Goal: Task Accomplishment & Management: Use online tool/utility

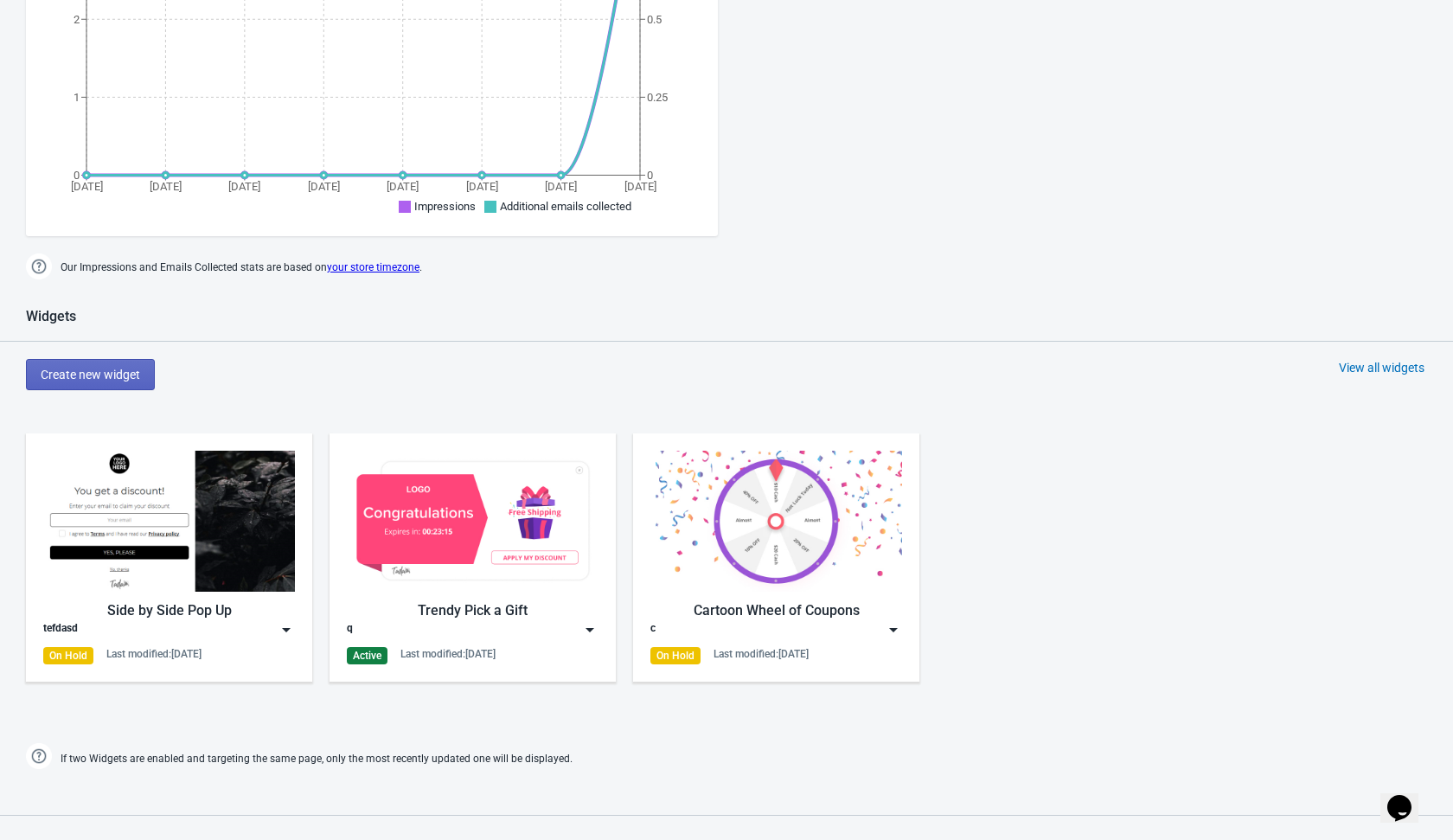
scroll to position [438, 0]
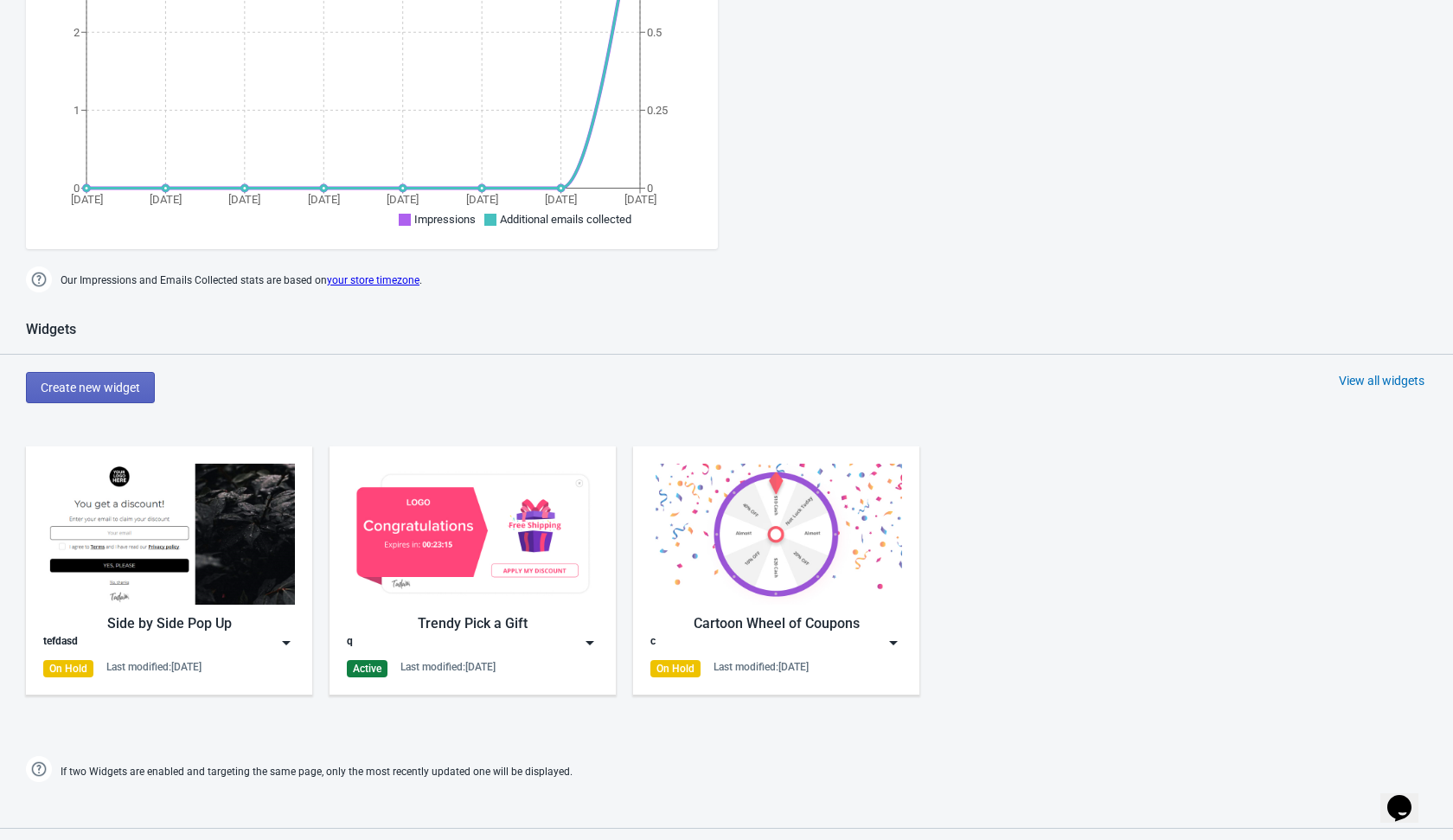
click at [1385, 380] on div "View all widgets" at bounding box center [1382, 381] width 86 height 17
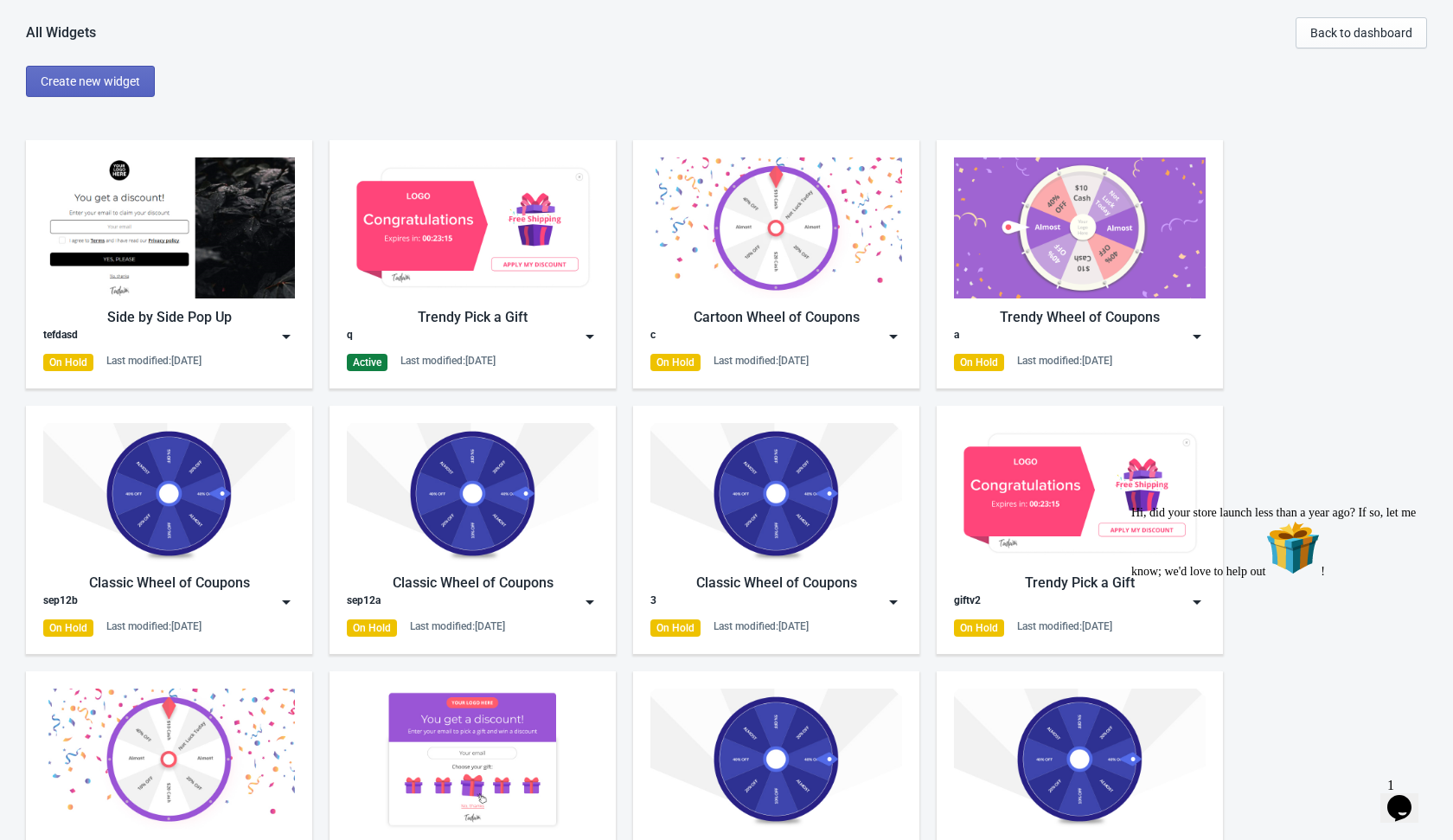
click at [593, 343] on img at bounding box center [590, 337] width 17 height 17
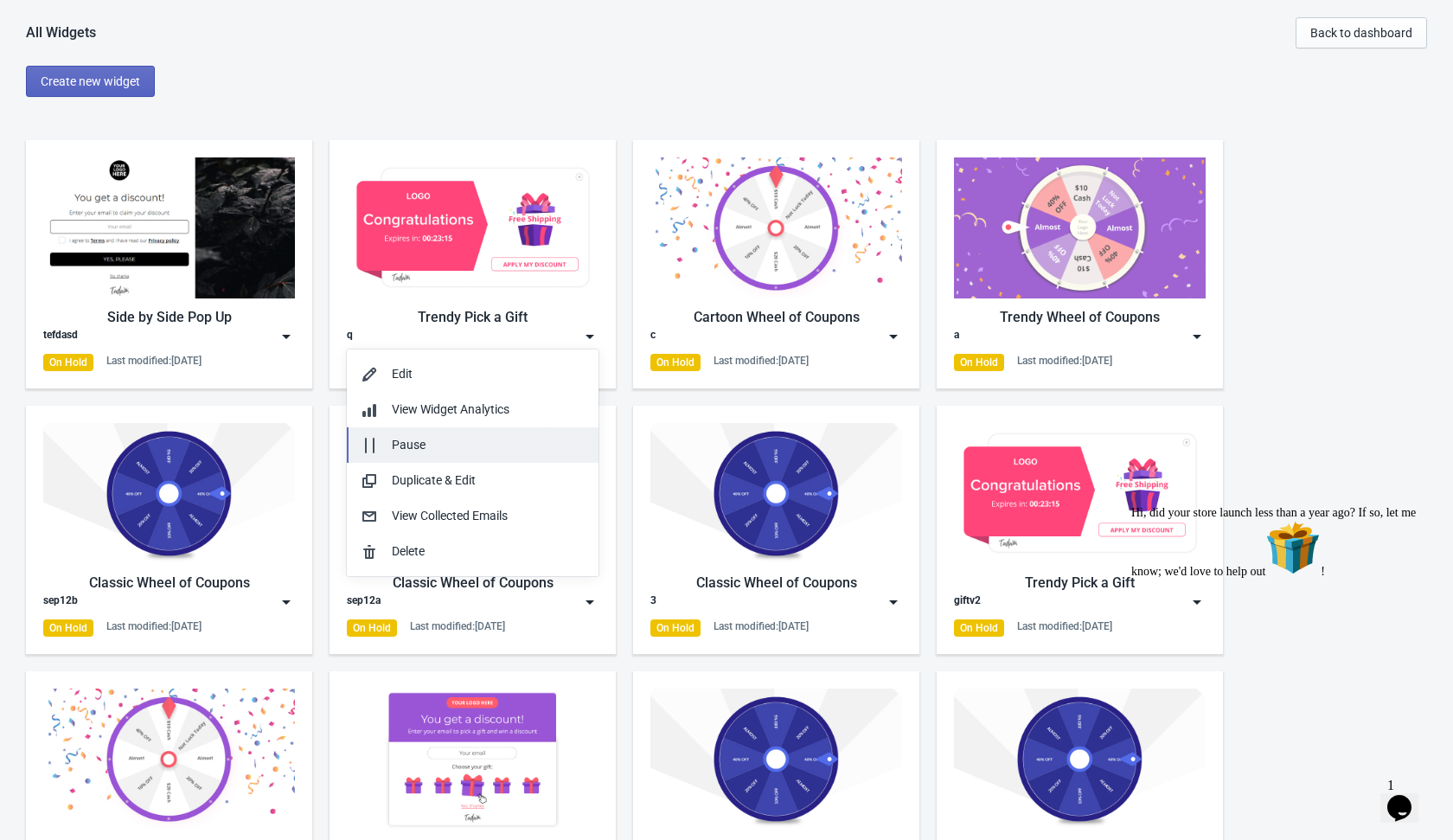
click at [498, 439] on div "Pause" at bounding box center [488, 444] width 193 height 18
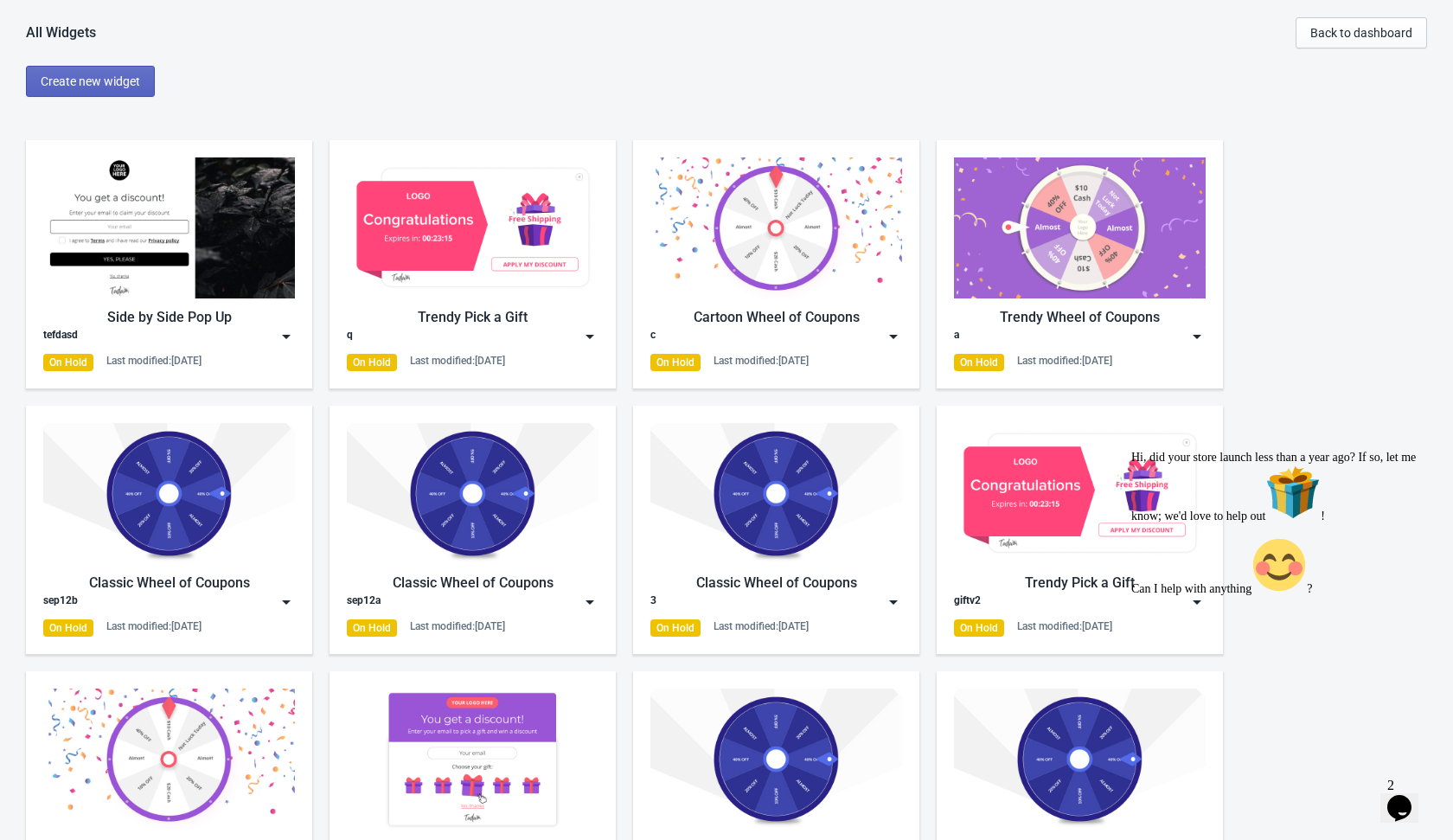
click at [270, 107] on div "All Widgets Back to dashboard Create new widget Side by Side Pop Up tefdasd On …" at bounding box center [726, 468] width 1453 height 902
click at [115, 85] on span "Create new widget" at bounding box center [90, 81] width 100 height 14
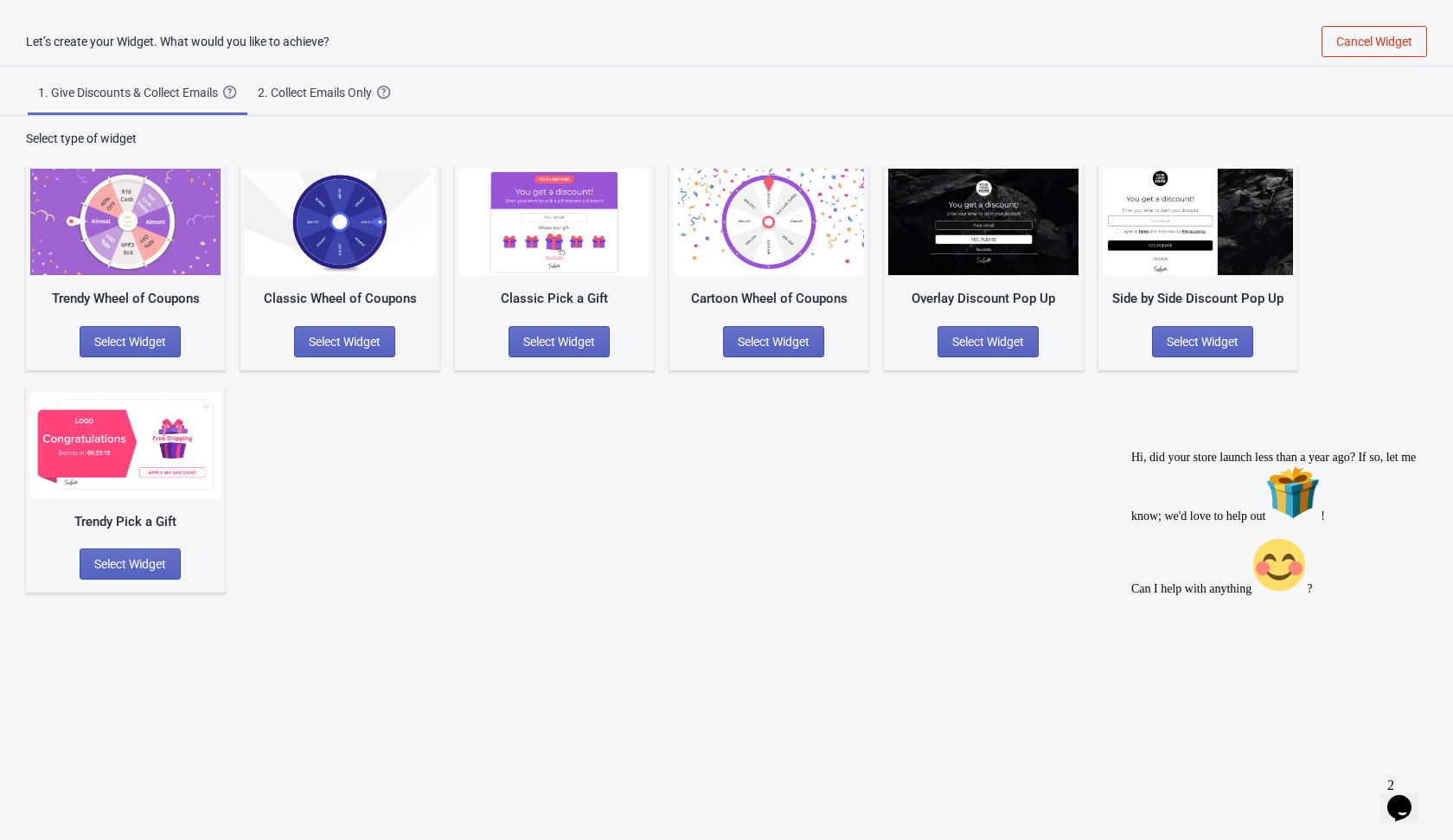
click at [324, 91] on div "2. Collect Emails Only" at bounding box center [317, 92] width 119 height 17
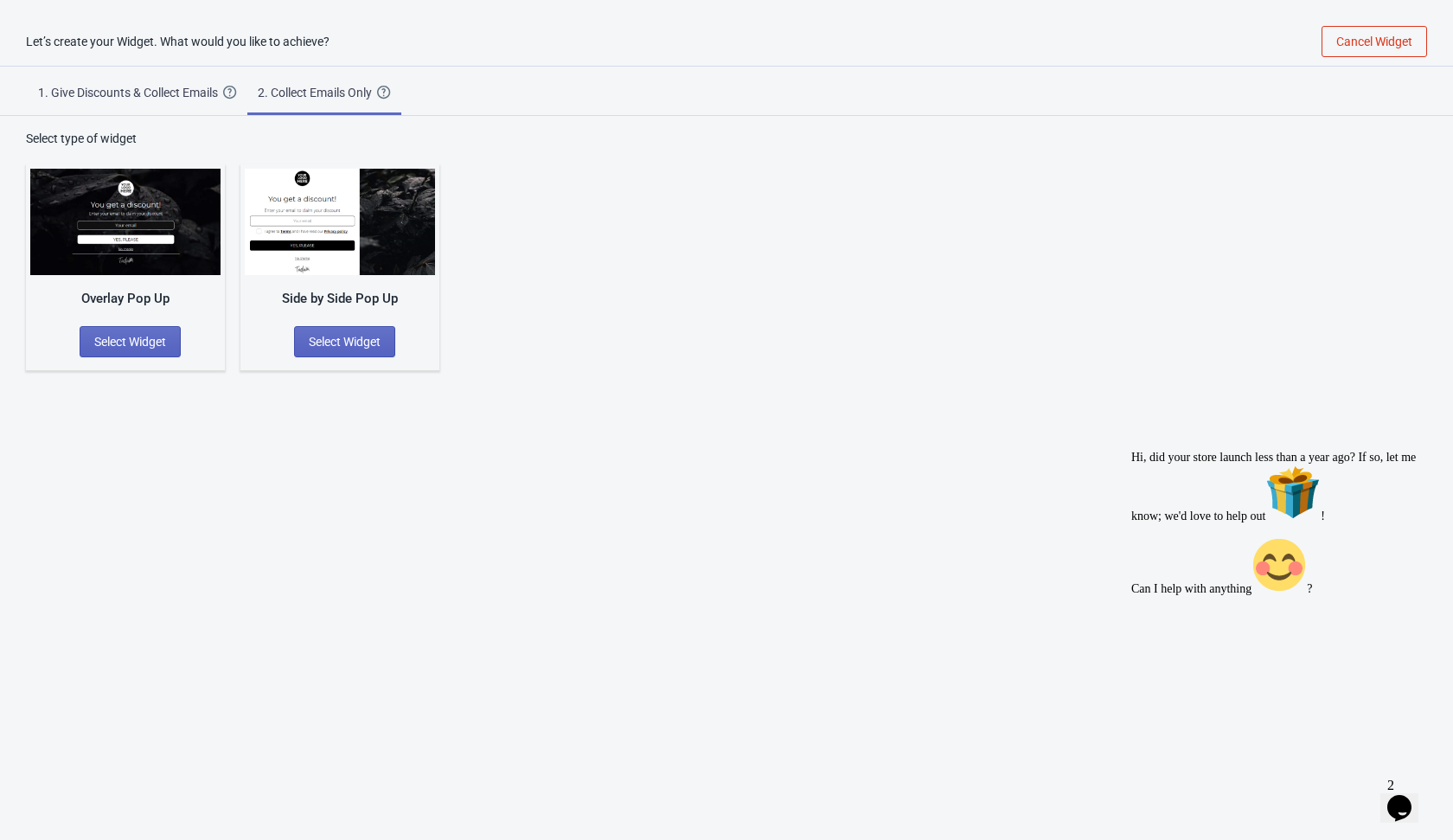
click at [263, 547] on div "Let’s create your Widget. What would you like to achieve? Cancel Widget 1. Give…" at bounding box center [726, 437] width 1453 height 840
click at [126, 326] on button "Select Widget" at bounding box center [130, 342] width 101 height 31
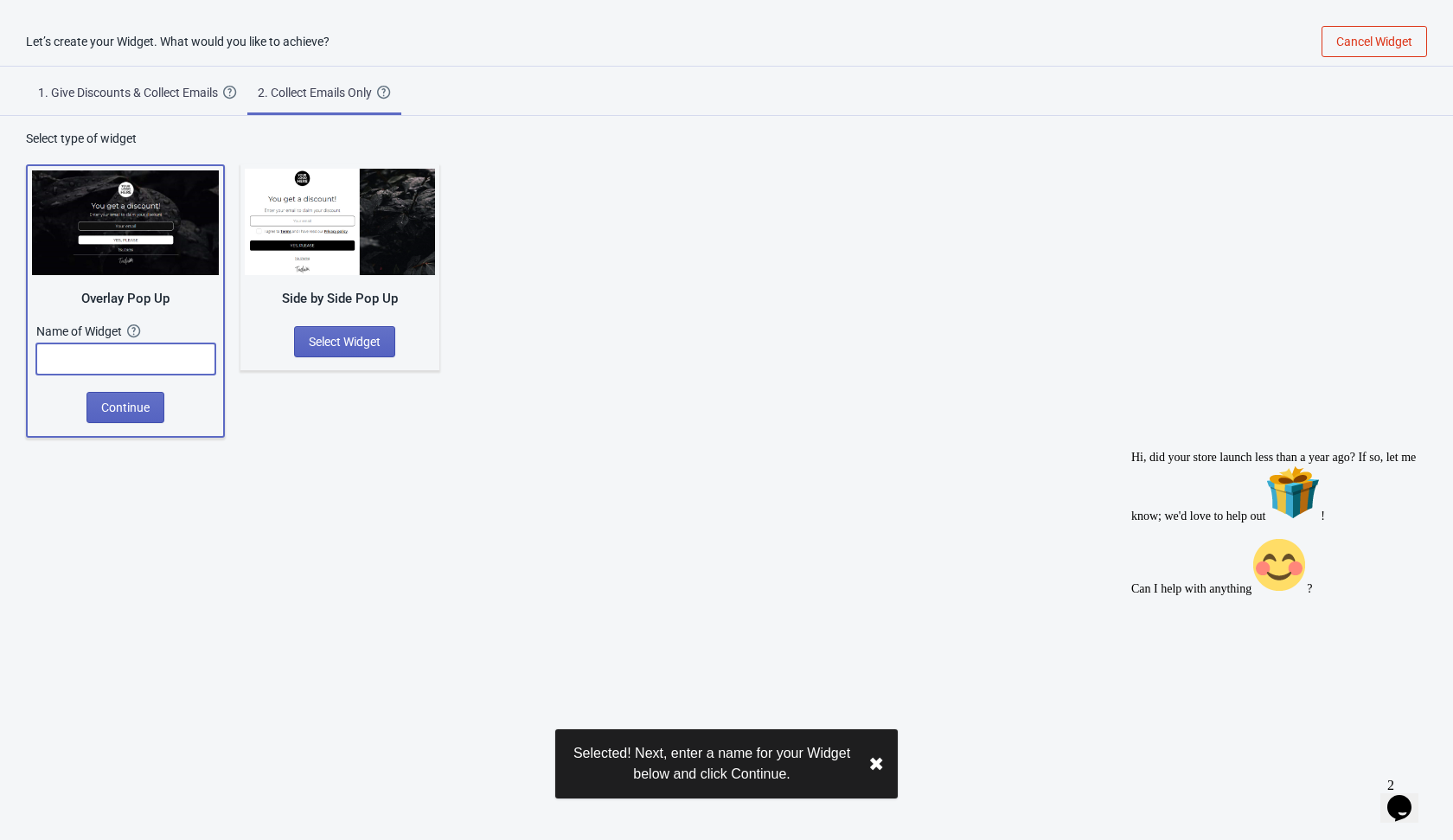
click at [131, 352] on input "text" at bounding box center [126, 359] width 179 height 31
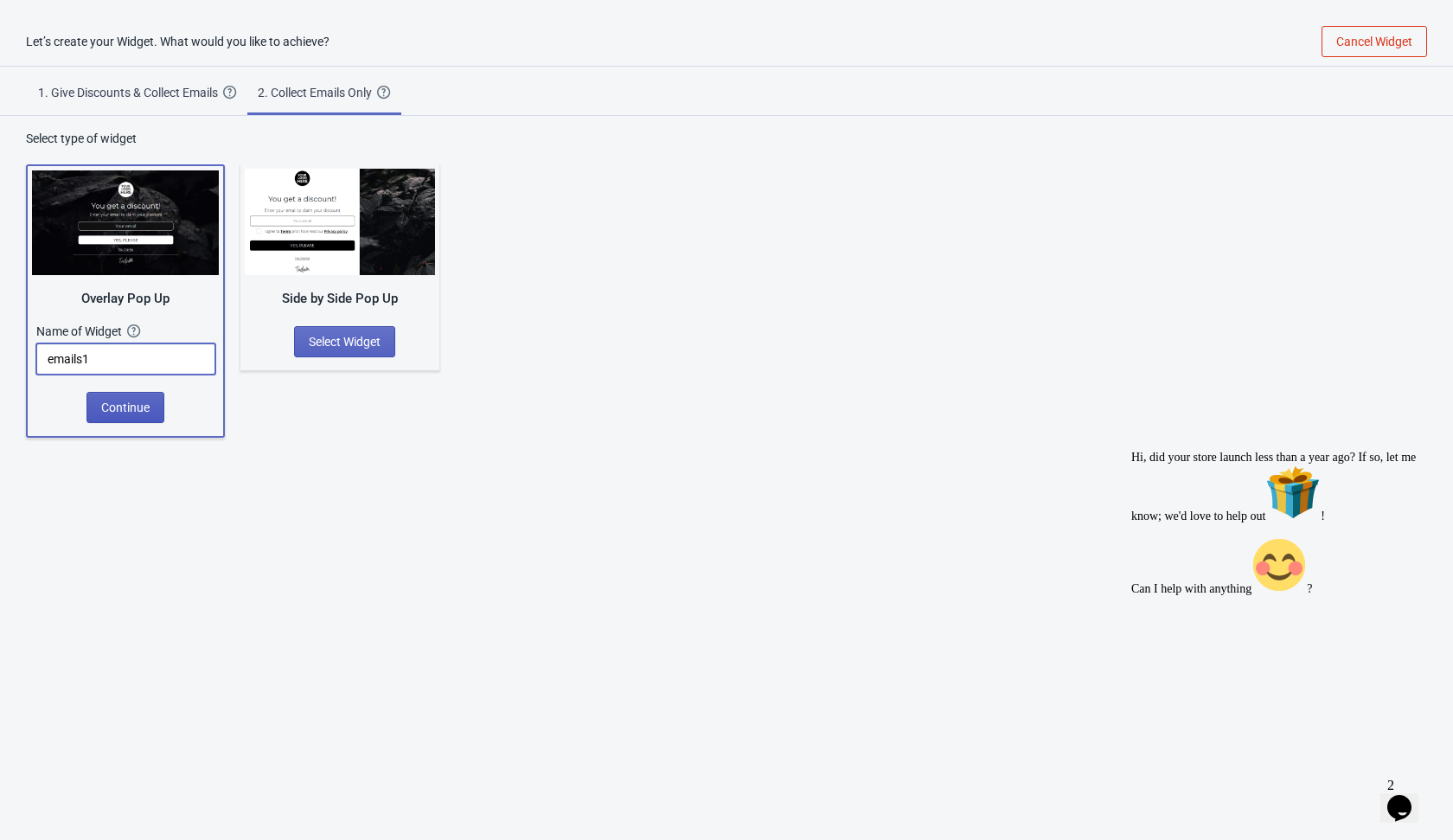
type input "emails1"
click at [128, 403] on span "Continue" at bounding box center [125, 407] width 49 height 14
click at [128, 411] on span "Continue" at bounding box center [125, 407] width 49 height 14
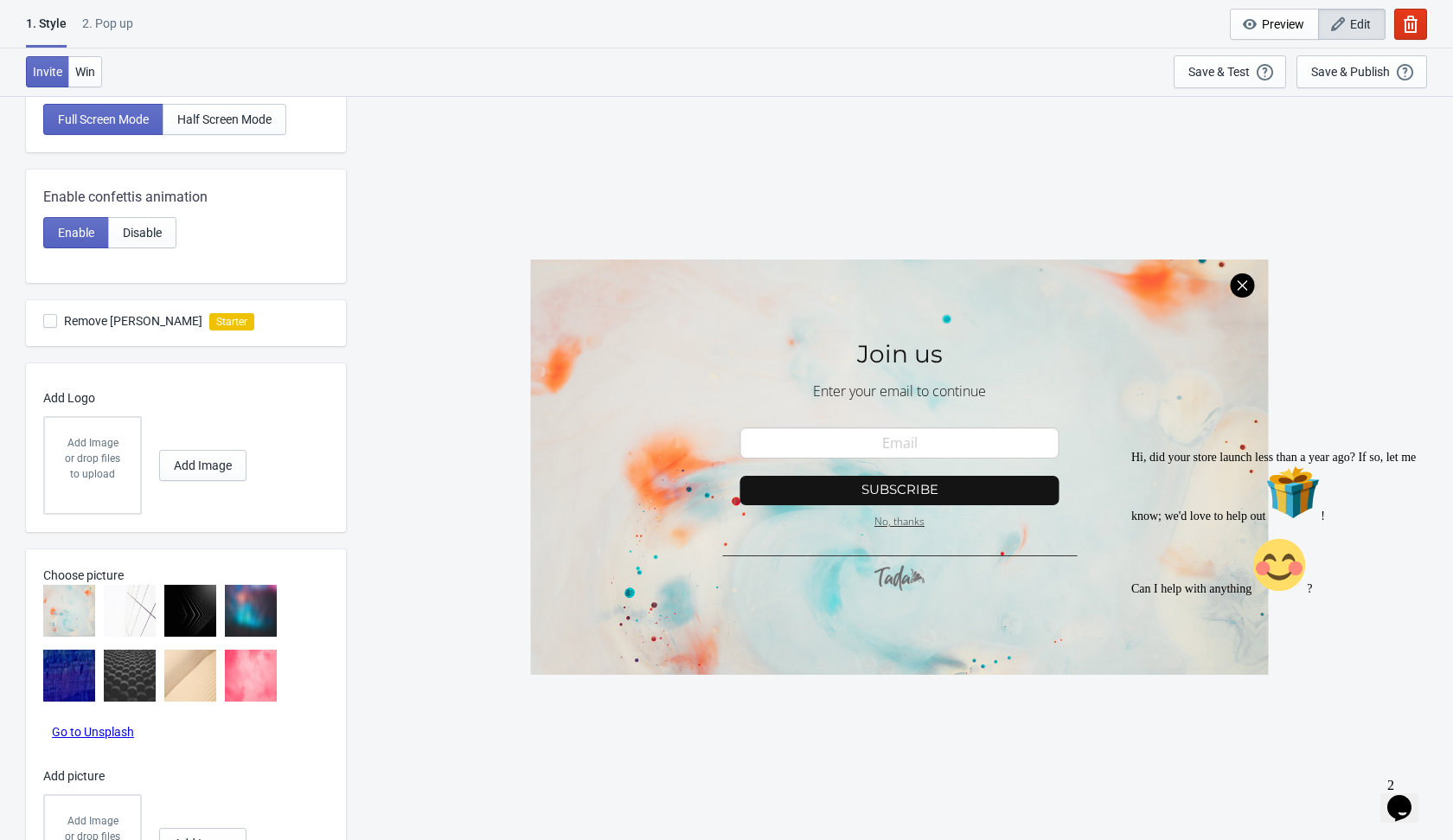
scroll to position [504, 0]
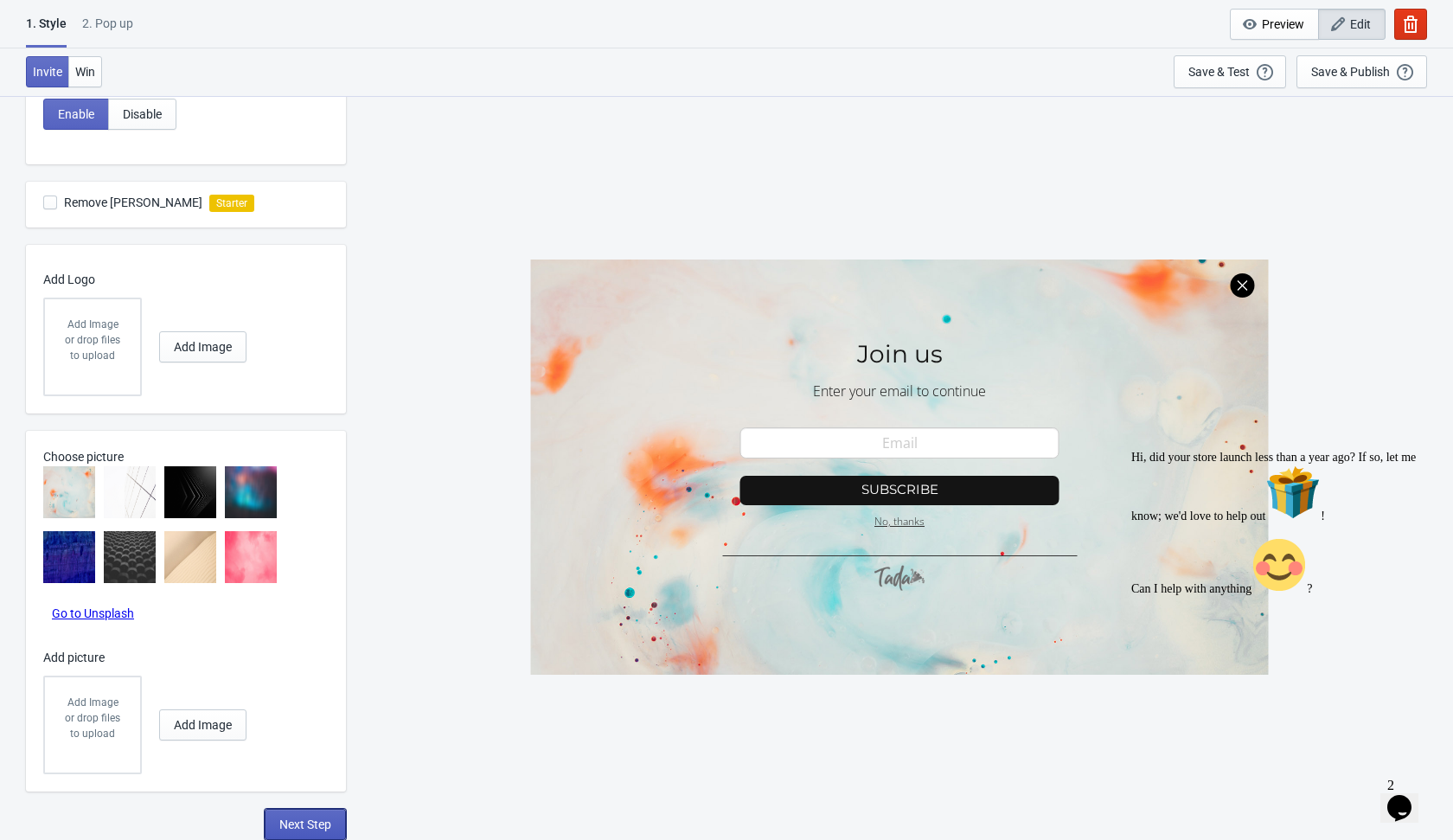
click at [307, 829] on span "Next Step" at bounding box center [305, 824] width 52 height 14
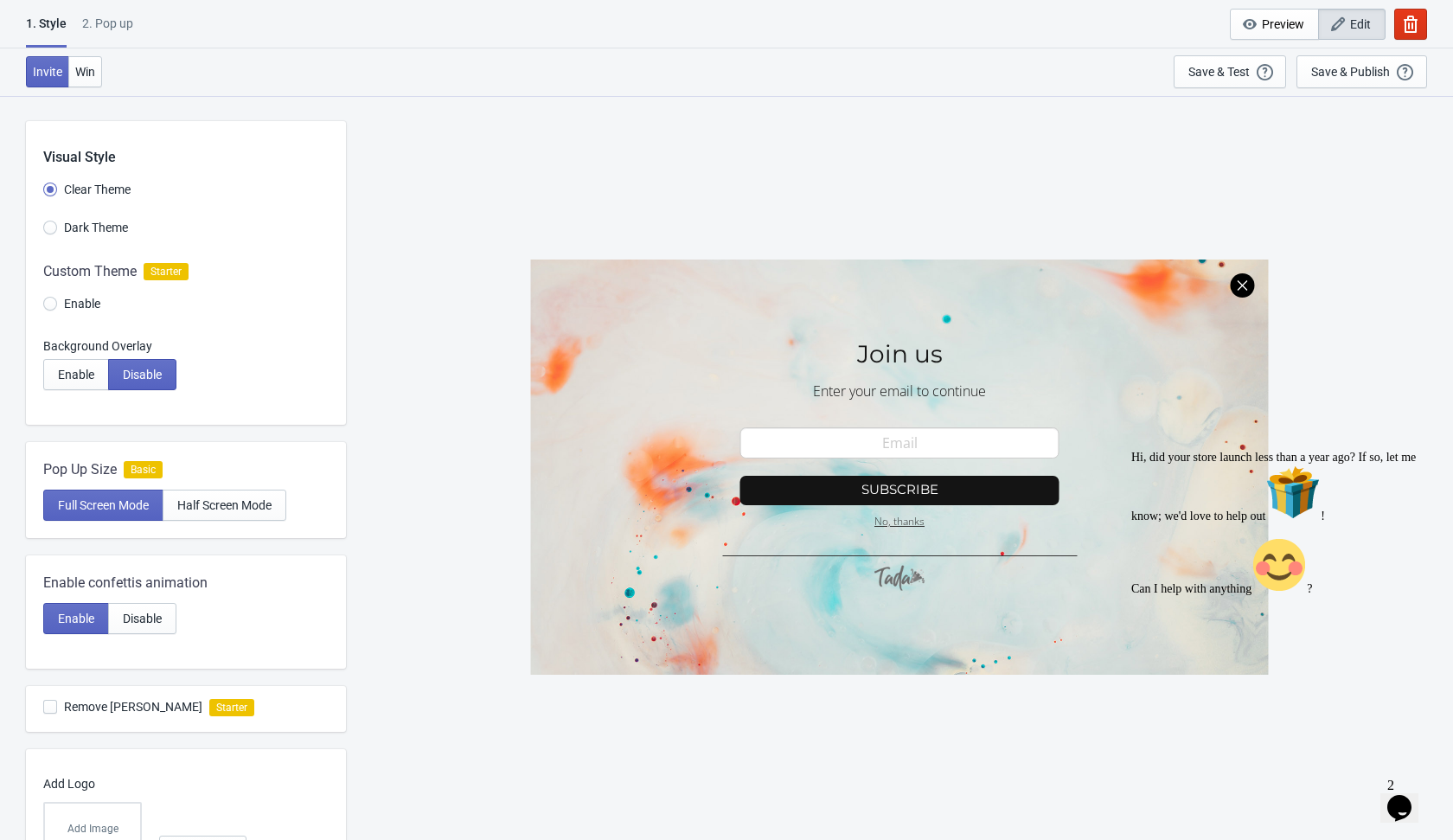
select select "once"
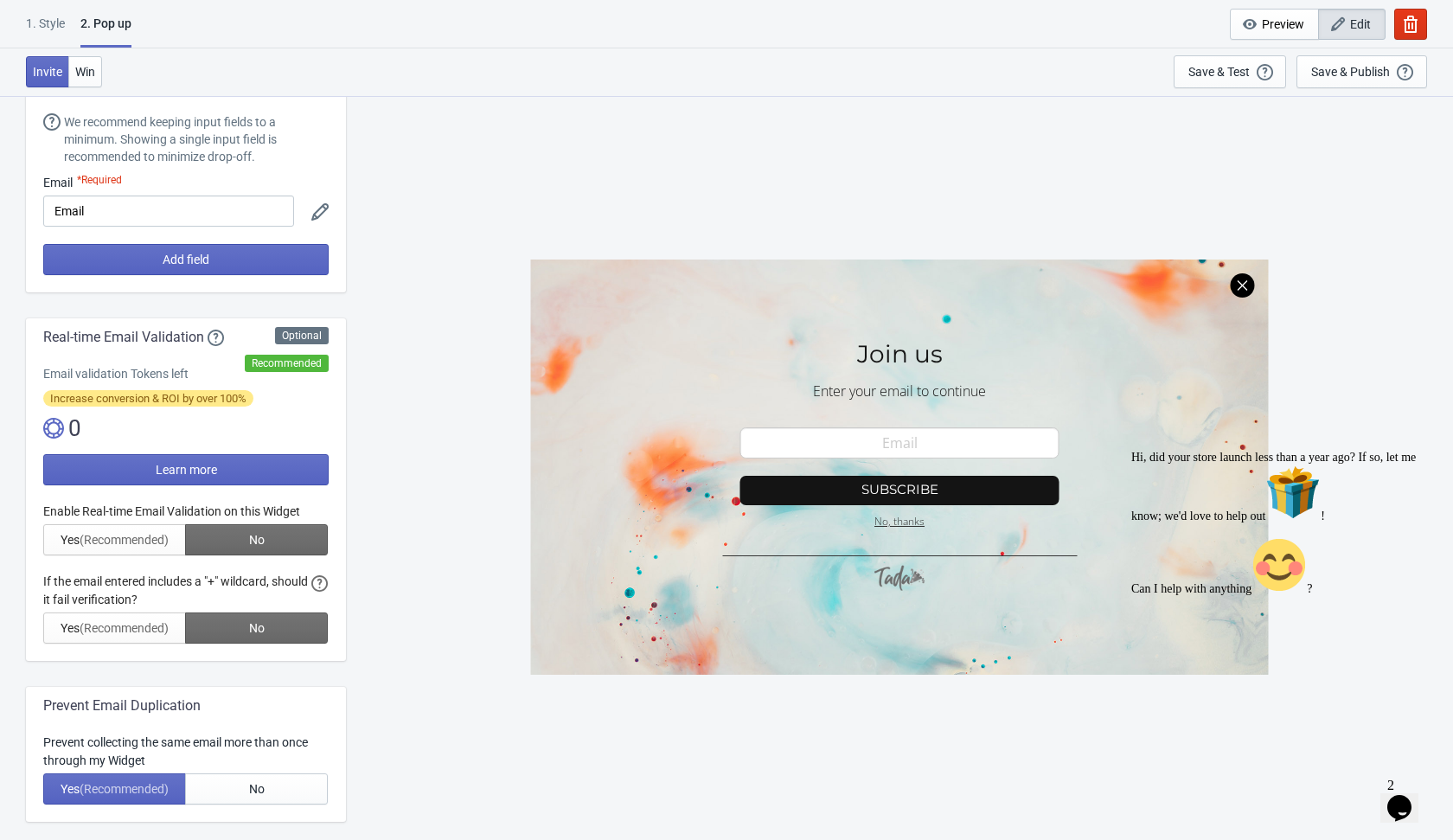
scroll to position [80, 0]
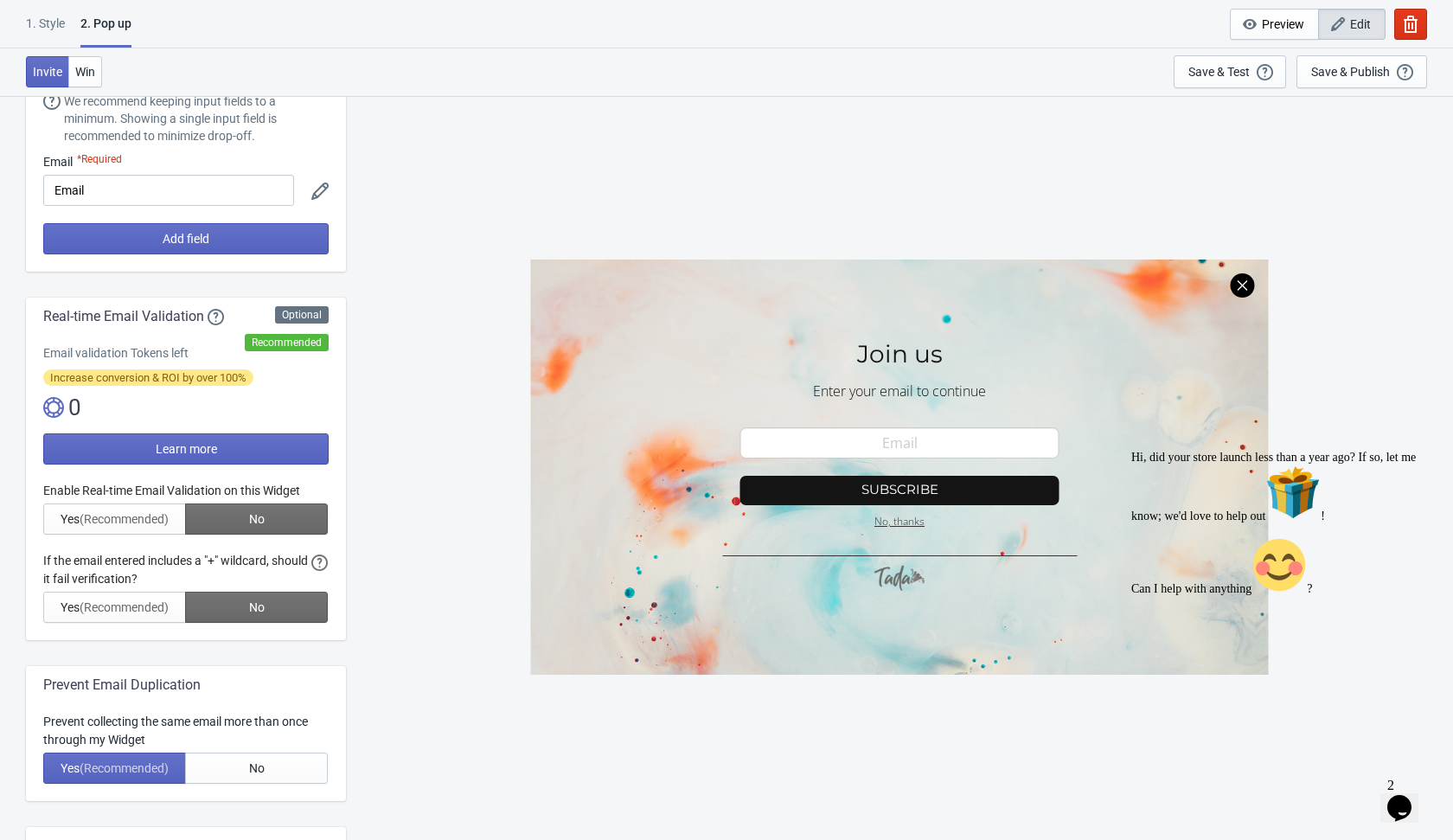
click at [291, 502] on div at bounding box center [186, 552] width 285 height 141
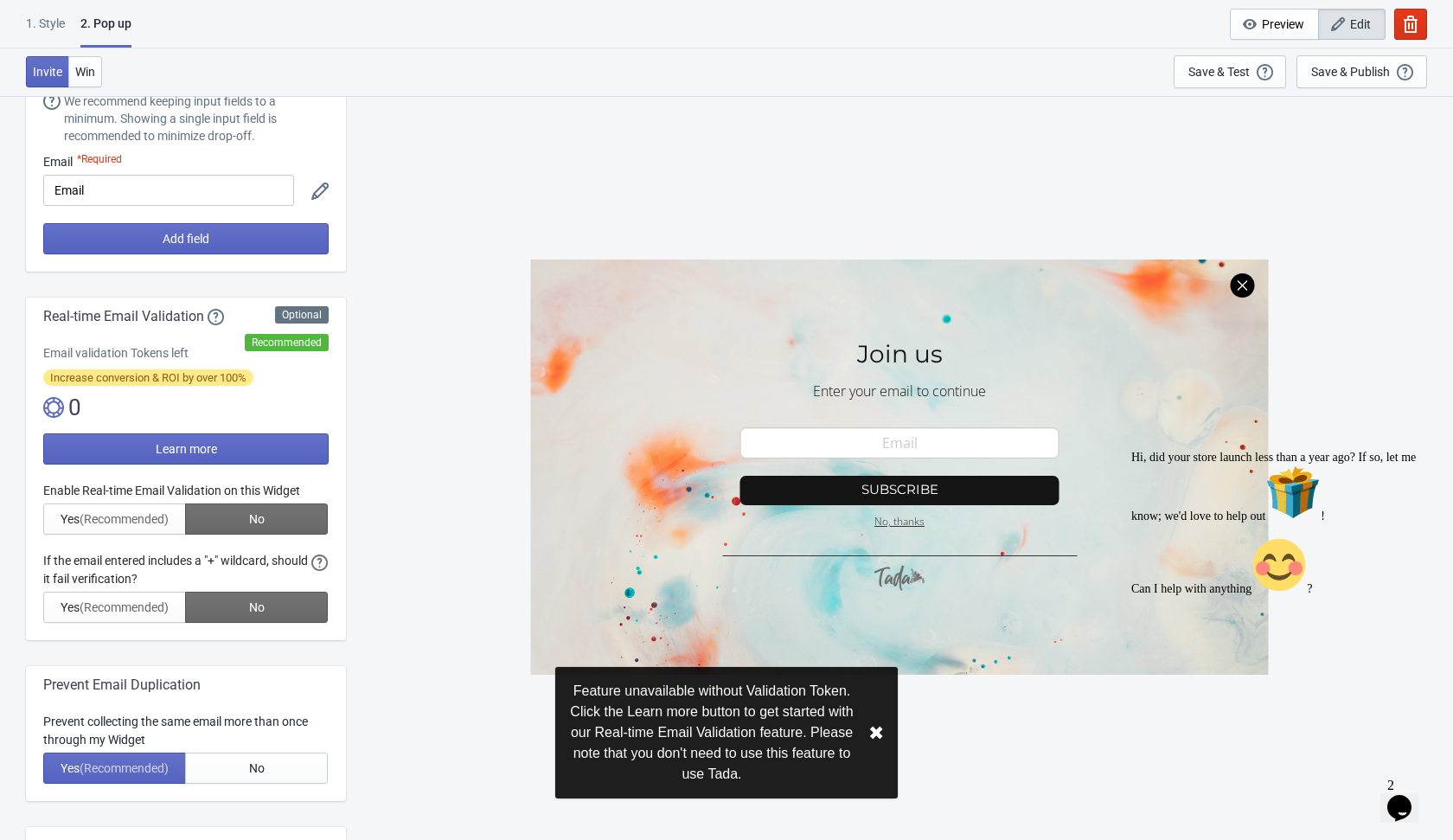
click at [284, 523] on div at bounding box center [186, 552] width 285 height 141
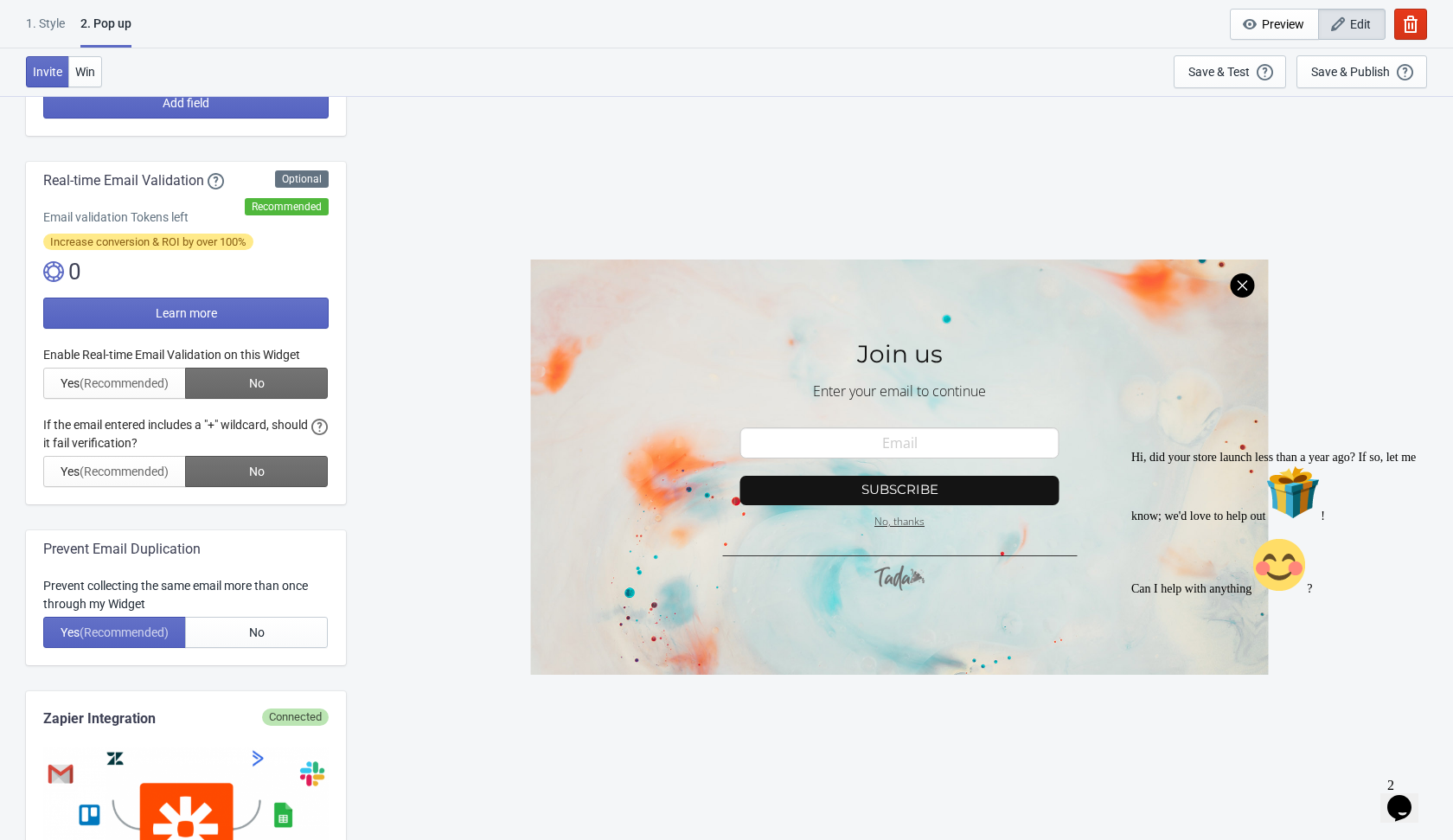
scroll to position [258, 0]
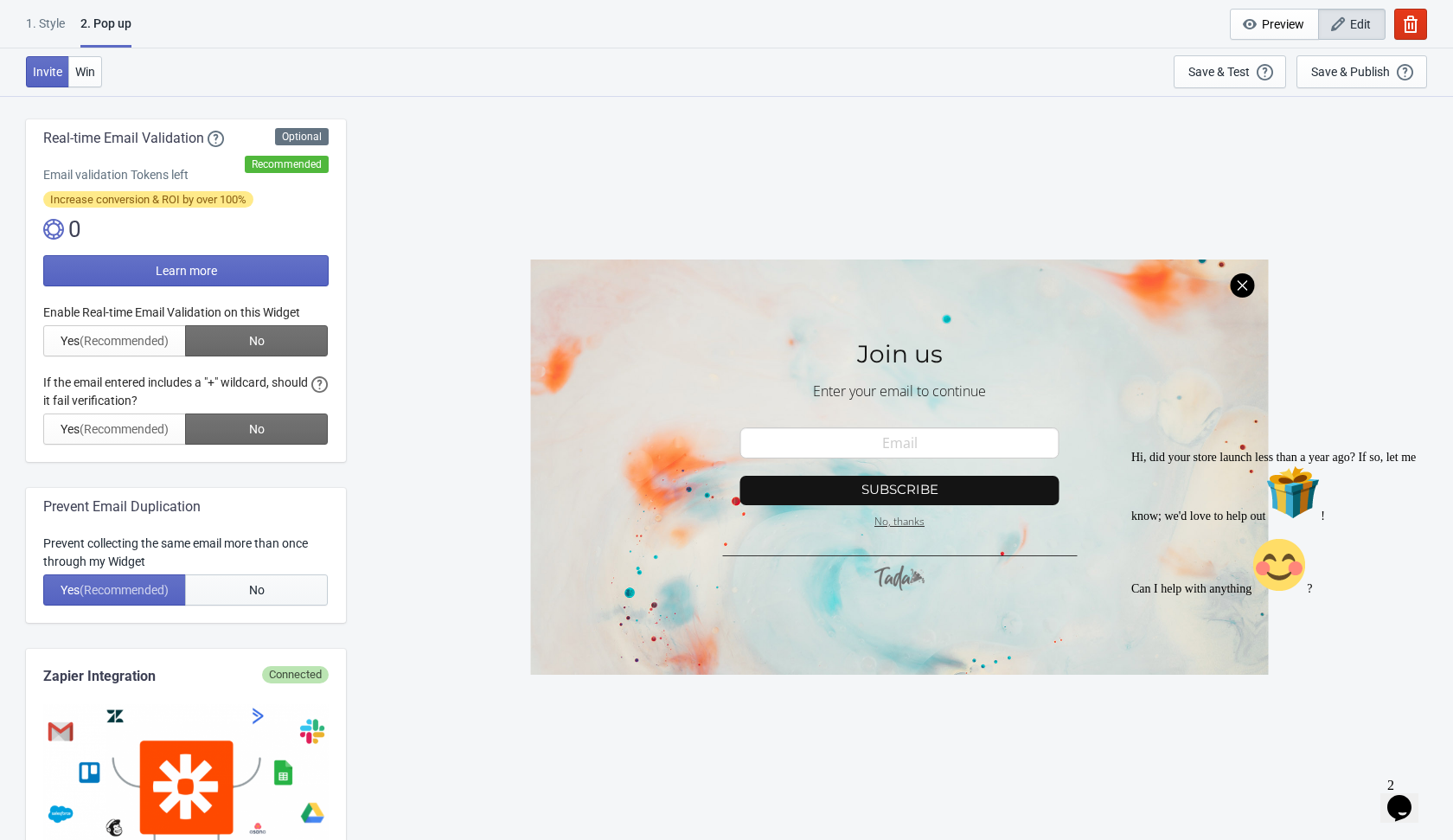
click at [274, 589] on button "No" at bounding box center [257, 590] width 143 height 31
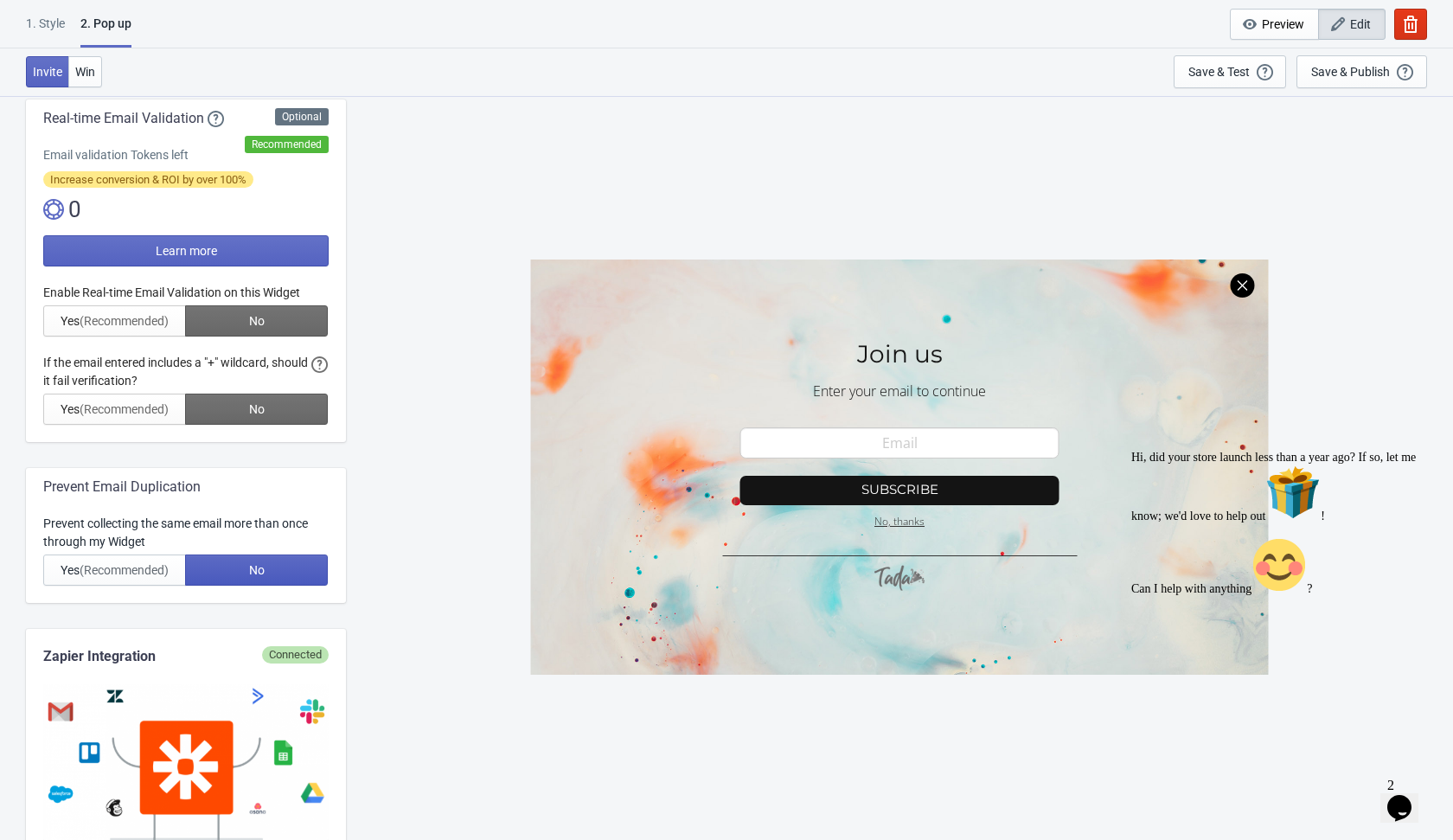
scroll to position [281, 0]
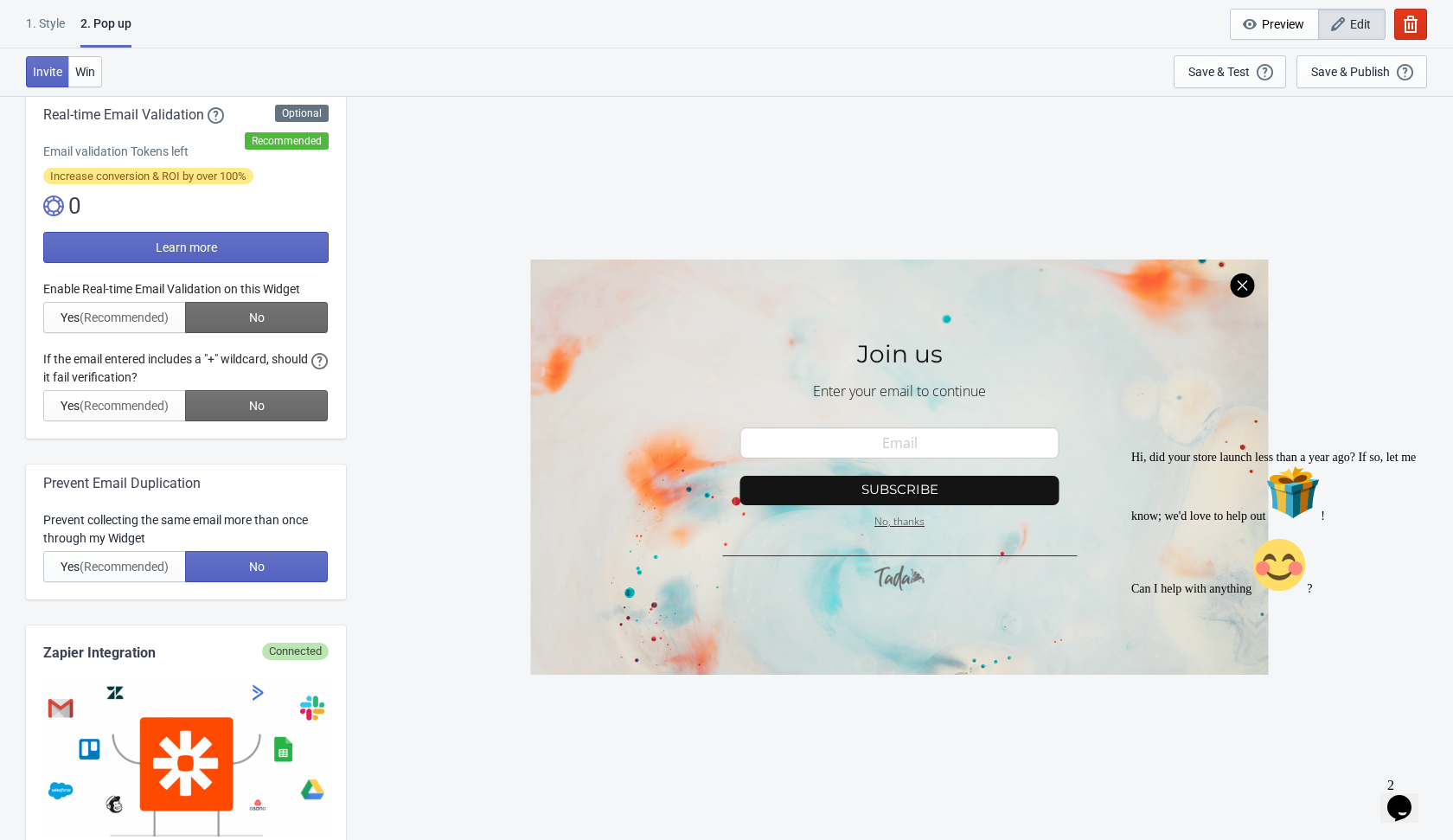
click at [140, 314] on div at bounding box center [186, 351] width 285 height 141
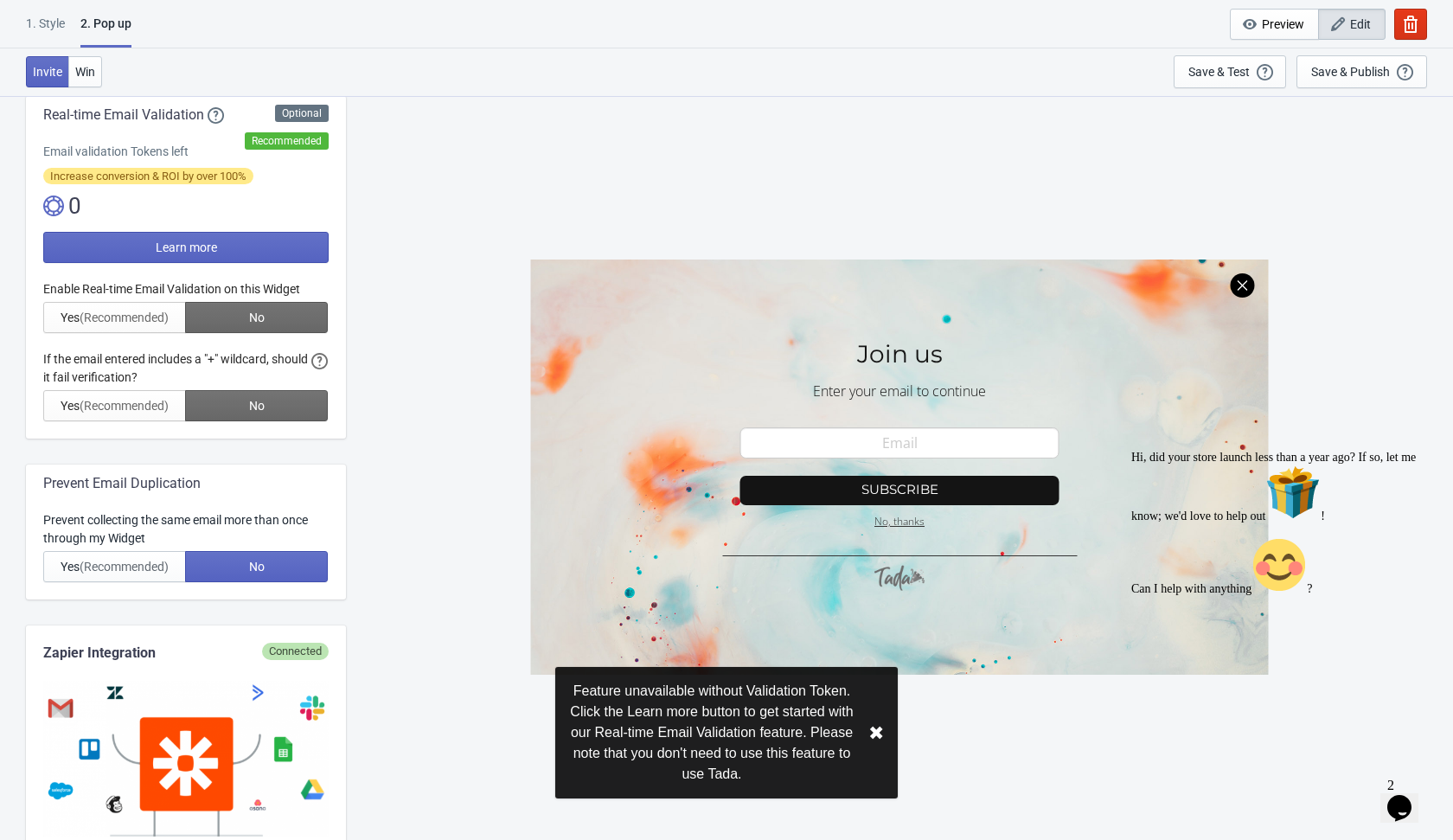
click at [140, 314] on div at bounding box center [186, 351] width 285 height 141
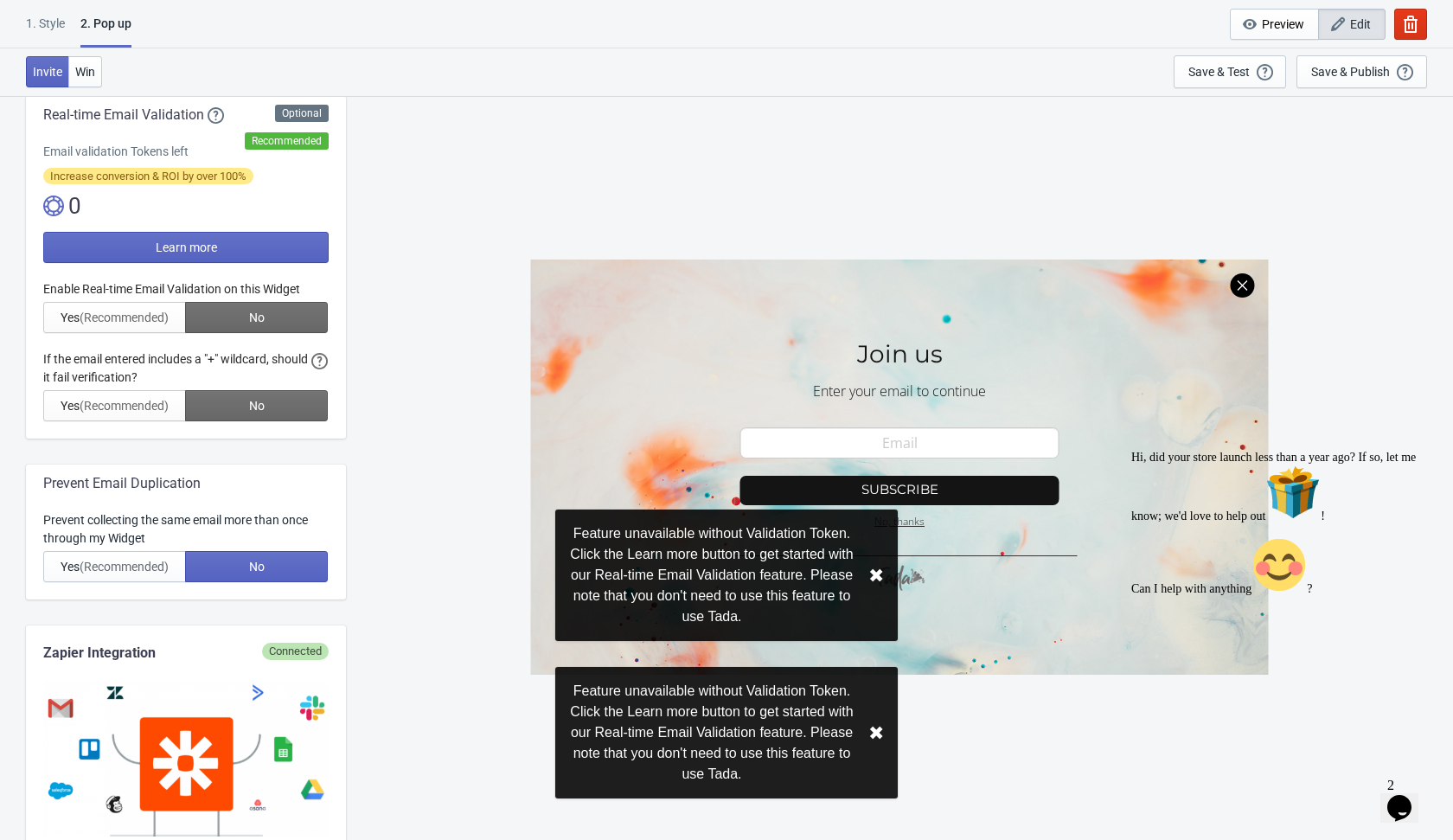
click at [140, 314] on div at bounding box center [186, 351] width 285 height 141
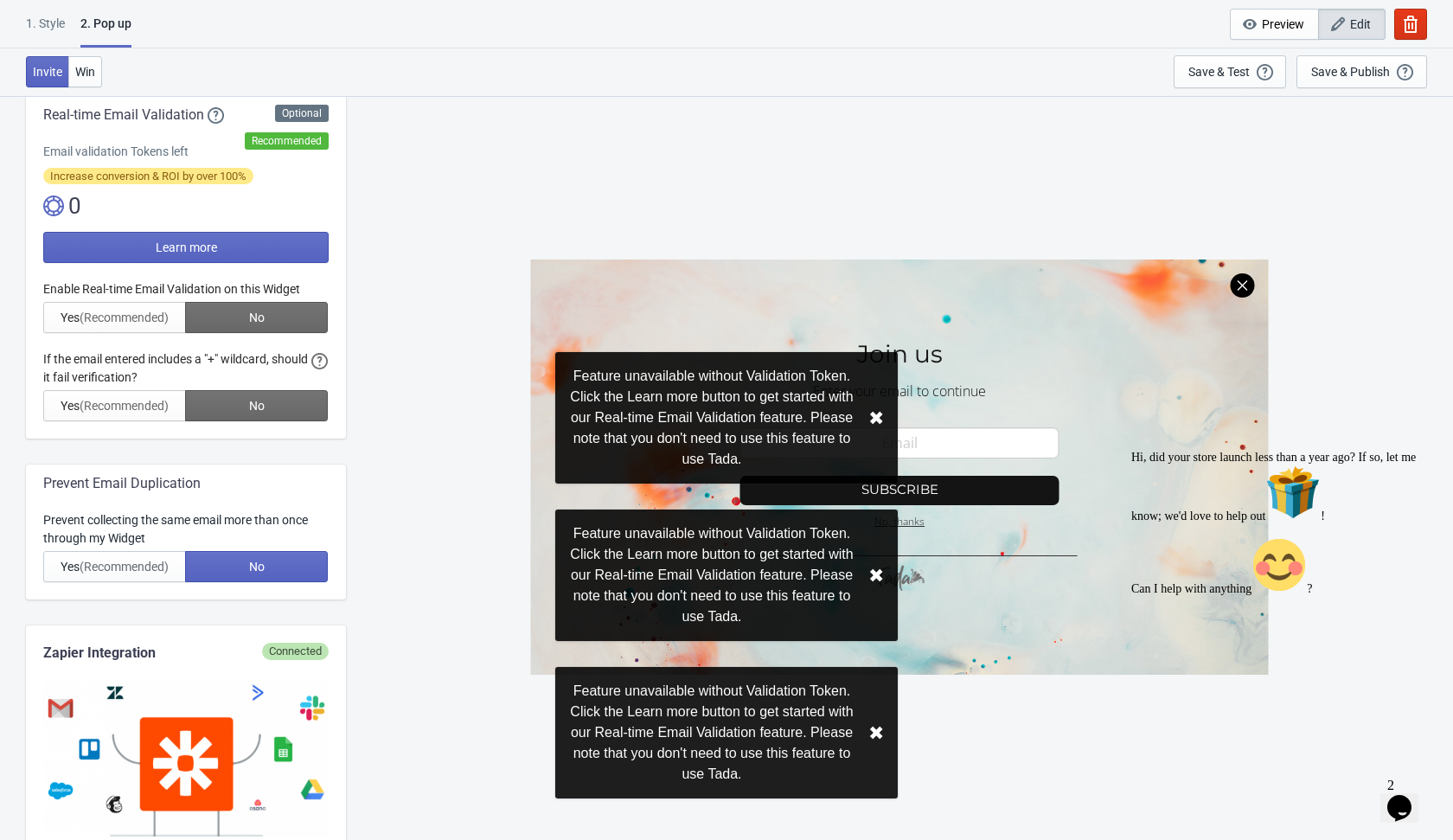
click at [235, 317] on div at bounding box center [186, 351] width 285 height 141
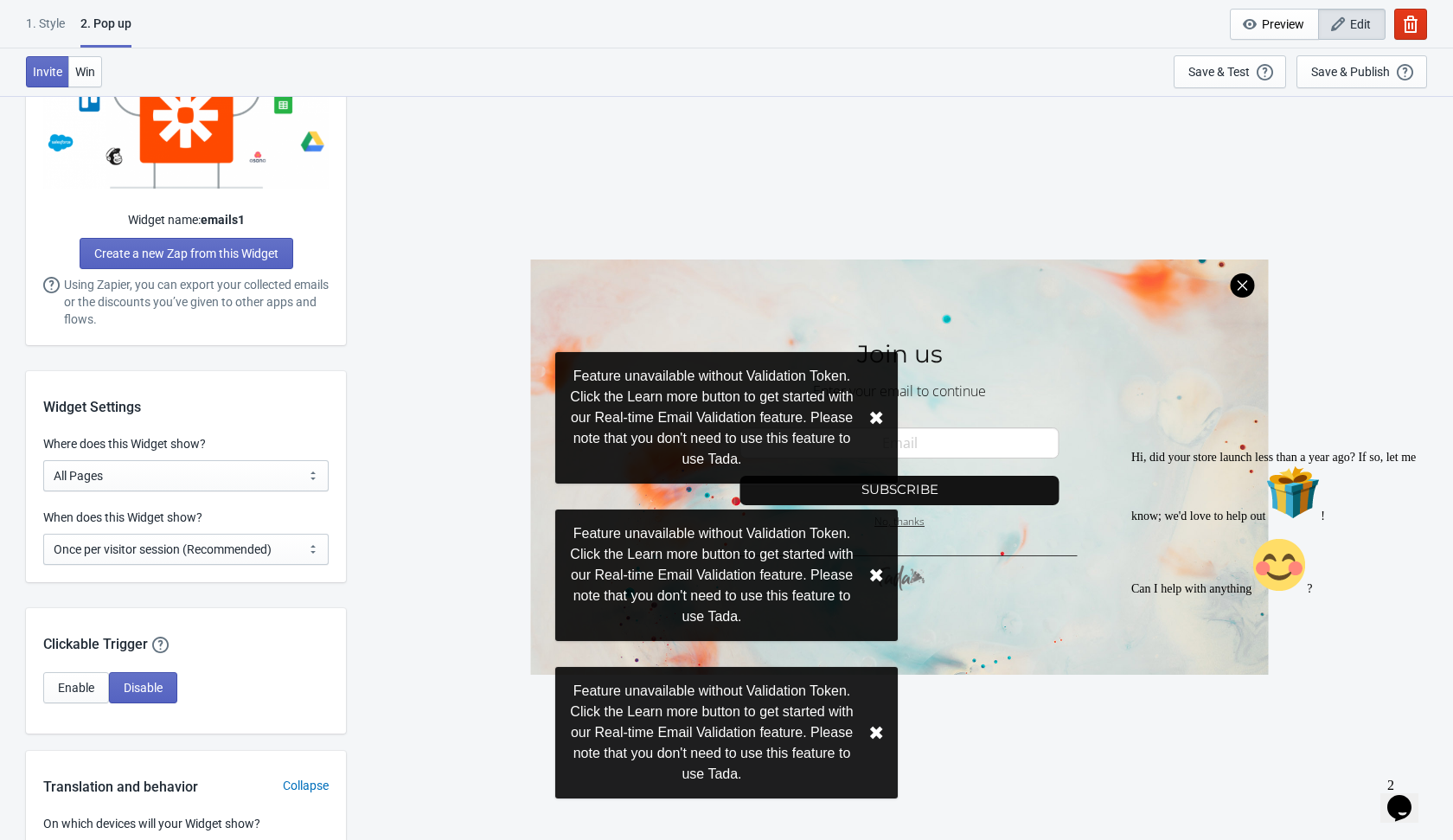
scroll to position [947, 0]
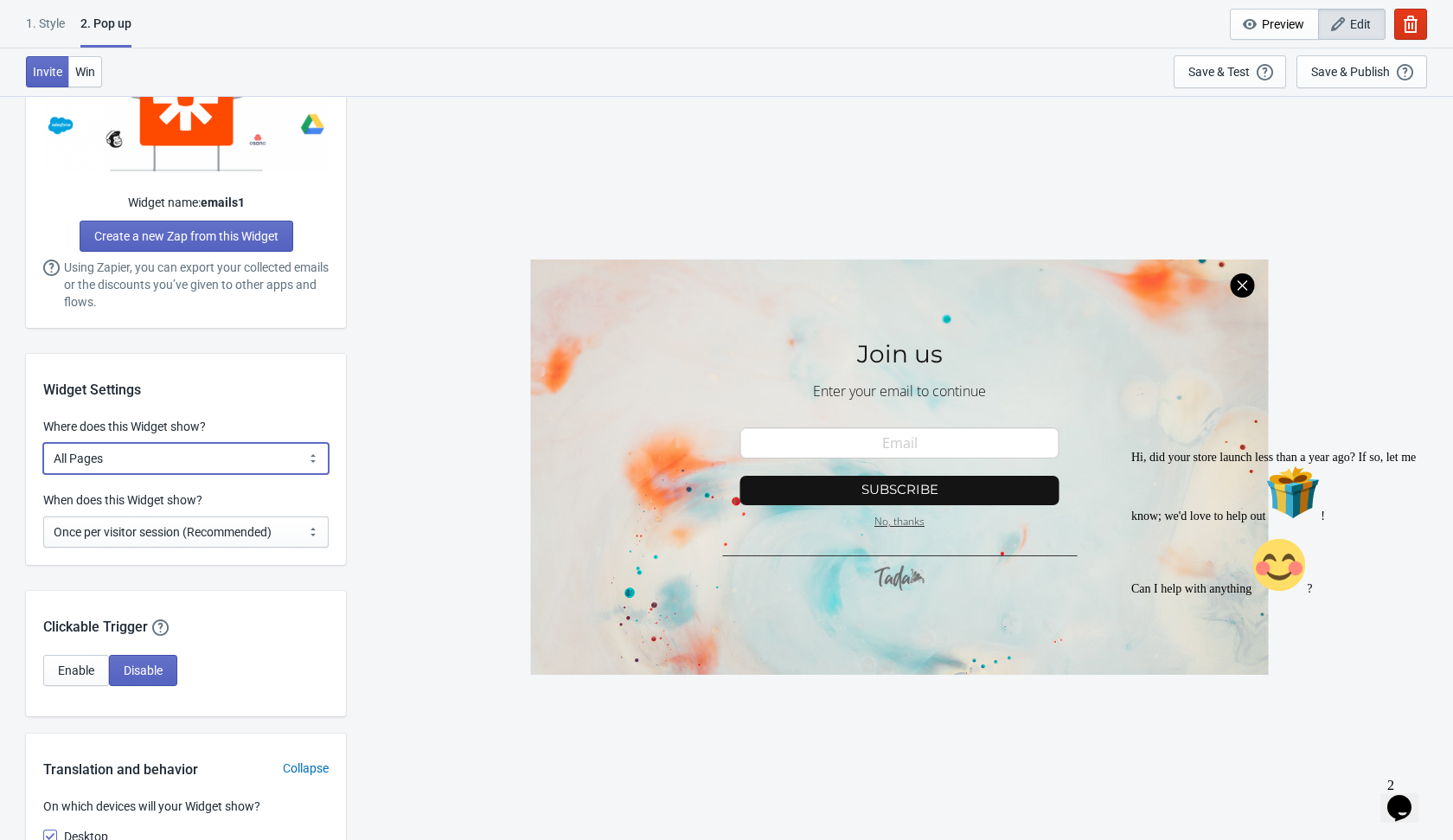
click at [252, 472] on select "All Pages All Product Pages All Blog Pages All Static Pages Specific Product(s)…" at bounding box center [186, 458] width 285 height 31
select select "homepageOnly"
click at [43, 442] on select "All Pages All Product Pages All Blog Pages All Static Pages Specific Product(s)…" at bounding box center [186, 458] width 285 height 31
click at [390, 557] on div "SASDERWERT3H Join us Enter your email to continue email-input Subscribe No, tha…" at bounding box center [900, 467] width 1090 height 744
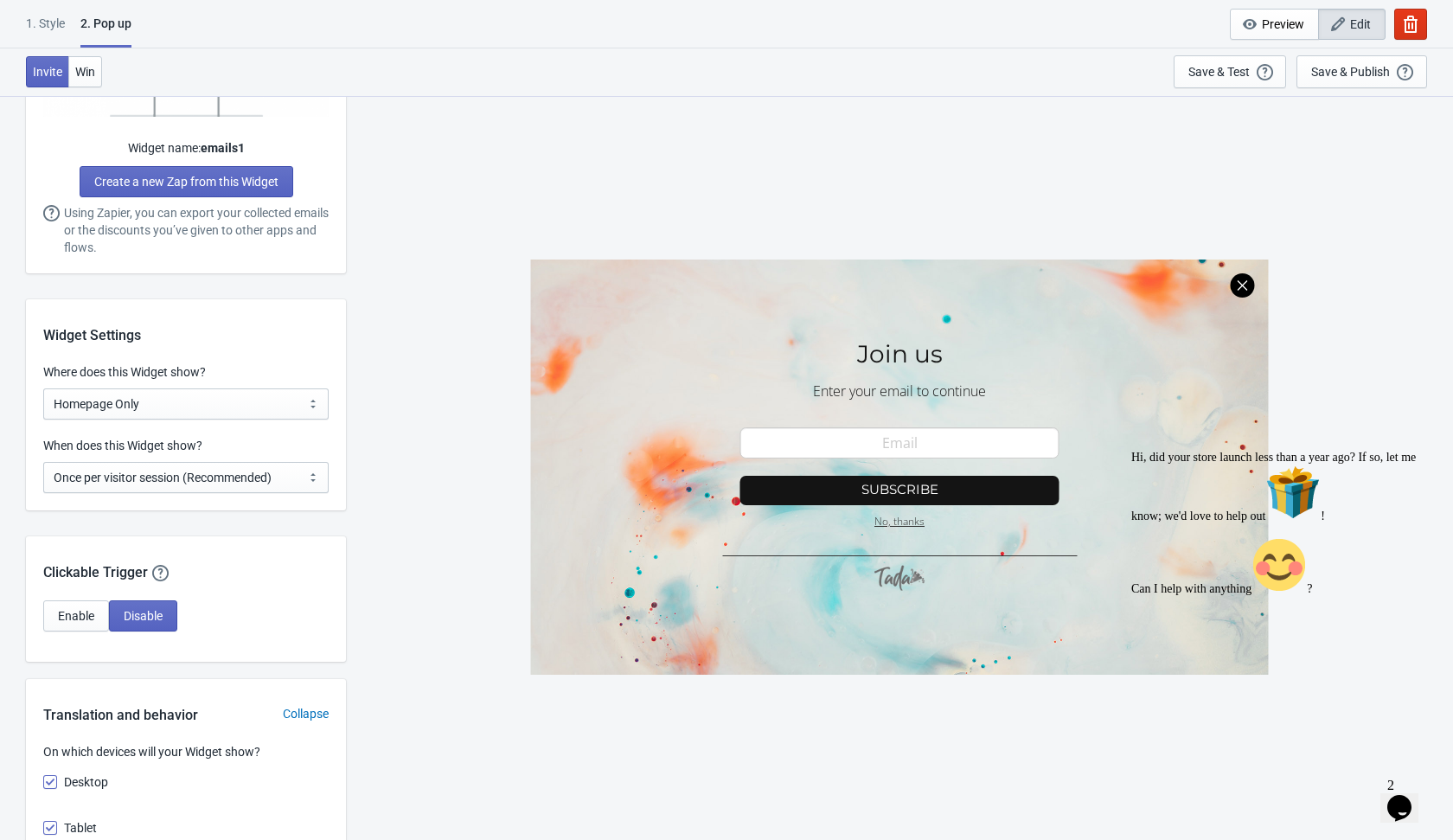
scroll to position [29, 0]
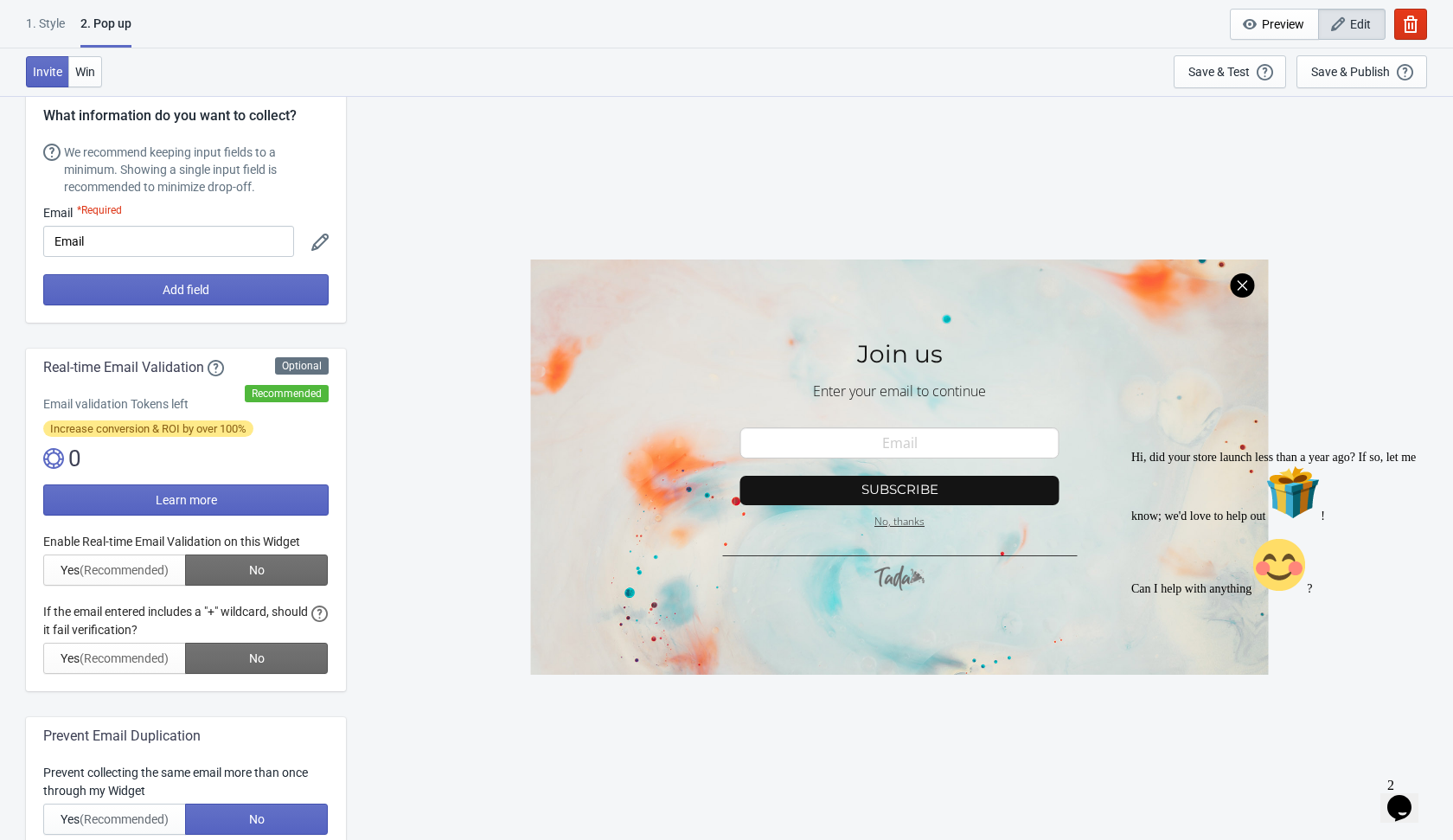
click at [1322, 205] on div "SASDERWERT3H Join us Enter your email to continue email-input Subscribe No, tha…" at bounding box center [900, 467] width 1090 height 744
click at [1347, 70] on div "Save & Publish" at bounding box center [1350, 71] width 79 height 14
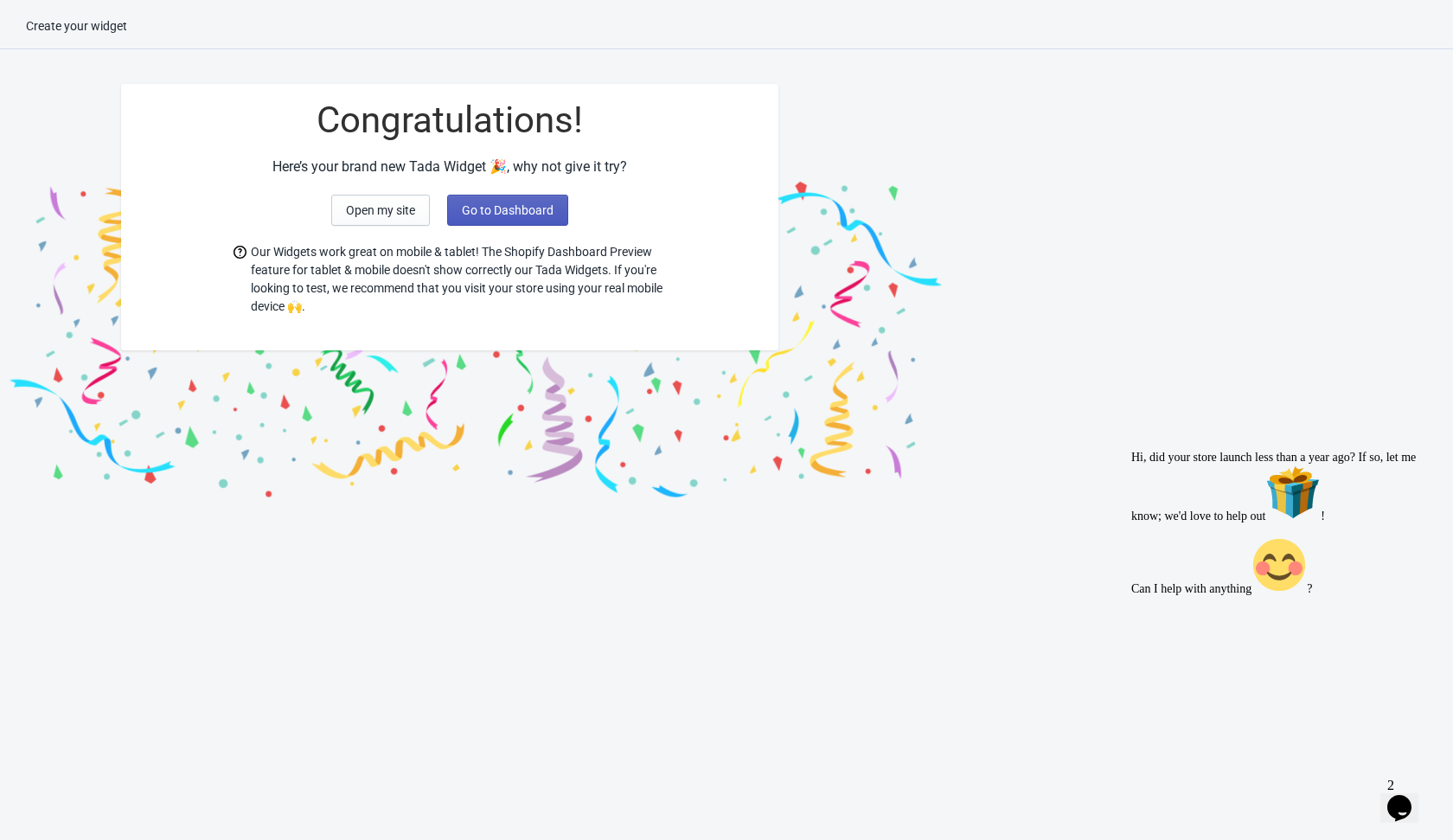
click at [519, 204] on span "Go to Dashboard" at bounding box center [507, 210] width 91 height 14
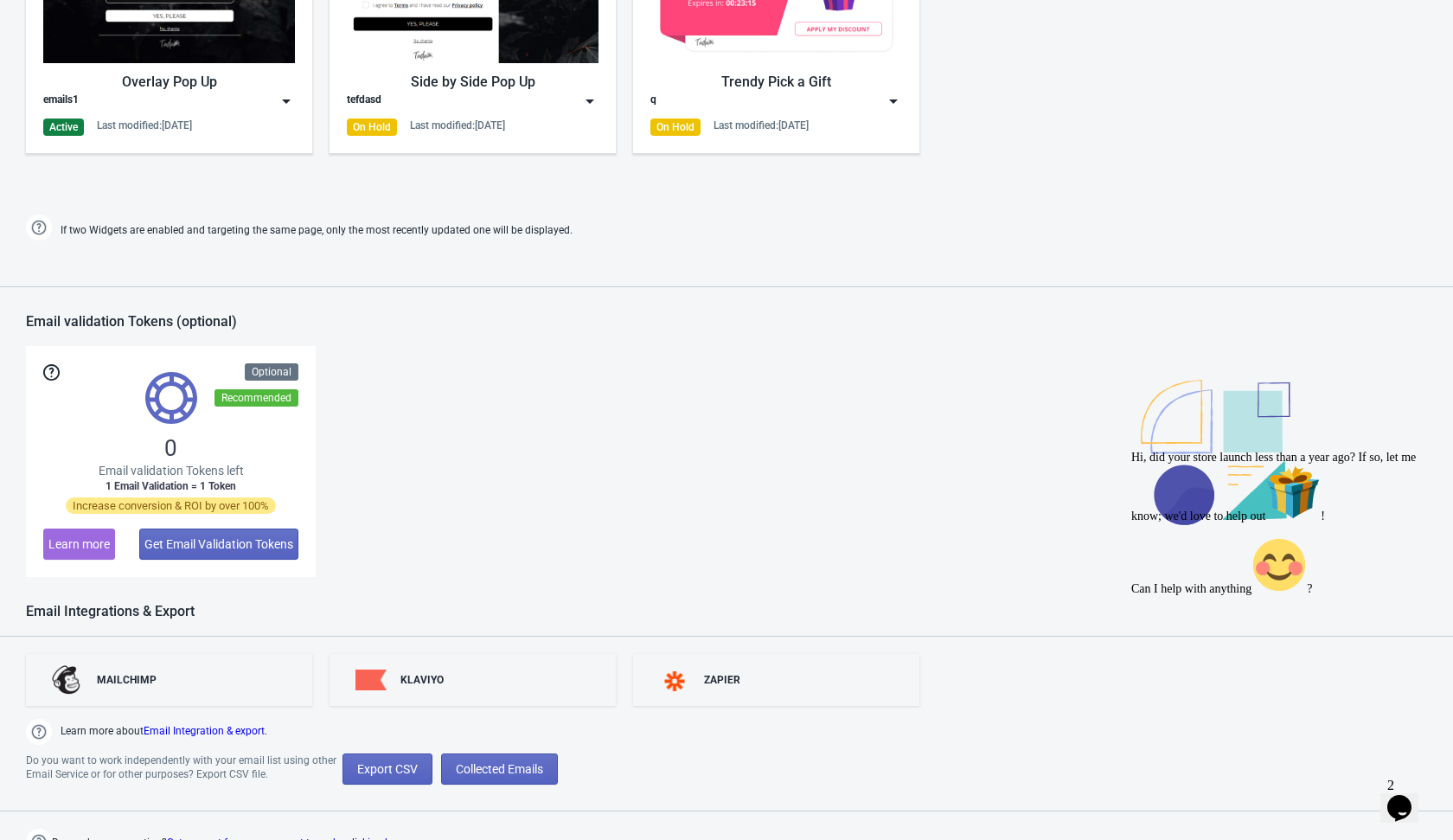
scroll to position [991, 0]
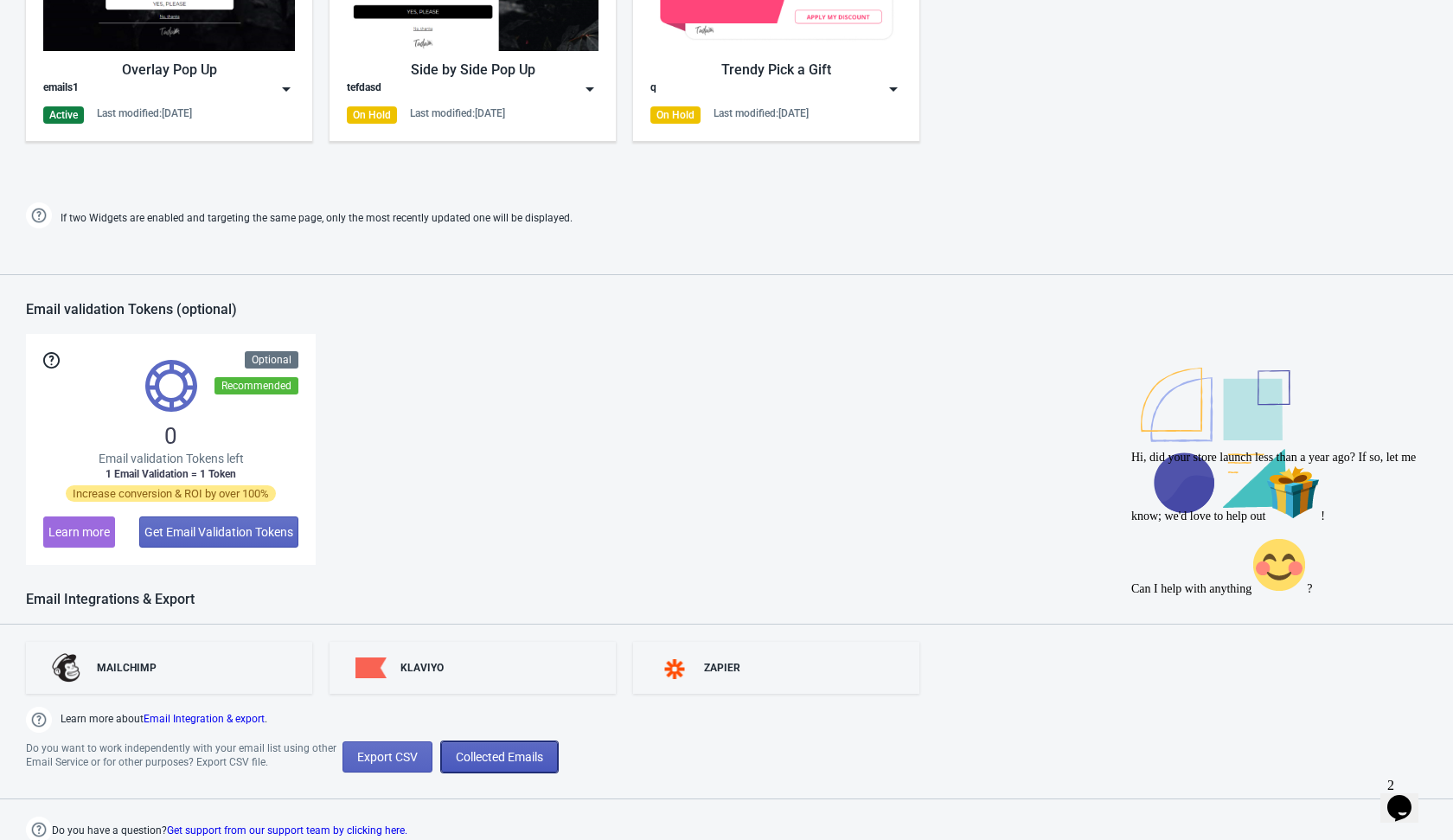
click at [497, 758] on span "Collected Emails" at bounding box center [500, 756] width 88 height 14
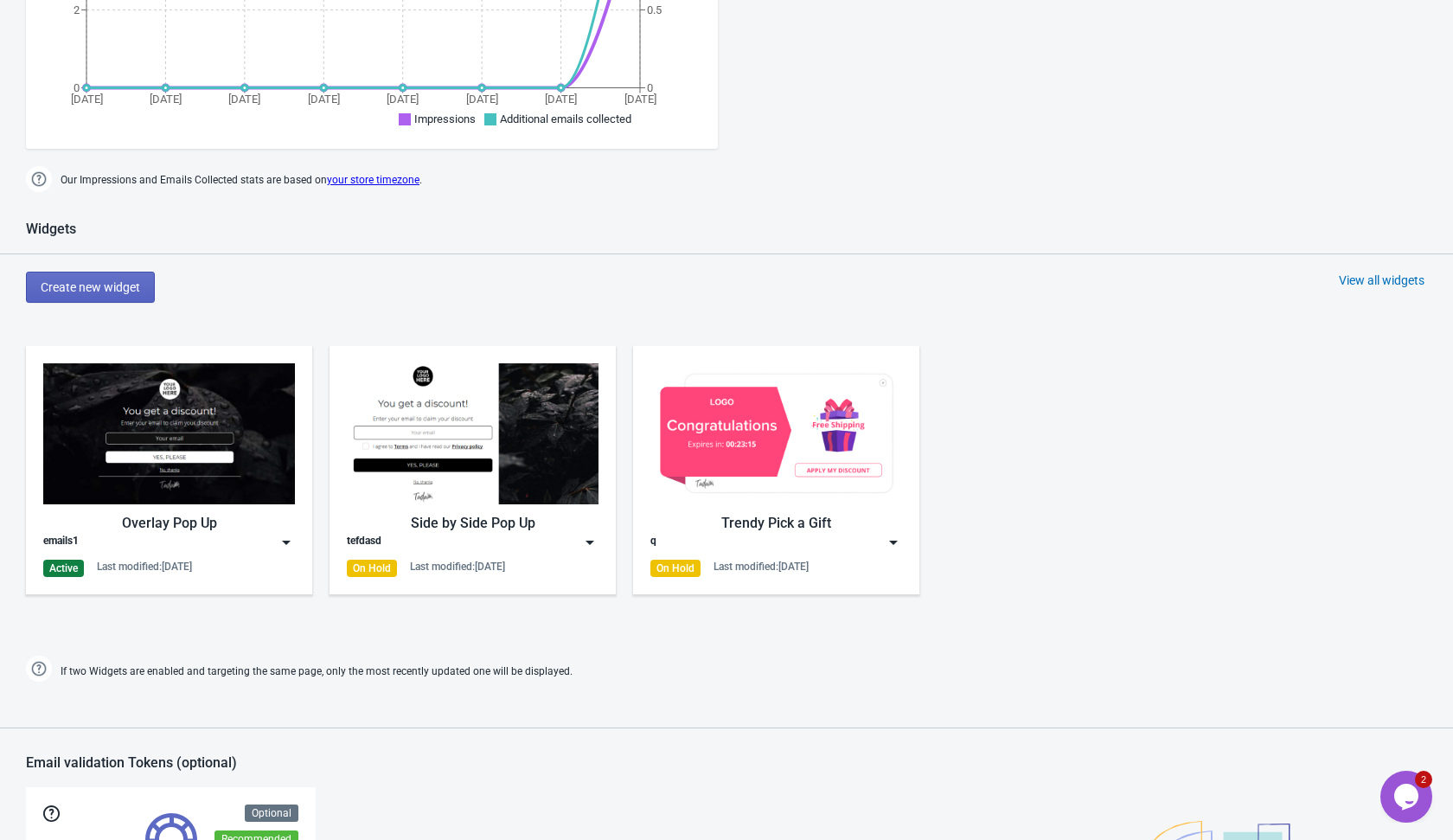
scroll to position [592, 0]
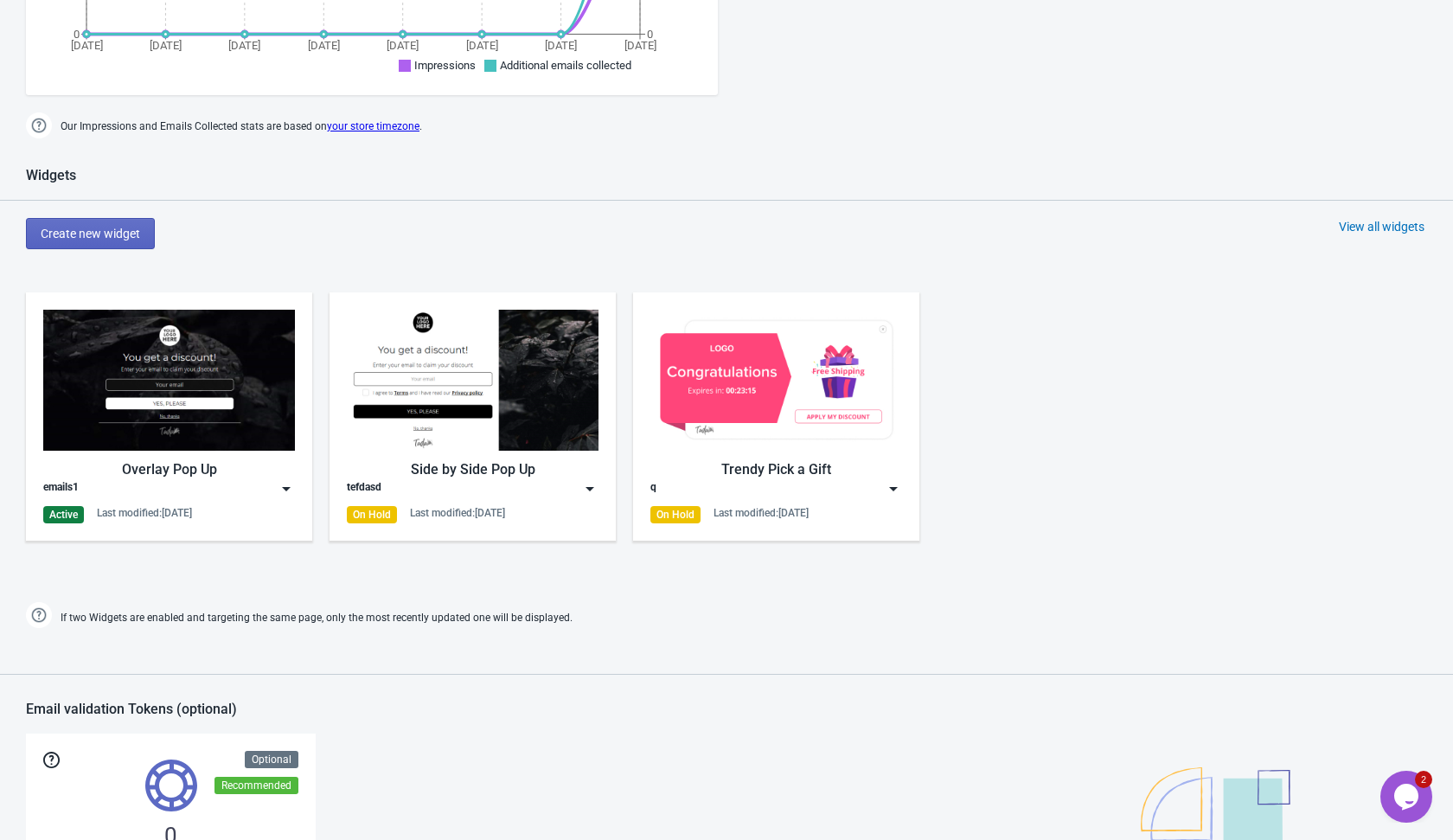
click at [285, 488] on img at bounding box center [286, 489] width 17 height 17
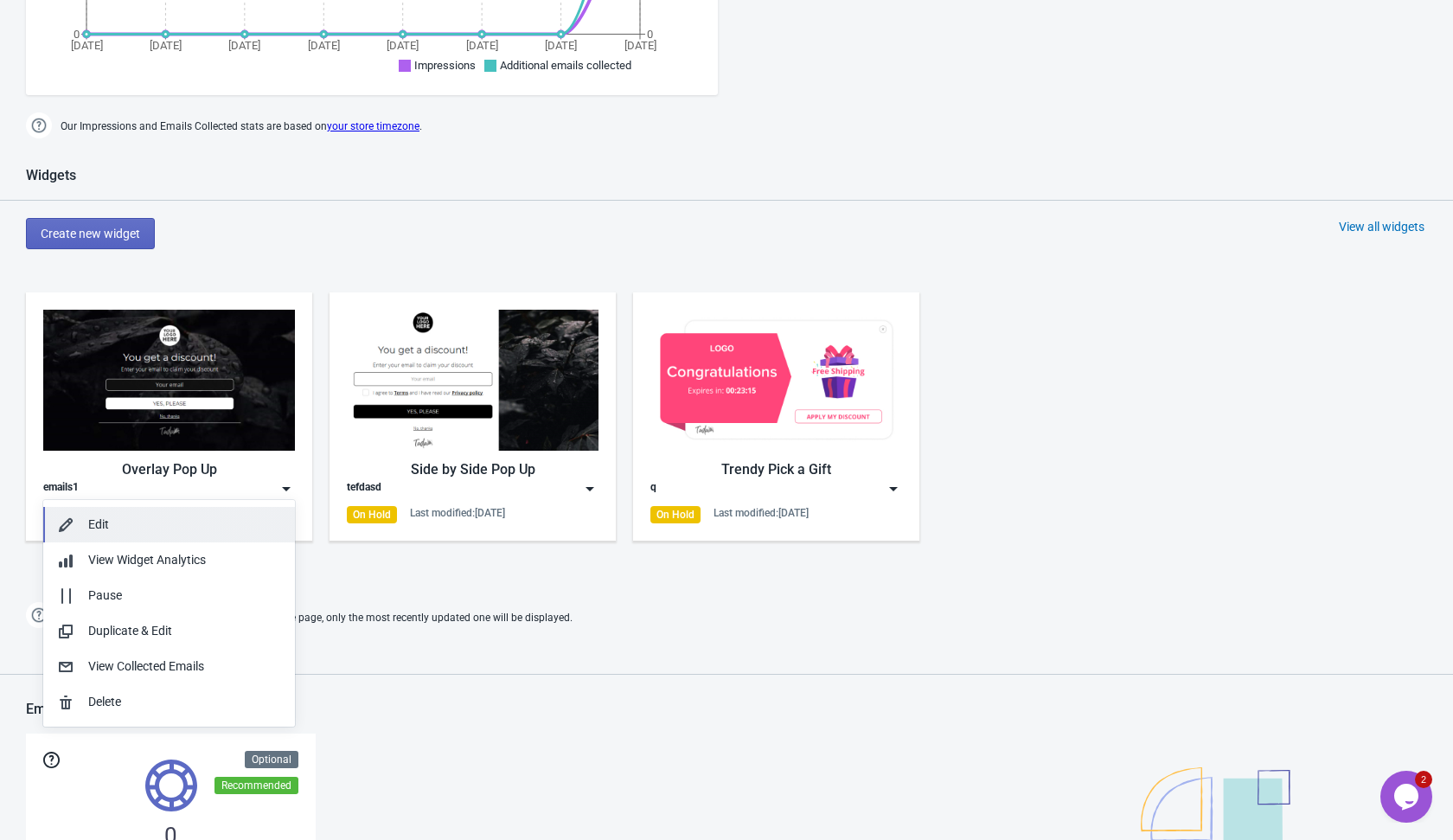
click at [226, 535] on button "Edit" at bounding box center [168, 524] width 252 height 35
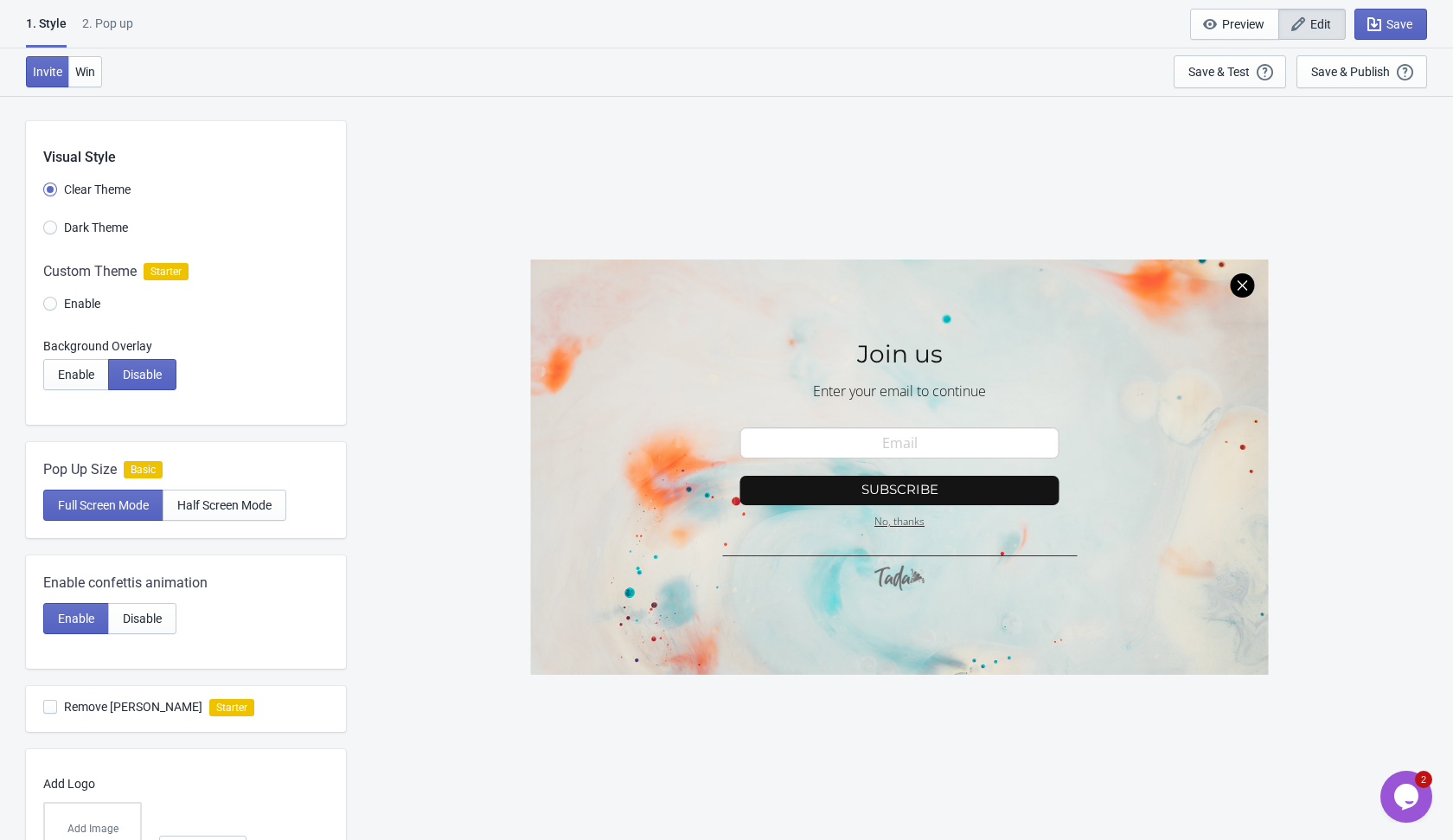
scroll to position [504, 0]
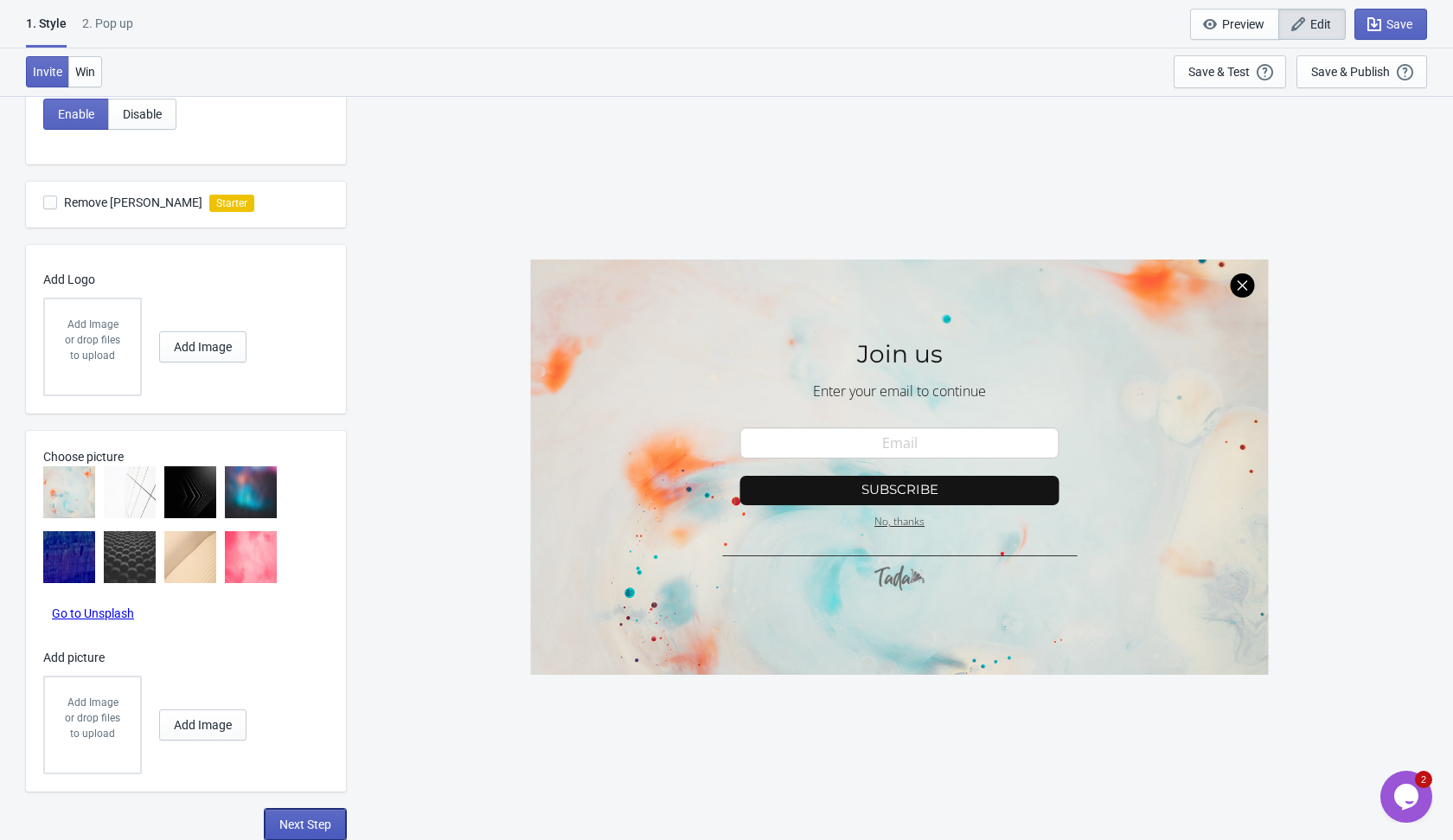
click at [292, 814] on button "Next Step" at bounding box center [304, 824] width 81 height 31
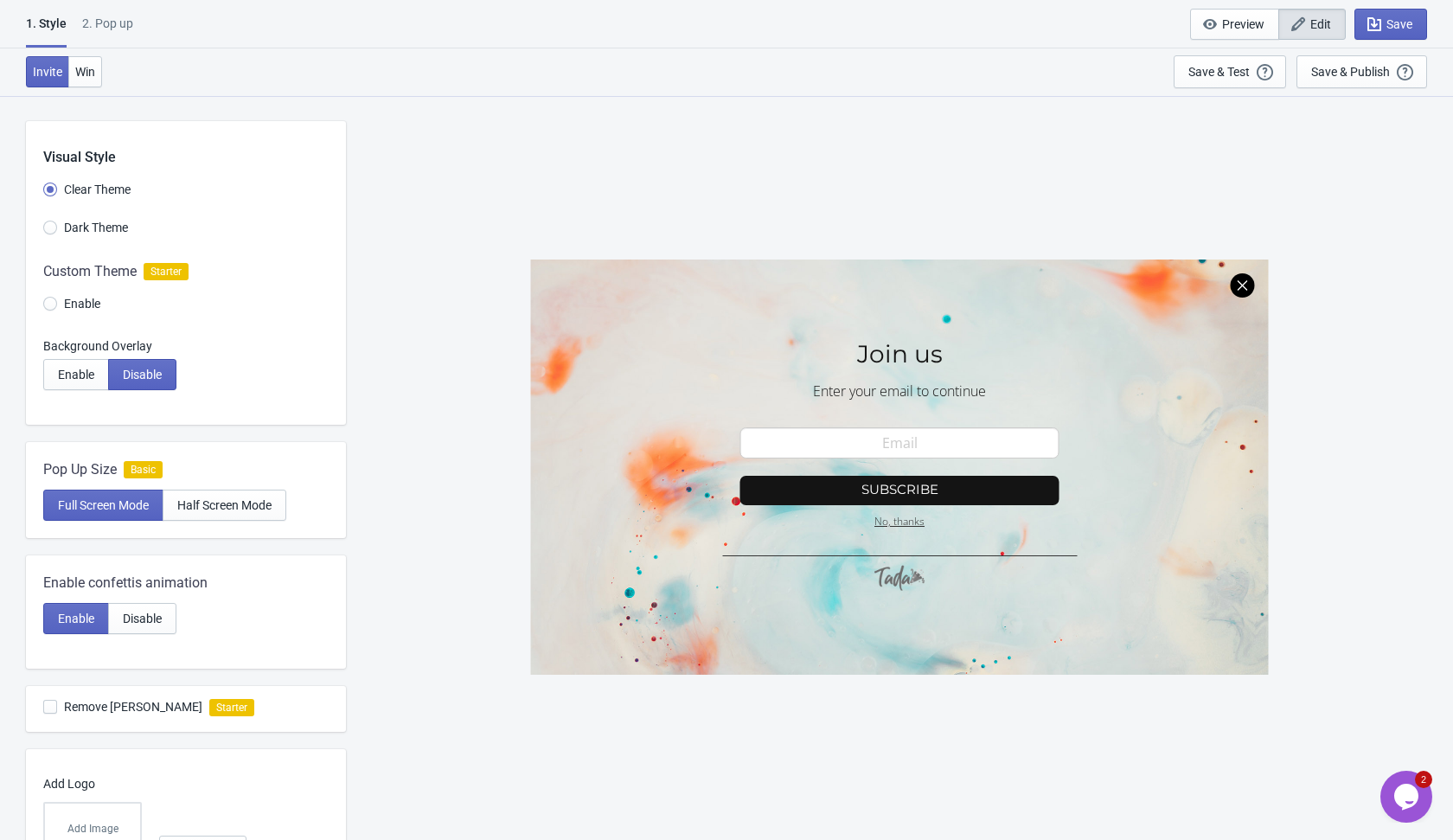
select select "homepageOnly"
select select "once"
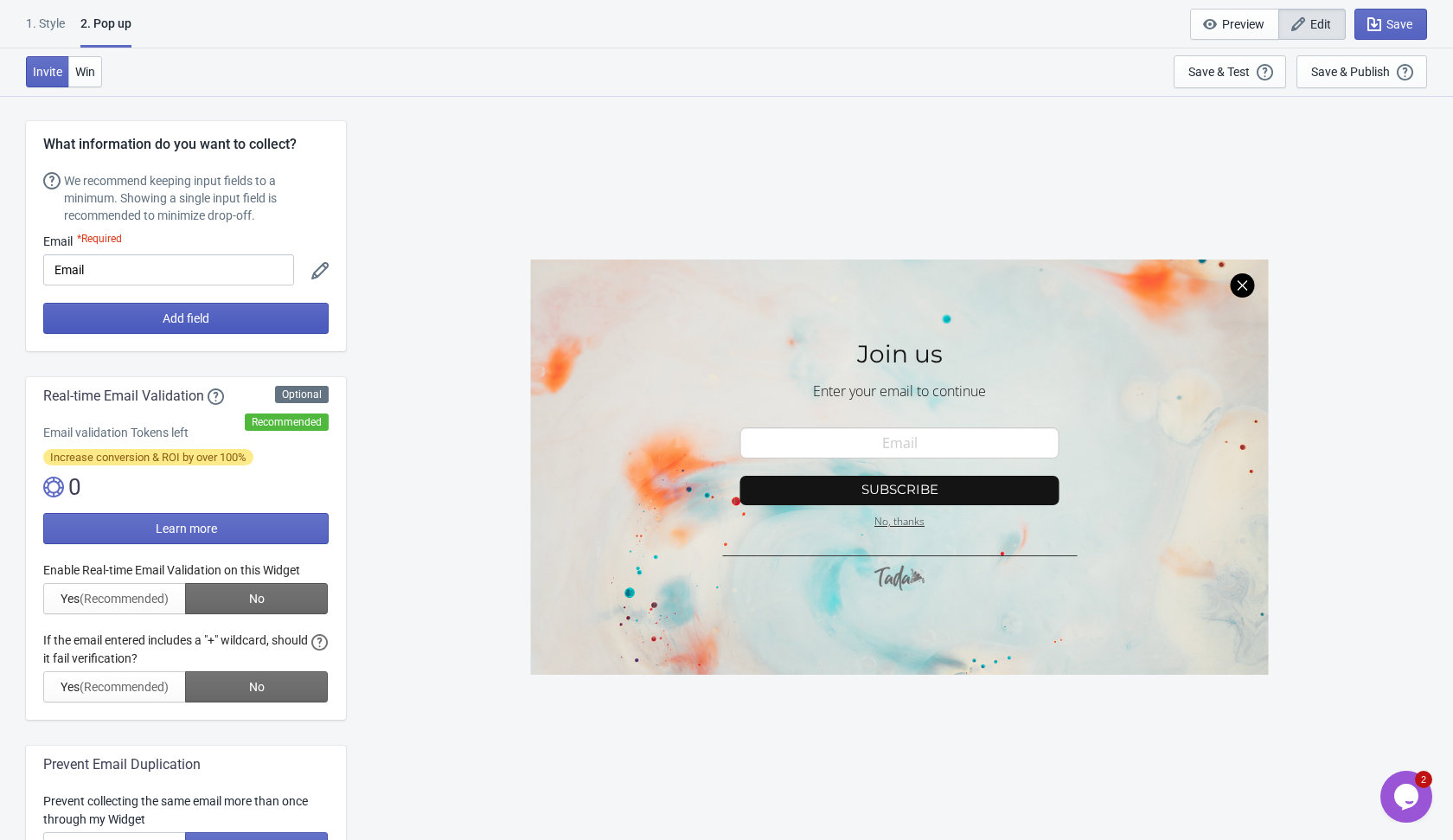
click at [260, 328] on button "Add field" at bounding box center [186, 318] width 285 height 31
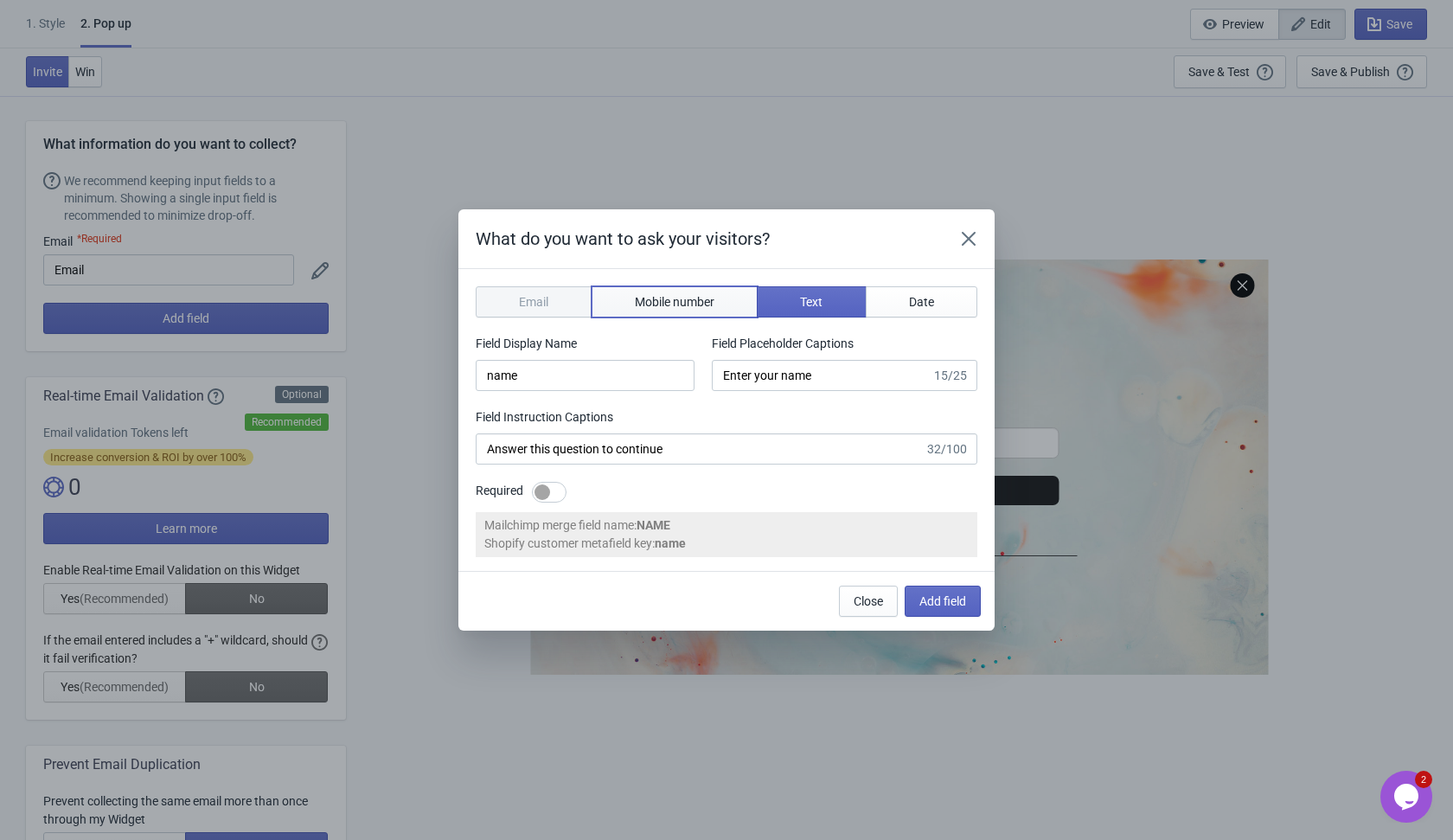
click at [696, 307] on span "Mobile number" at bounding box center [675, 302] width 80 height 14
type input "phone"
type input "Enter your mobile number"
type input "Next, enter your mobile number to continue"
select select "ca"
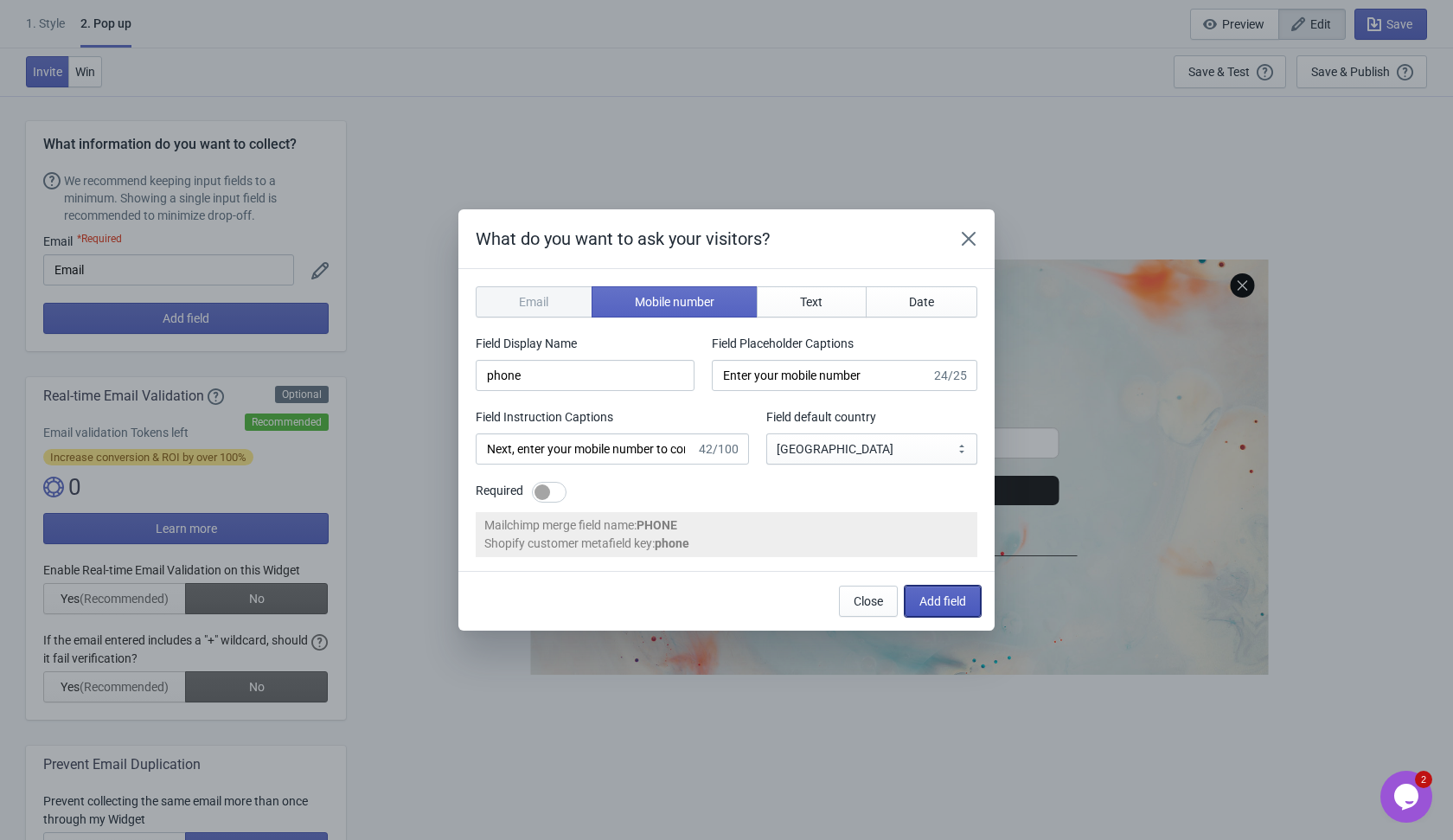
click at [942, 604] on span "Add field" at bounding box center [942, 601] width 47 height 14
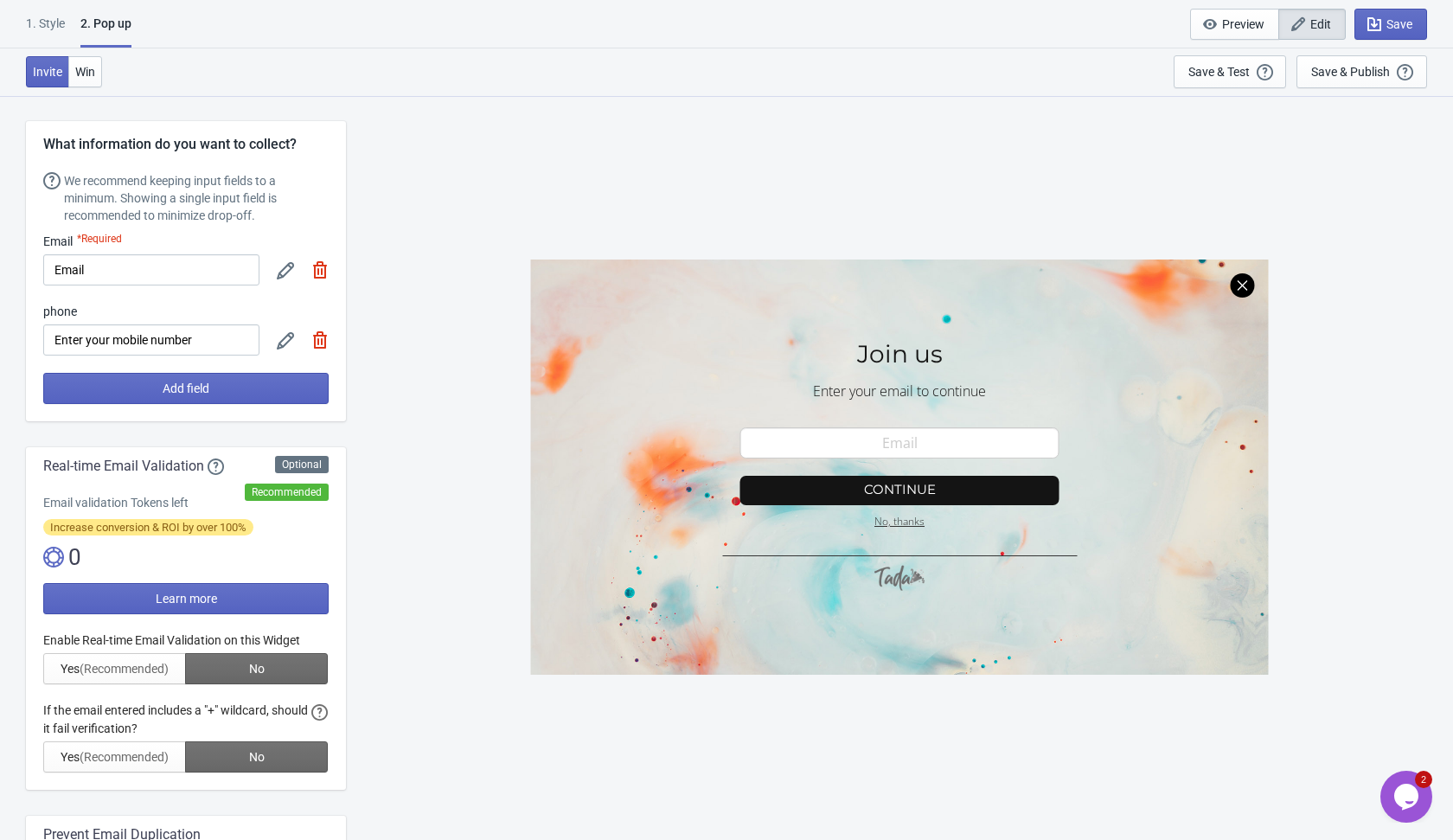
click at [280, 345] on icon at bounding box center [285, 341] width 17 height 17
select select "ca"
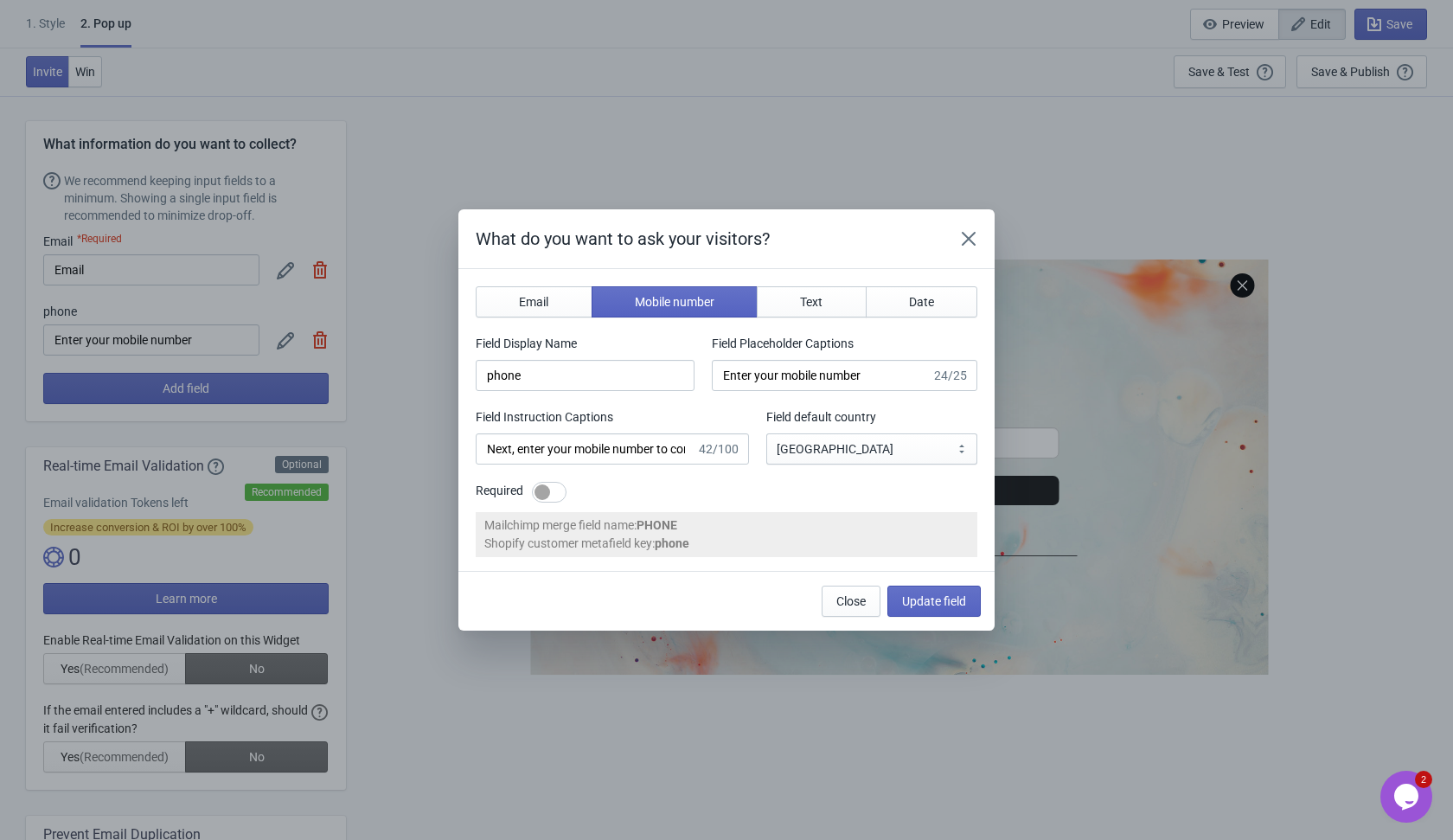
click at [553, 491] on div at bounding box center [549, 492] width 34 height 21
checkbox input "true"
click at [924, 602] on span "Update field" at bounding box center [933, 601] width 64 height 14
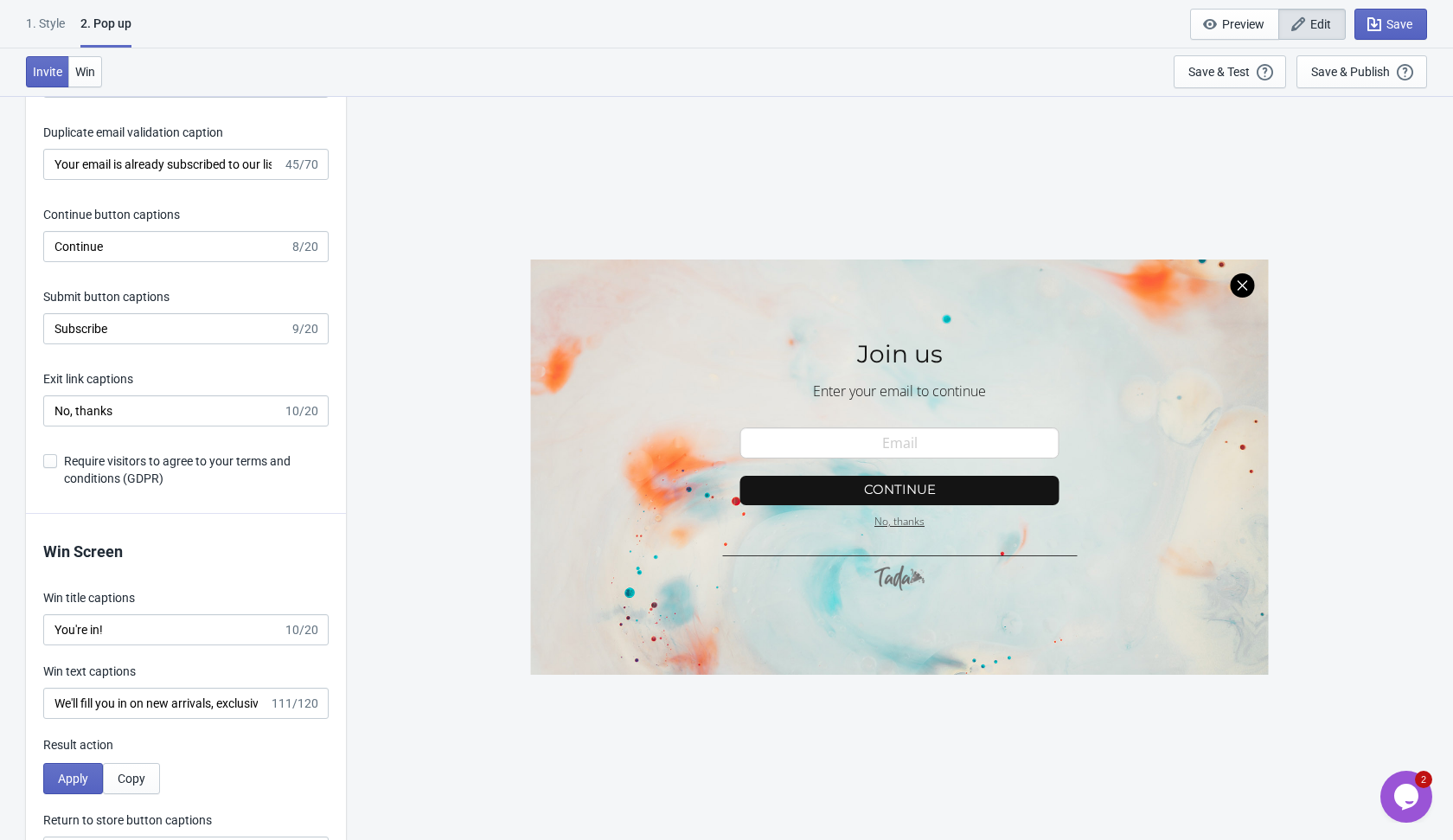
scroll to position [3138, 0]
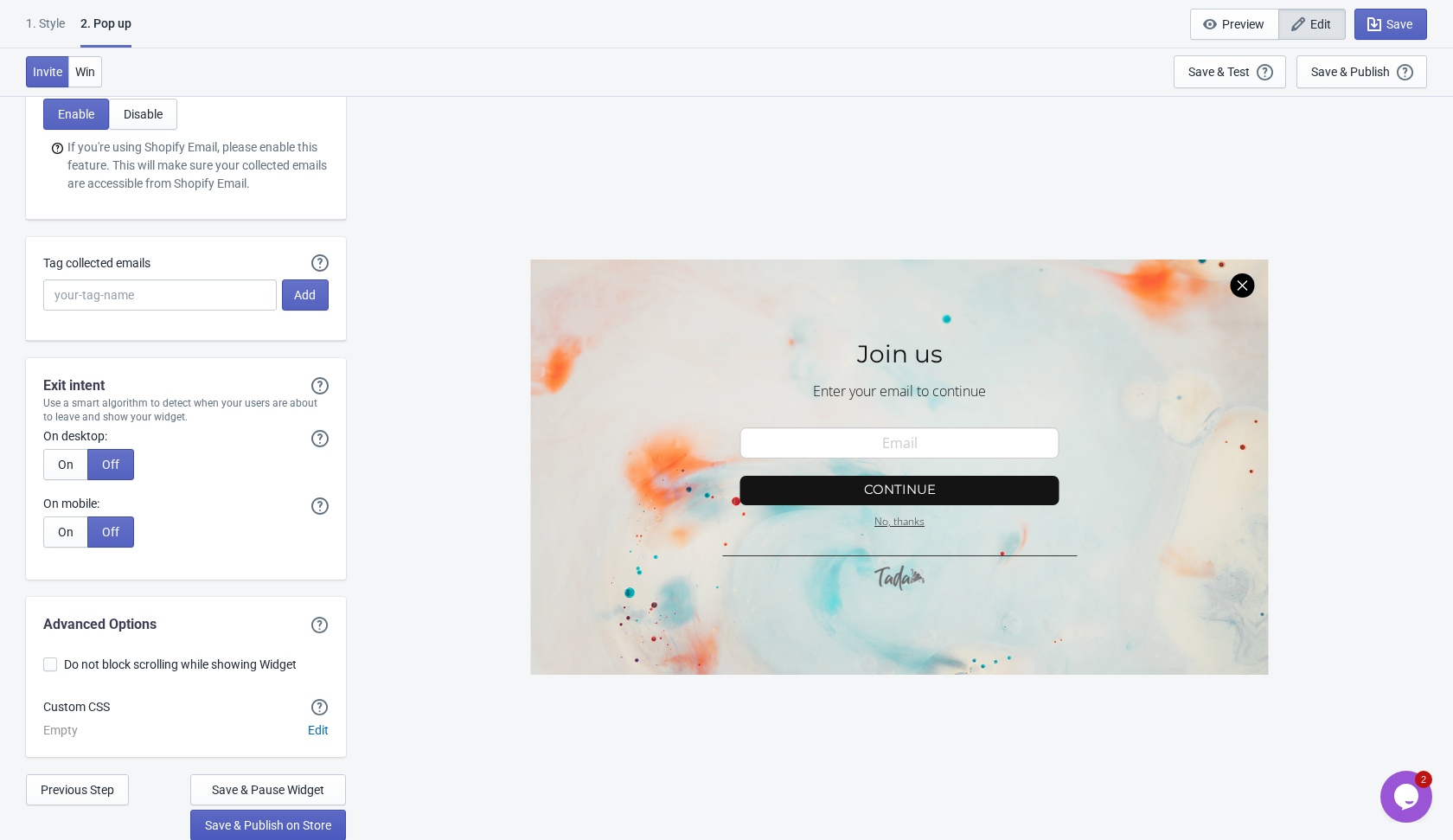
click at [286, 829] on span "Save & Publish on Store" at bounding box center [267, 825] width 127 height 14
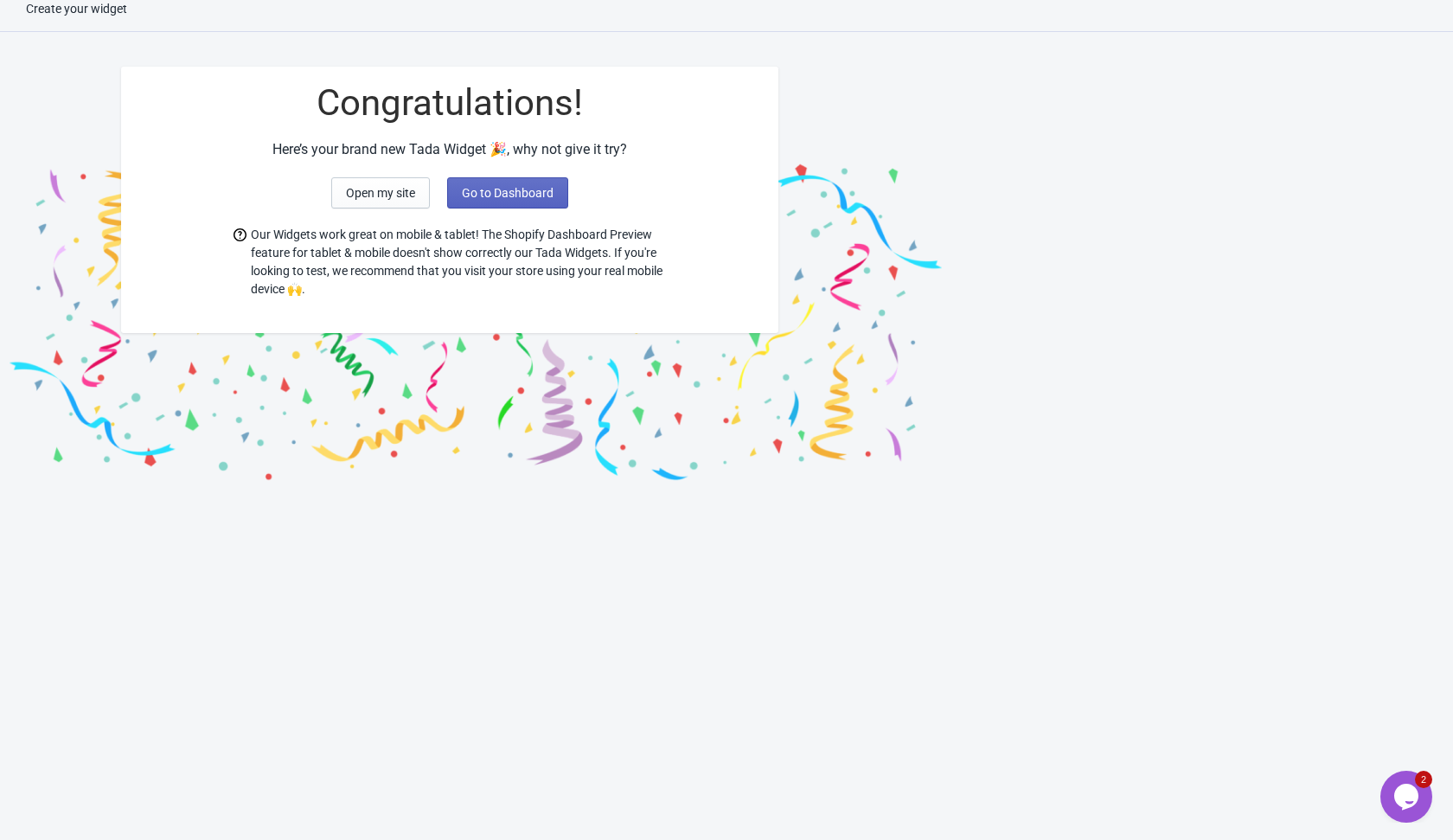
scroll to position [17, 0]
click at [502, 191] on span "Go to Dashboard" at bounding box center [507, 192] width 91 height 14
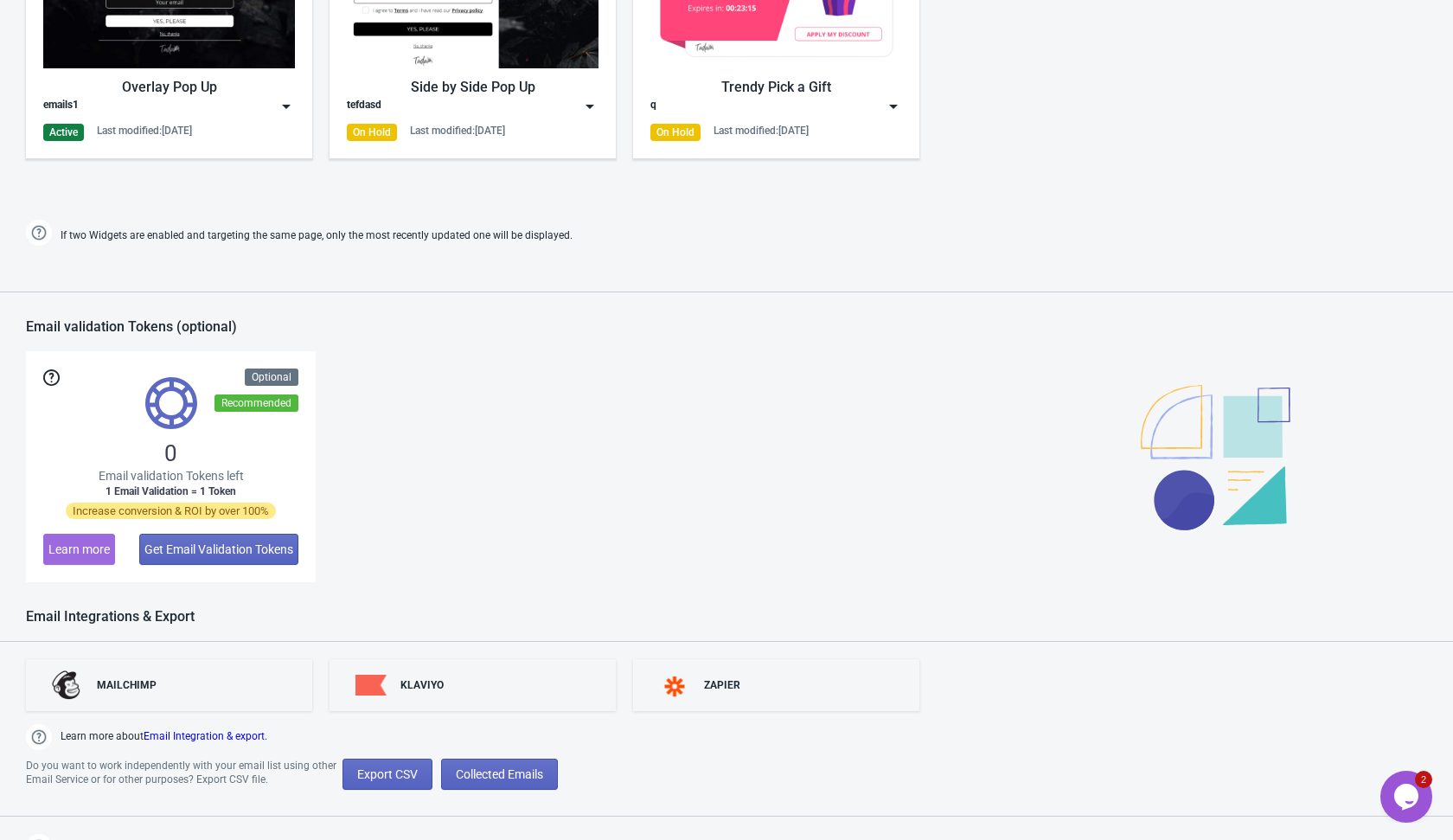
scroll to position [991, 0]
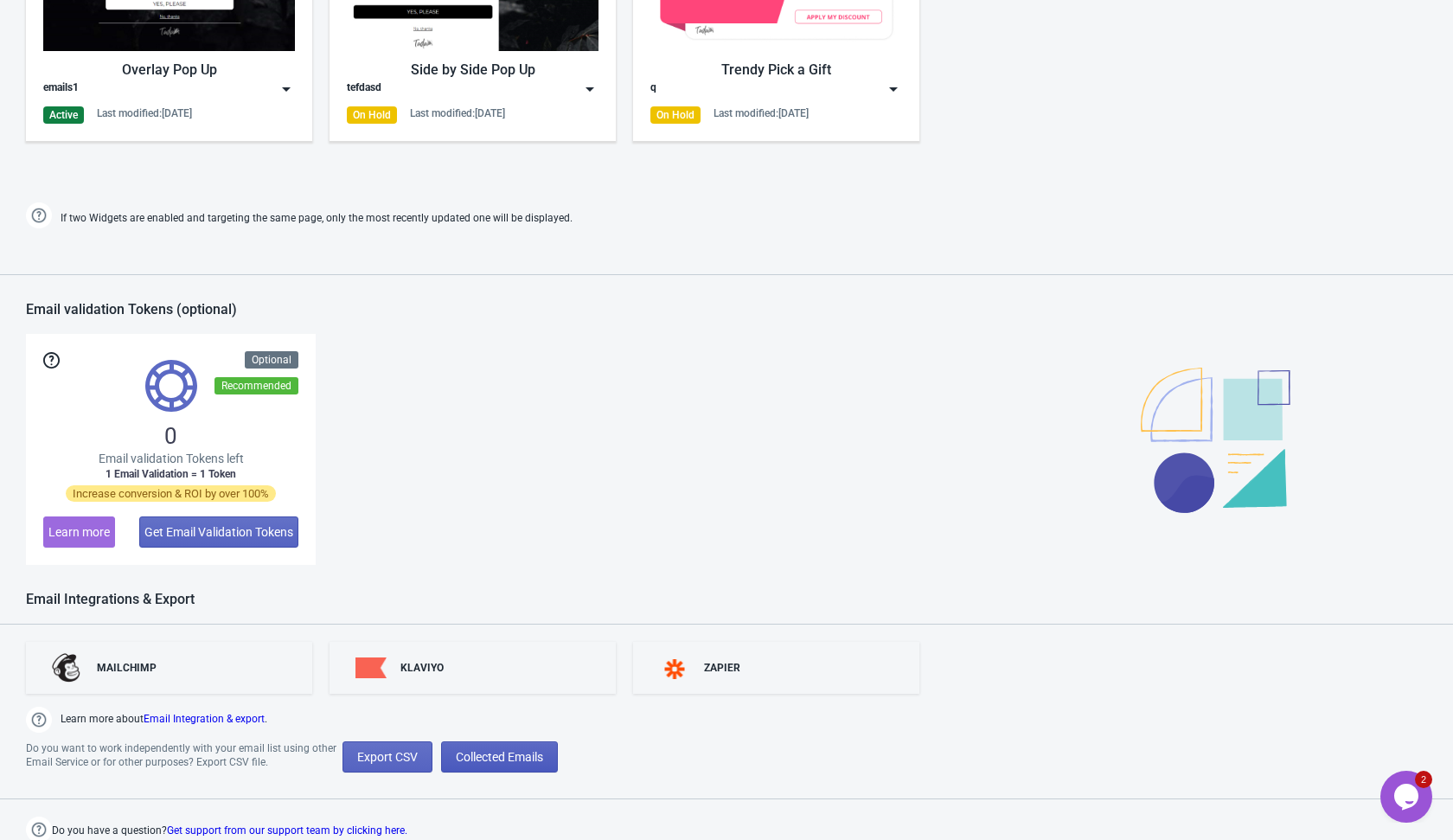
click at [520, 756] on span "Collected Emails" at bounding box center [500, 756] width 88 height 14
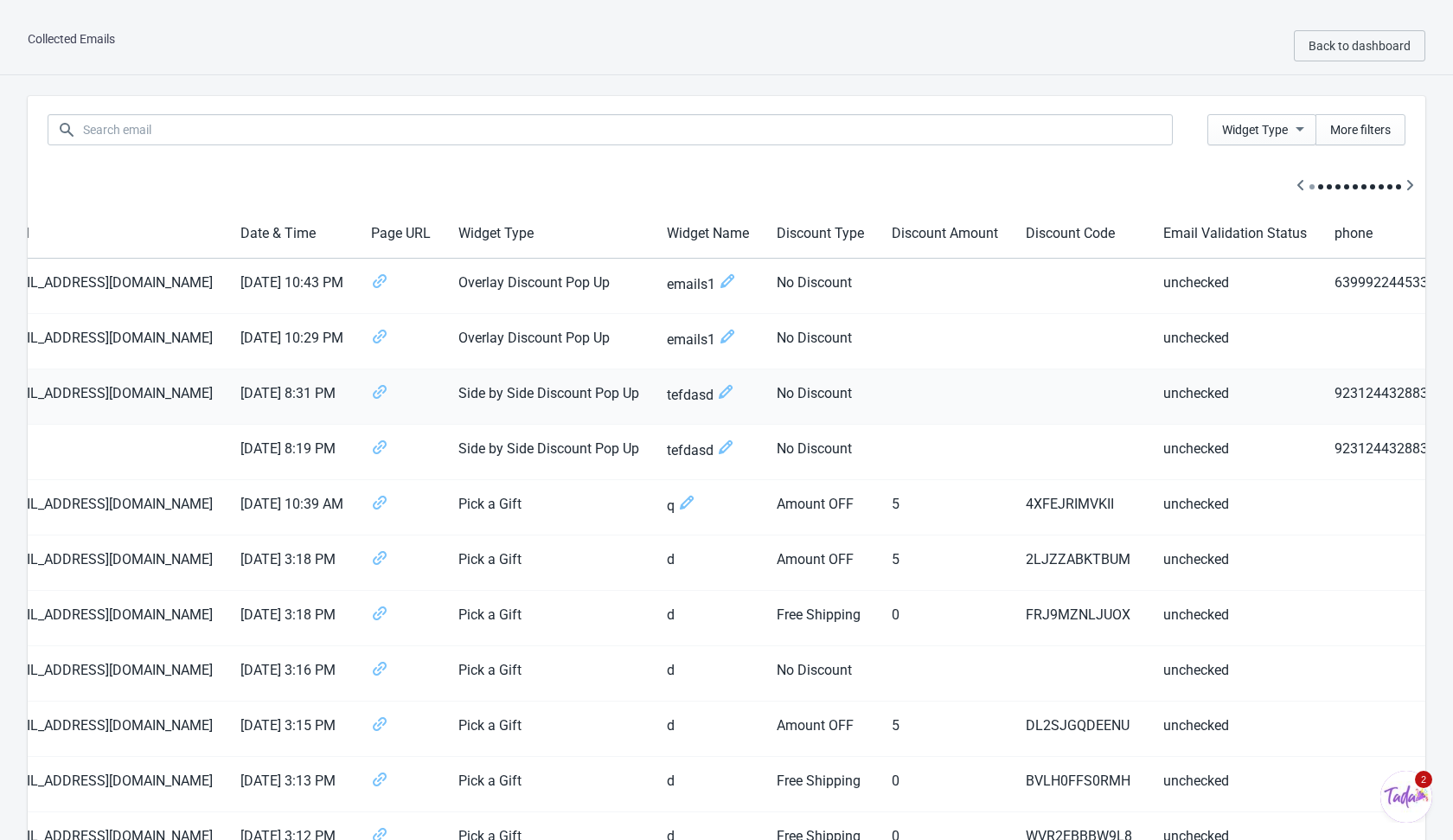
scroll to position [0, 94]
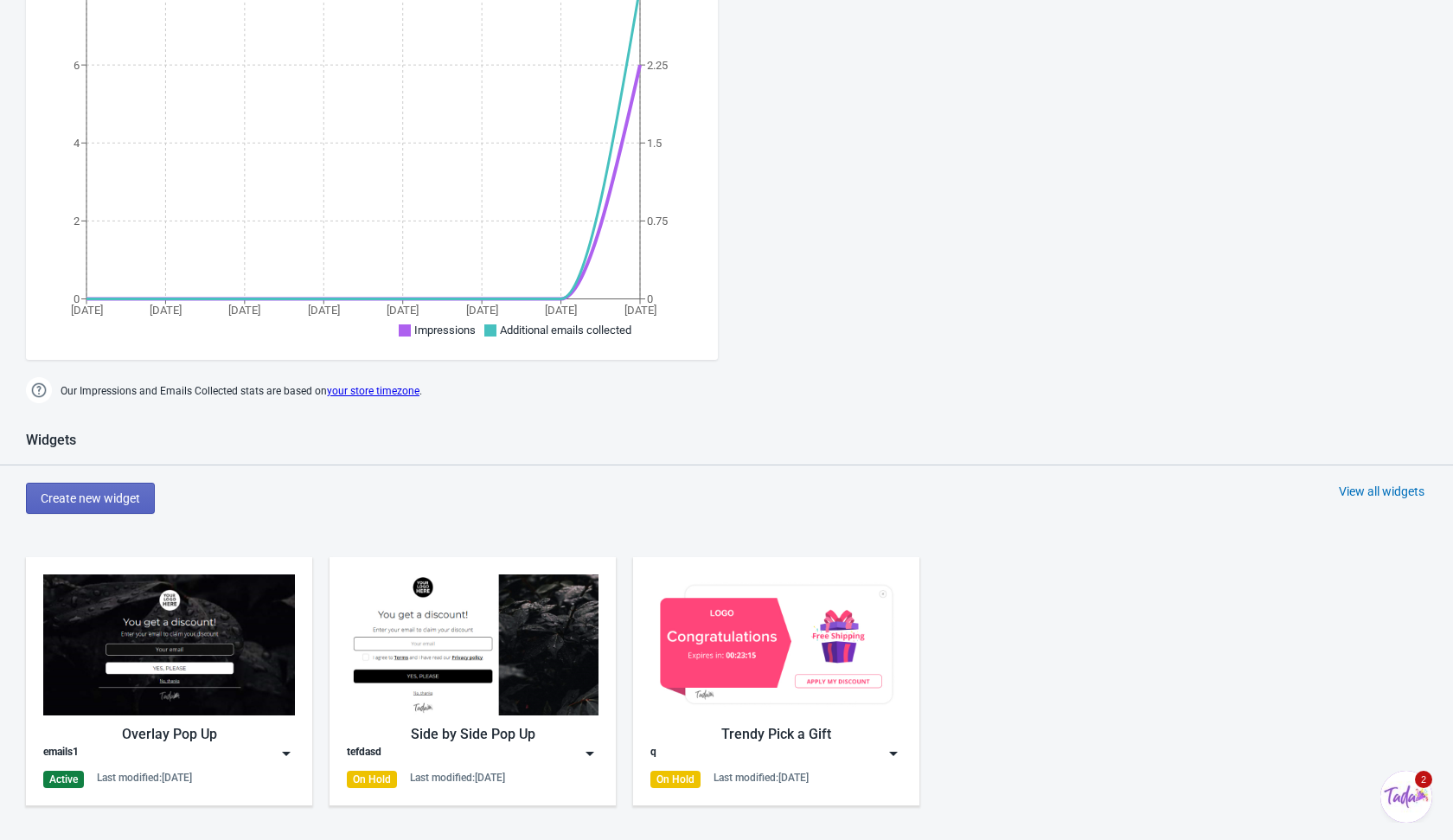
scroll to position [991, 0]
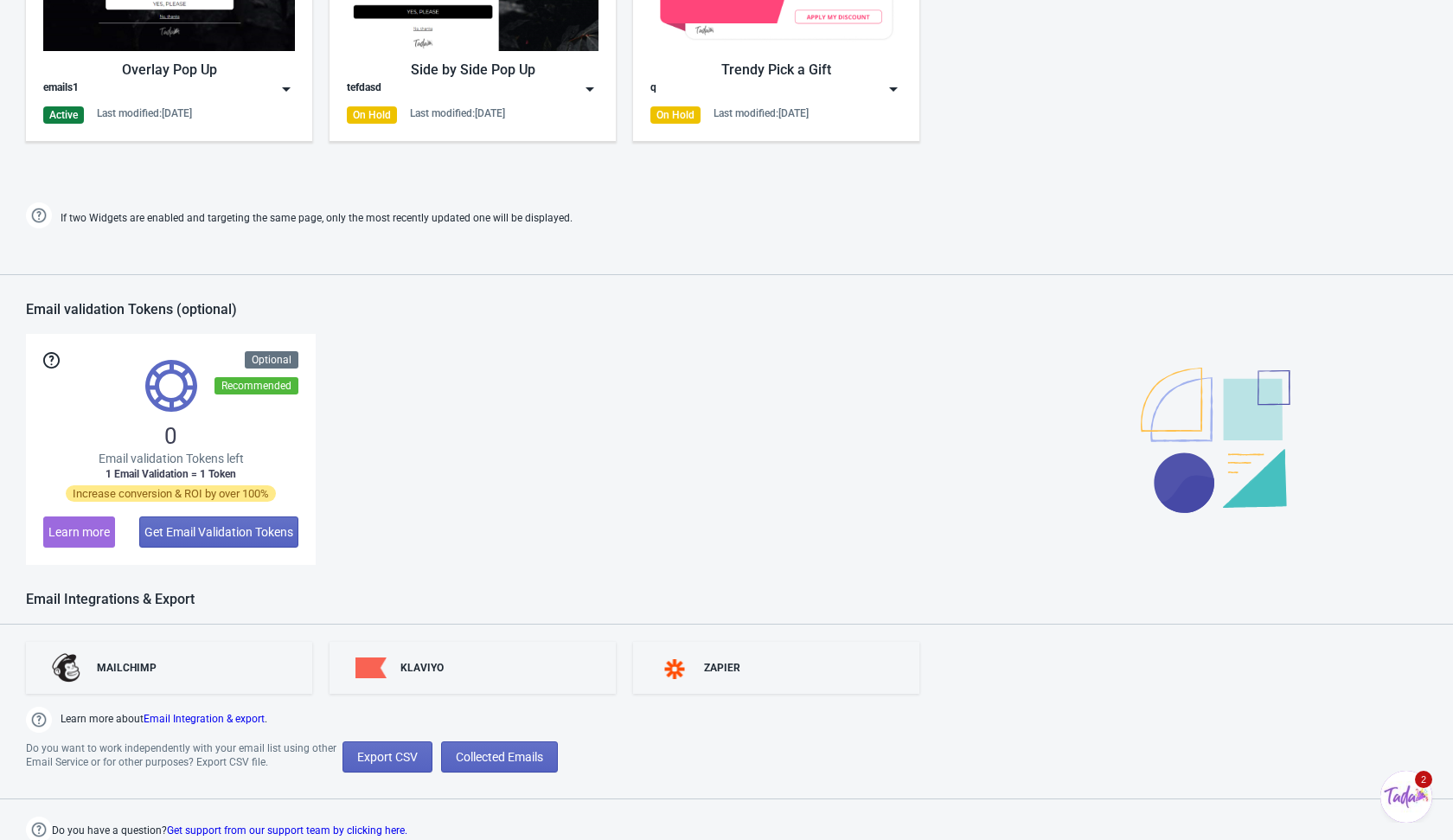
click at [552, 770] on div "MAILCHIMP KLAVIYO ZAPIER Learn more about Email Integration & export . Do you w…" at bounding box center [726, 733] width 1453 height 218
click at [523, 760] on span "Collected Emails" at bounding box center [500, 756] width 88 height 14
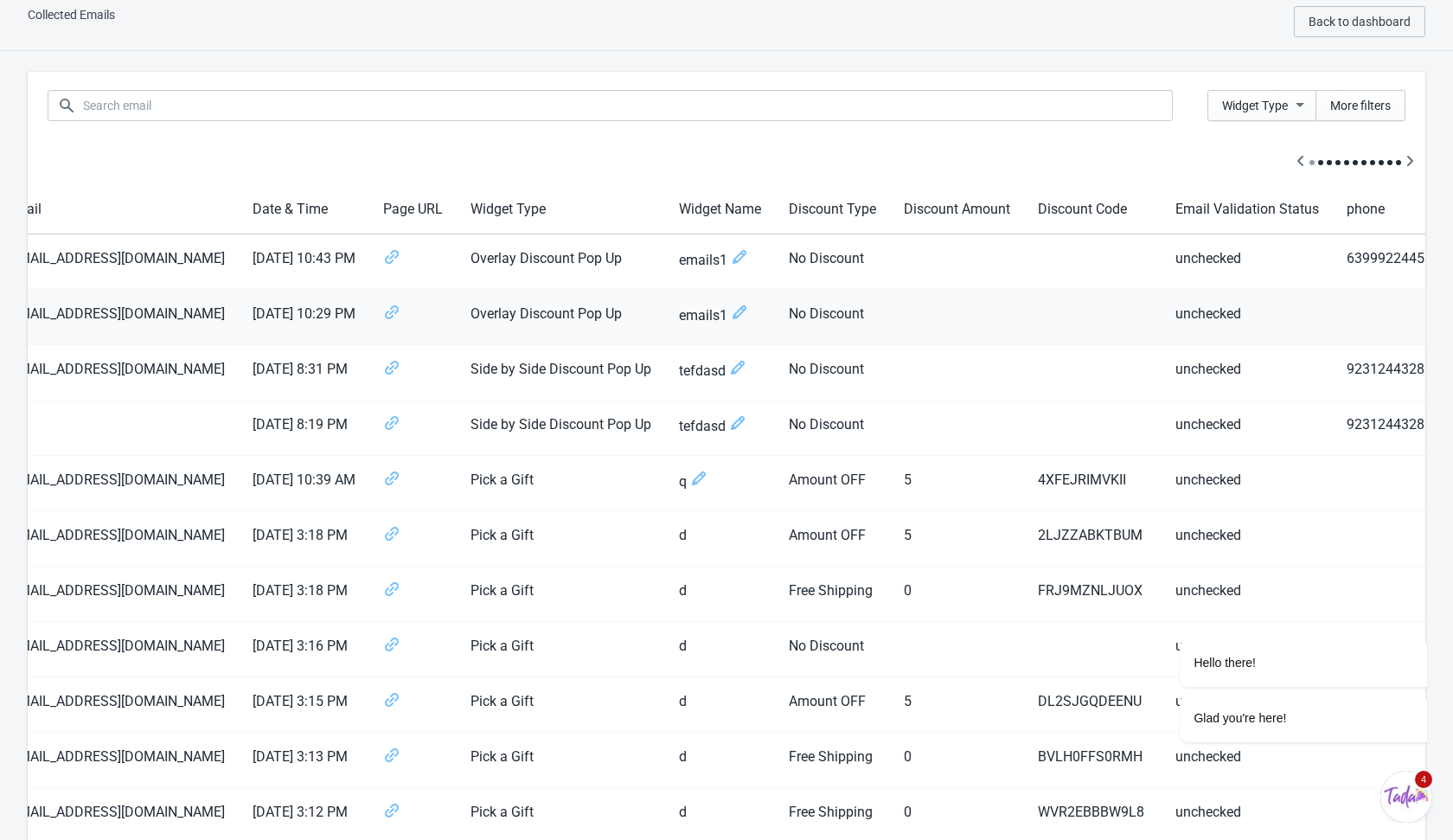
scroll to position [18, 0]
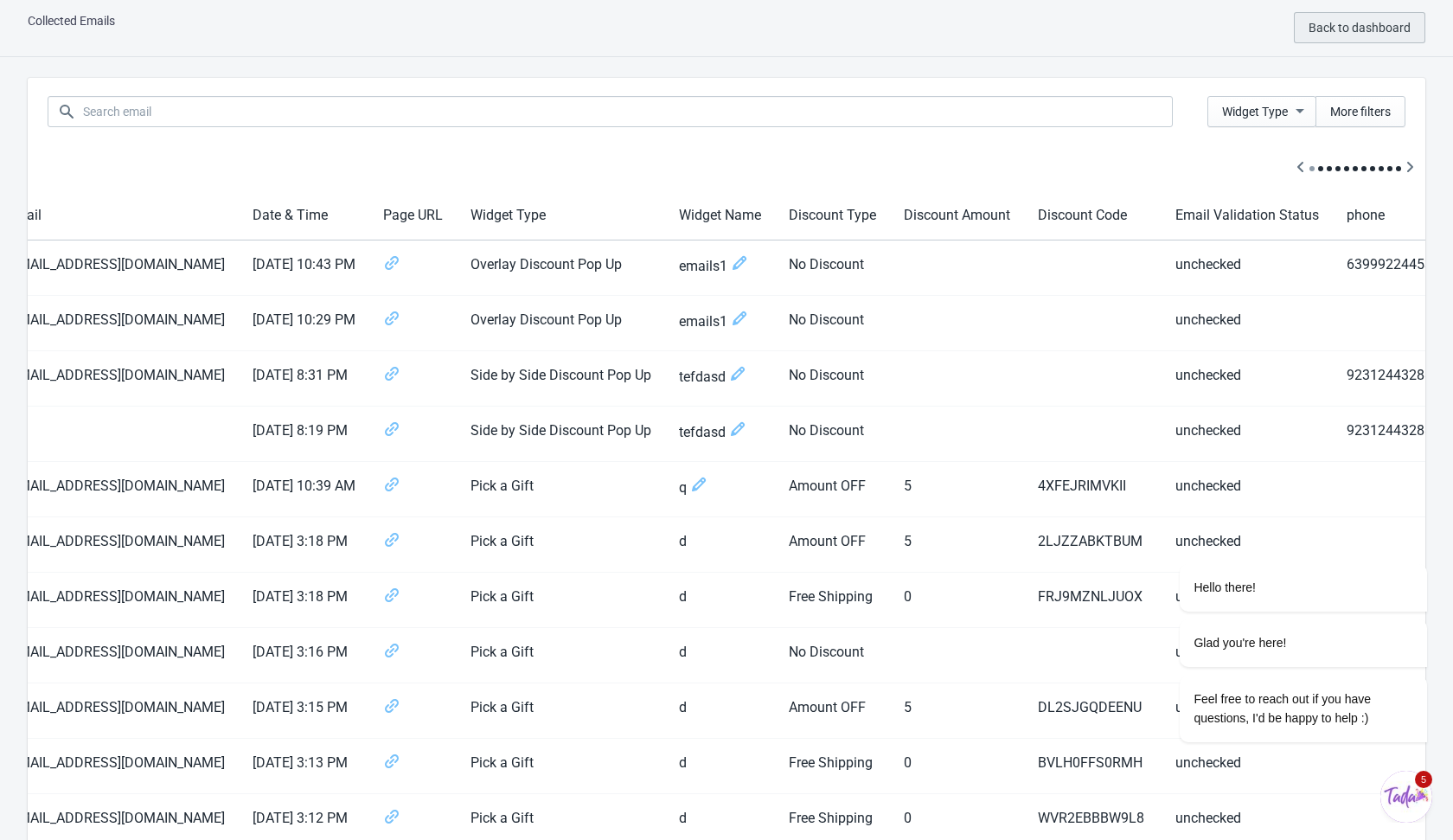
click at [1345, 31] on span "Back to dashboard" at bounding box center [1360, 28] width 102 height 14
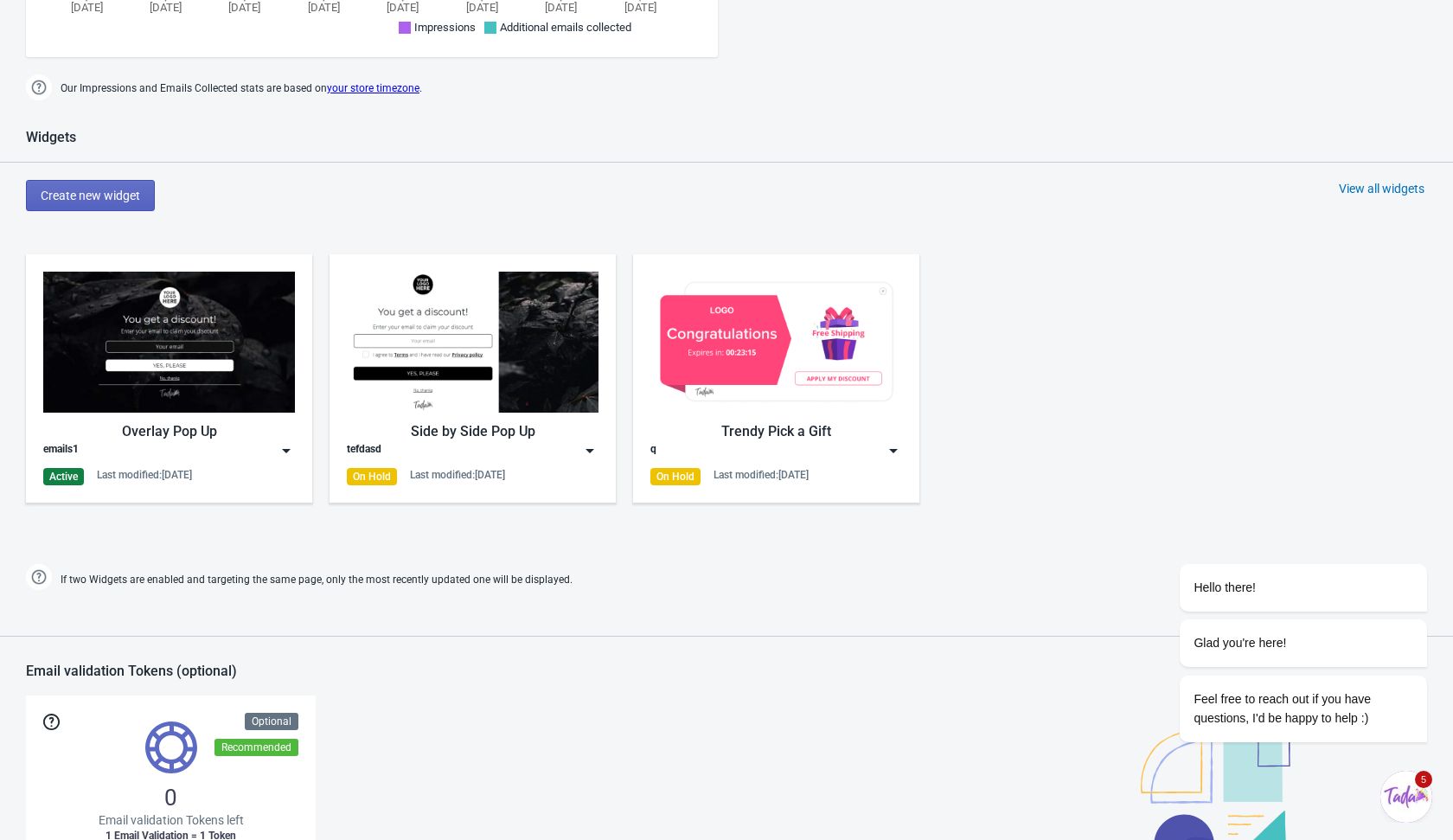
scroll to position [564, 0]
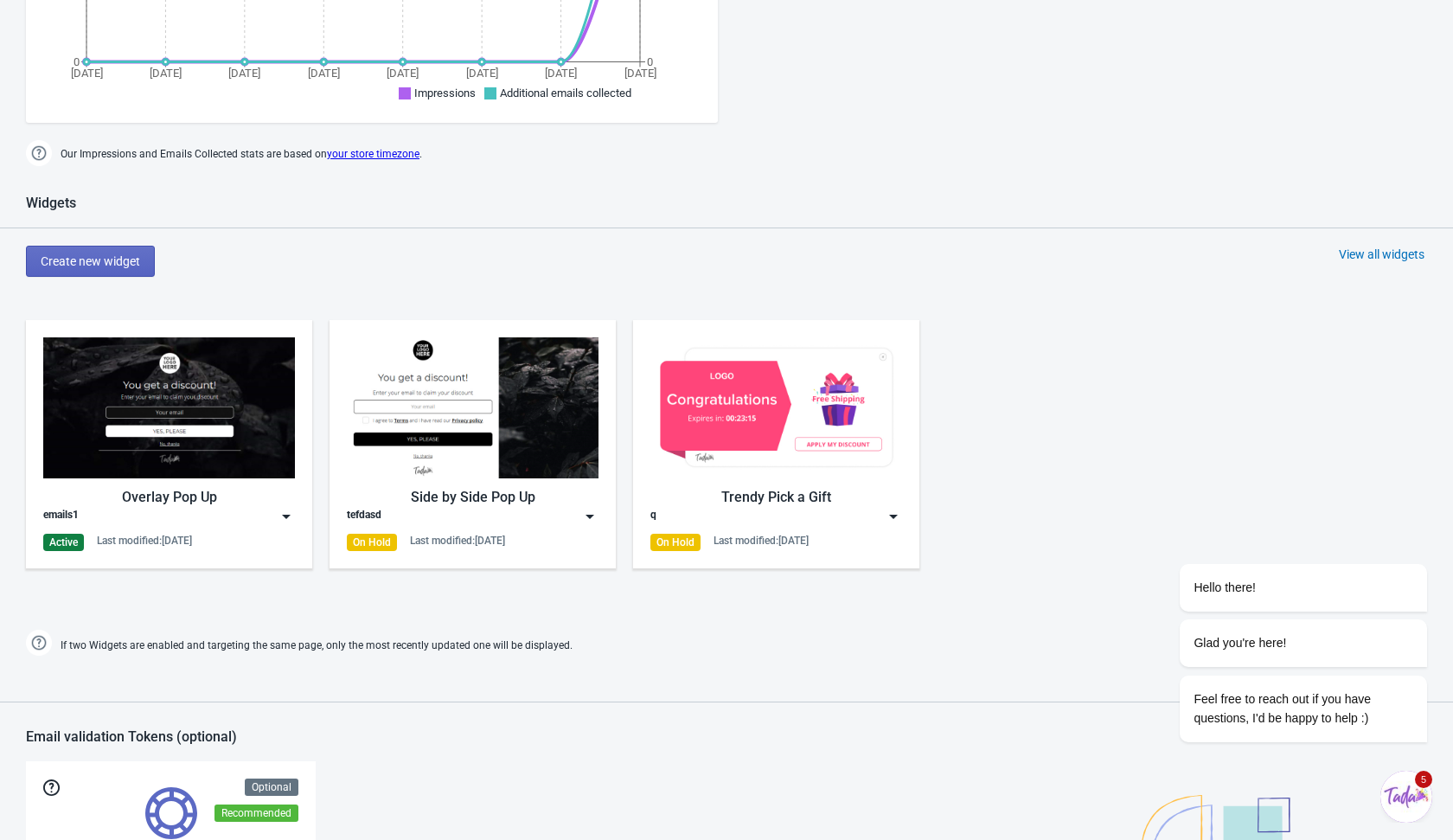
click at [282, 513] on img at bounding box center [286, 517] width 17 height 17
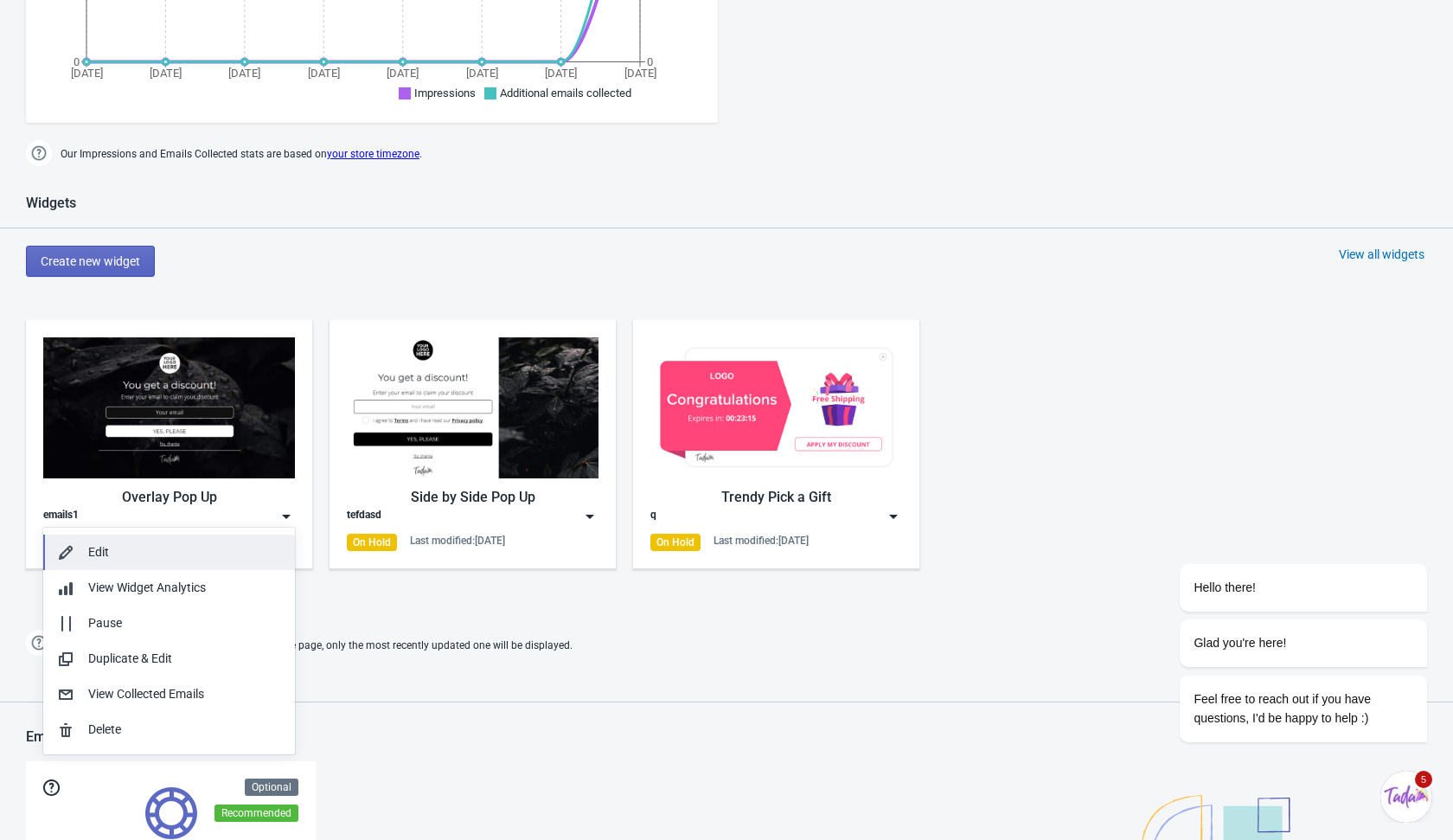
click at [242, 555] on div "Edit" at bounding box center [185, 552] width 193 height 18
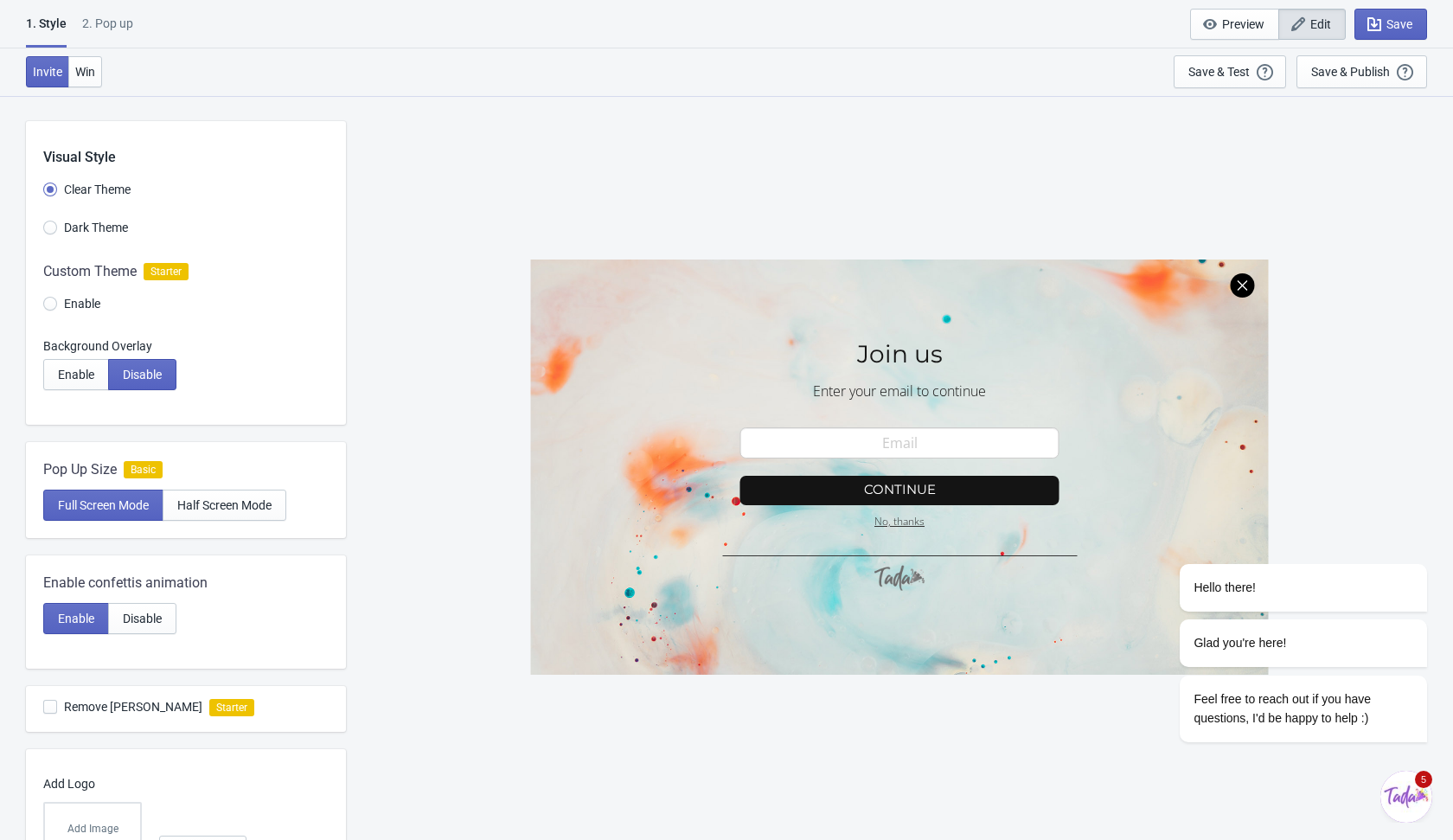
scroll to position [504, 0]
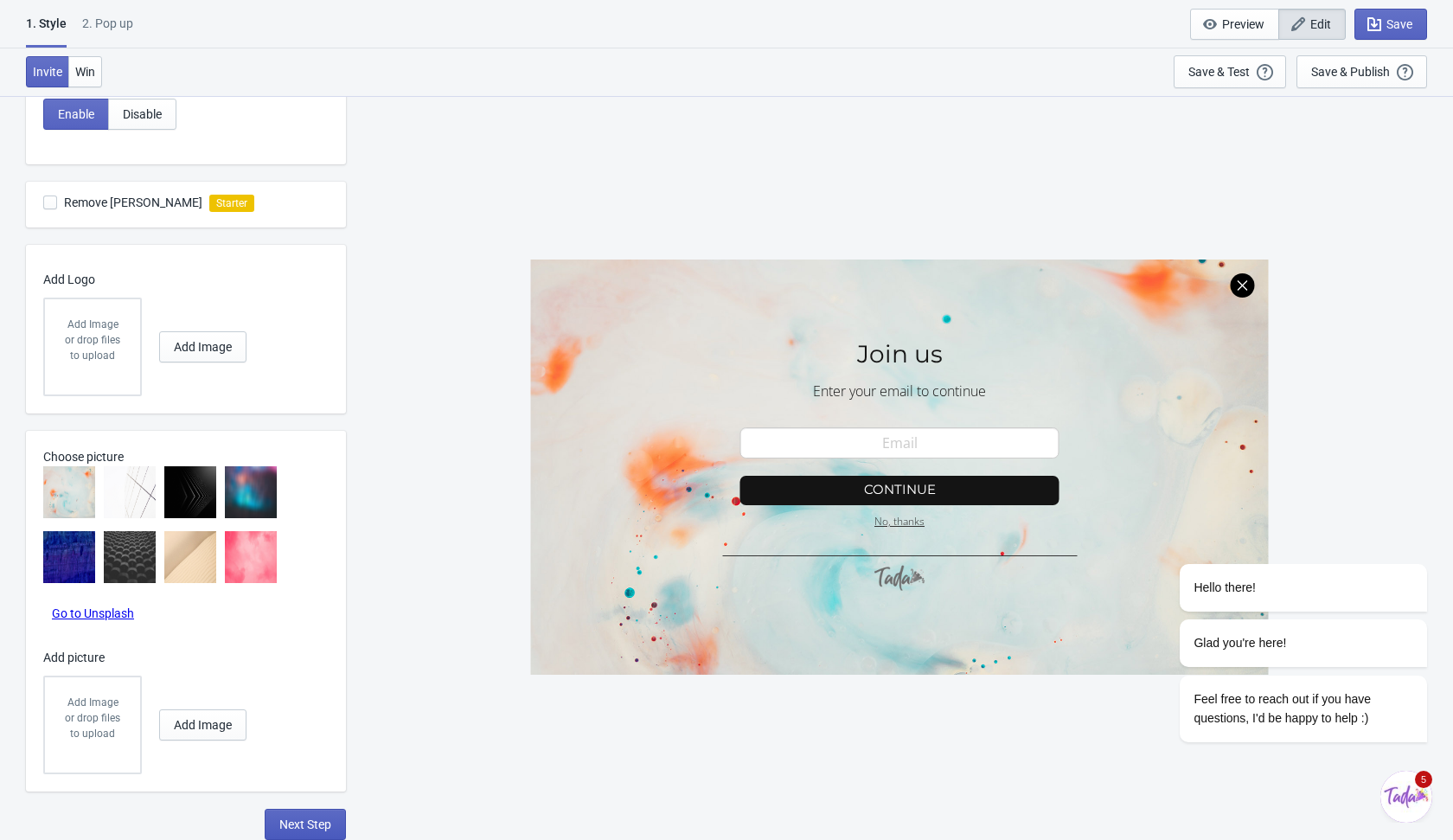
click at [301, 823] on span "Next Step" at bounding box center [305, 824] width 52 height 14
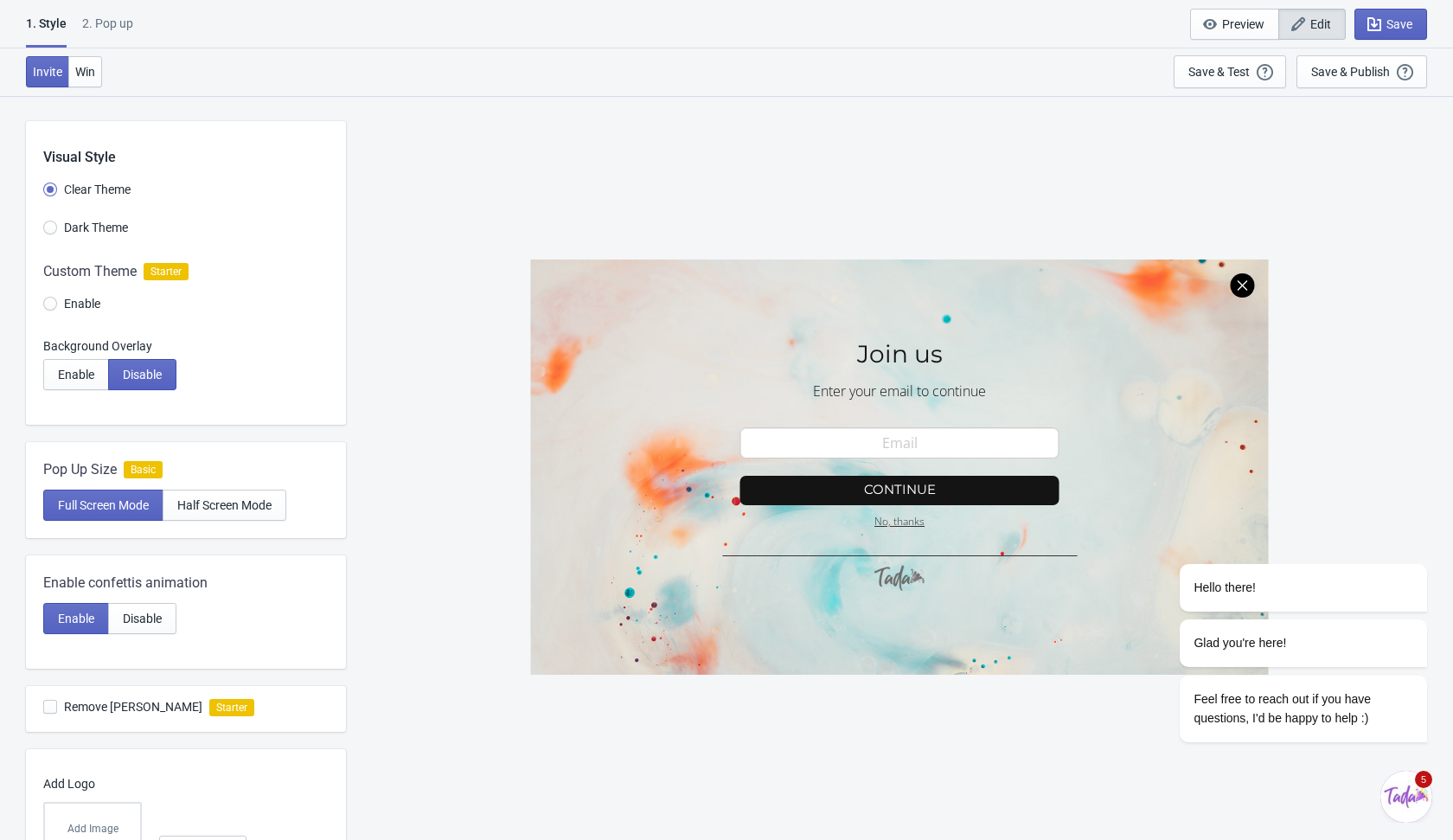
select select "homepageOnly"
select select "once"
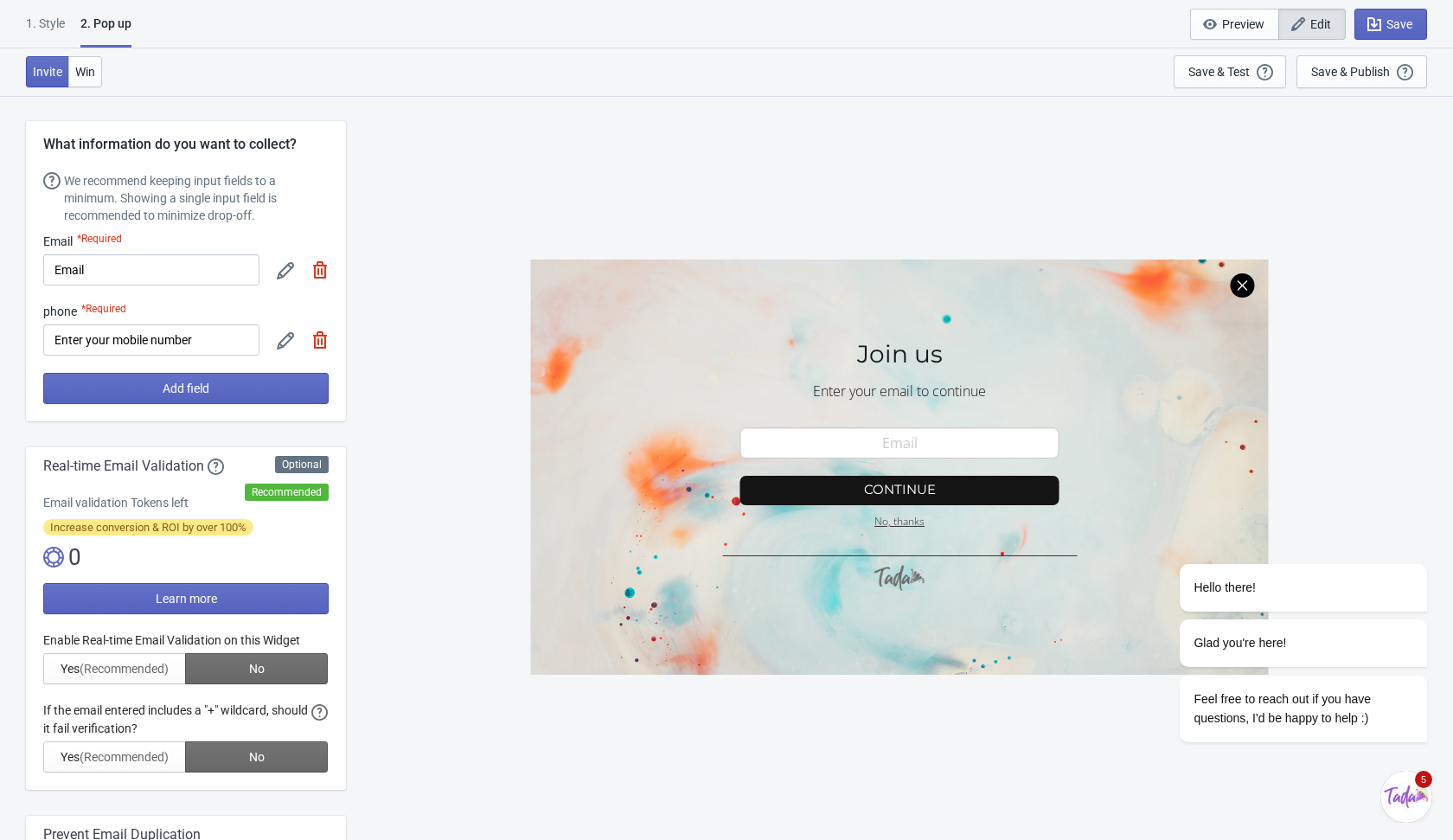
click at [325, 273] on img at bounding box center [320, 270] width 17 height 17
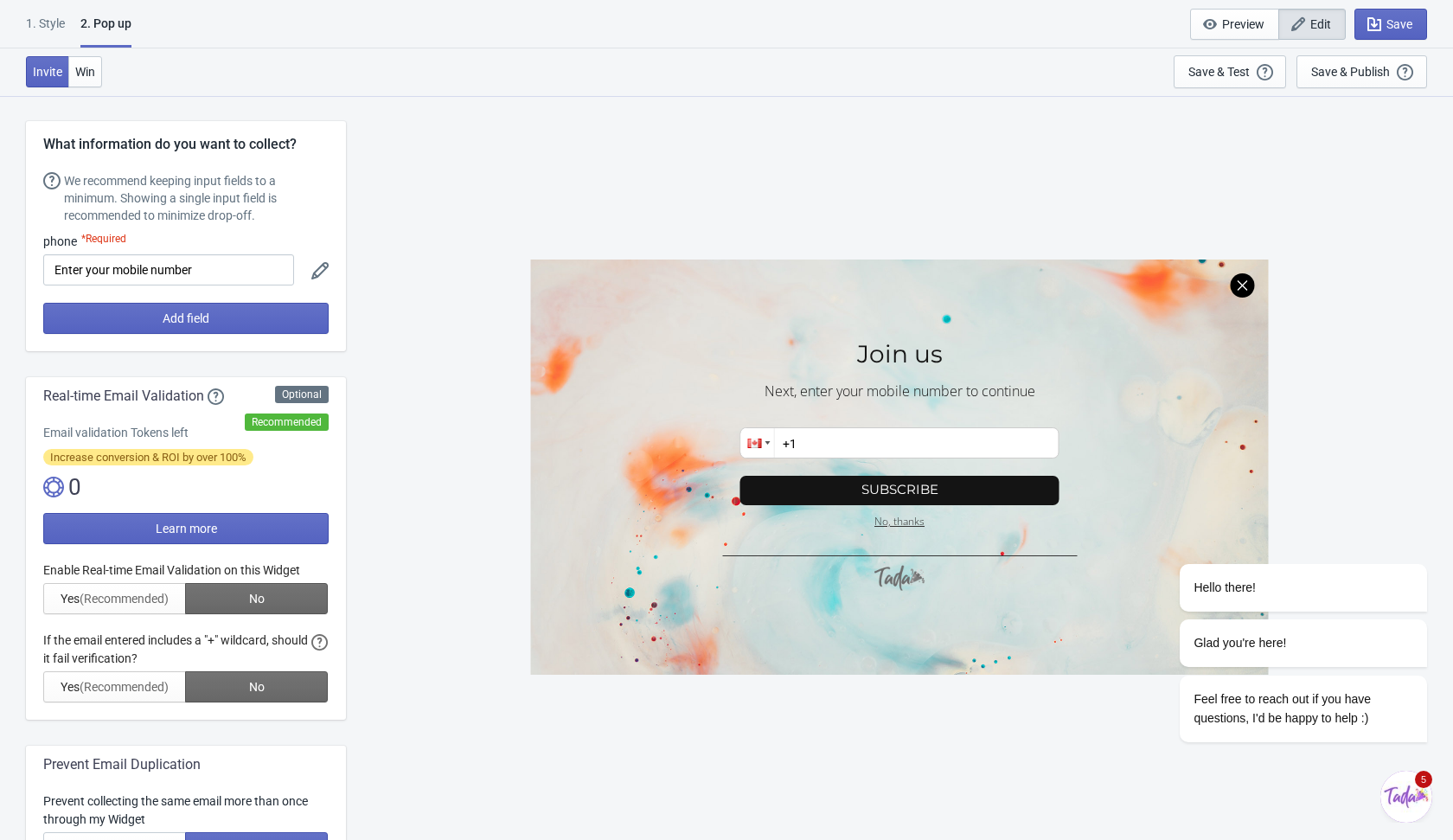
click at [325, 273] on icon at bounding box center [320, 270] width 17 height 17
select select "ca"
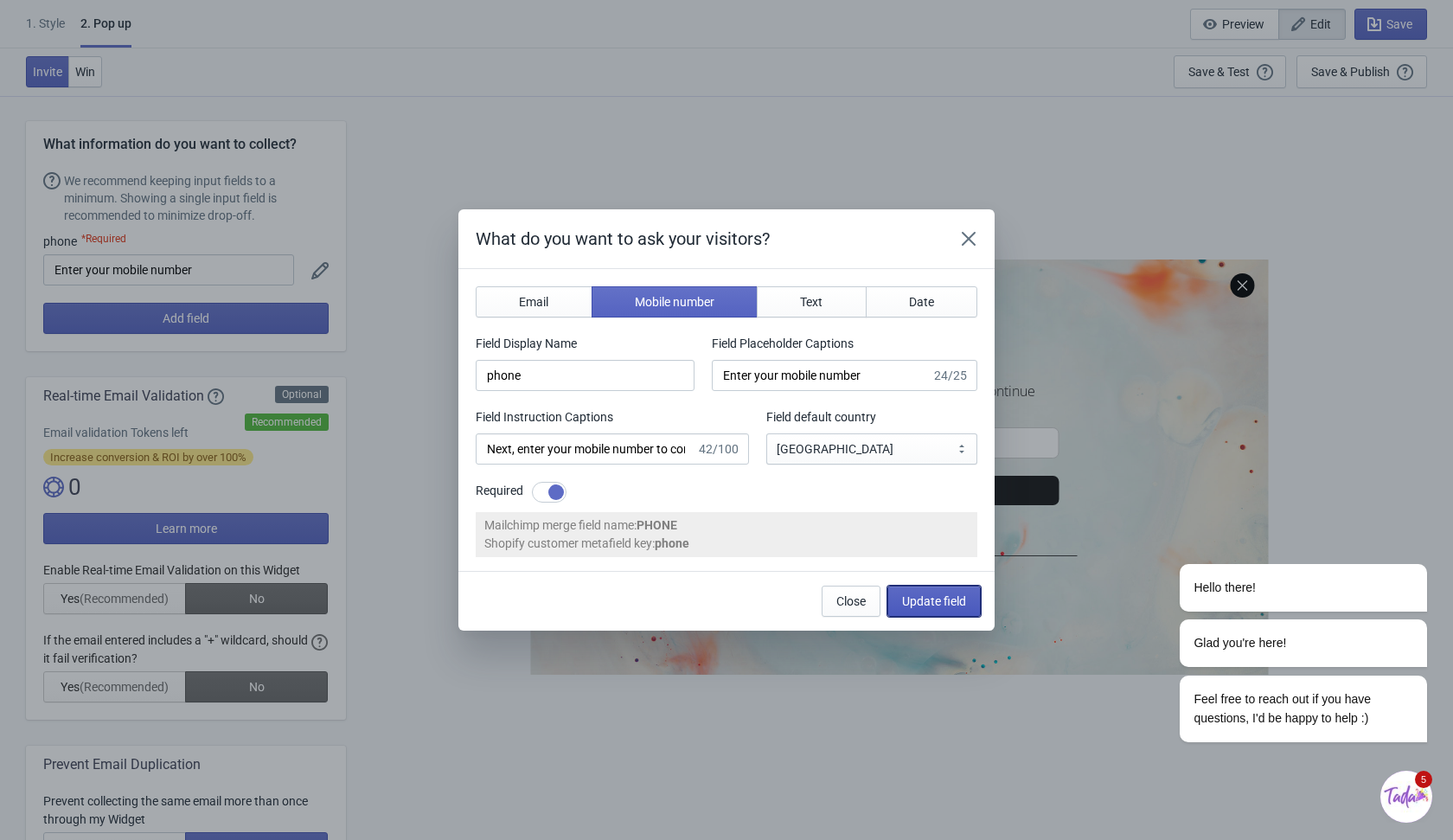
click at [940, 596] on span "Update field" at bounding box center [933, 601] width 64 height 14
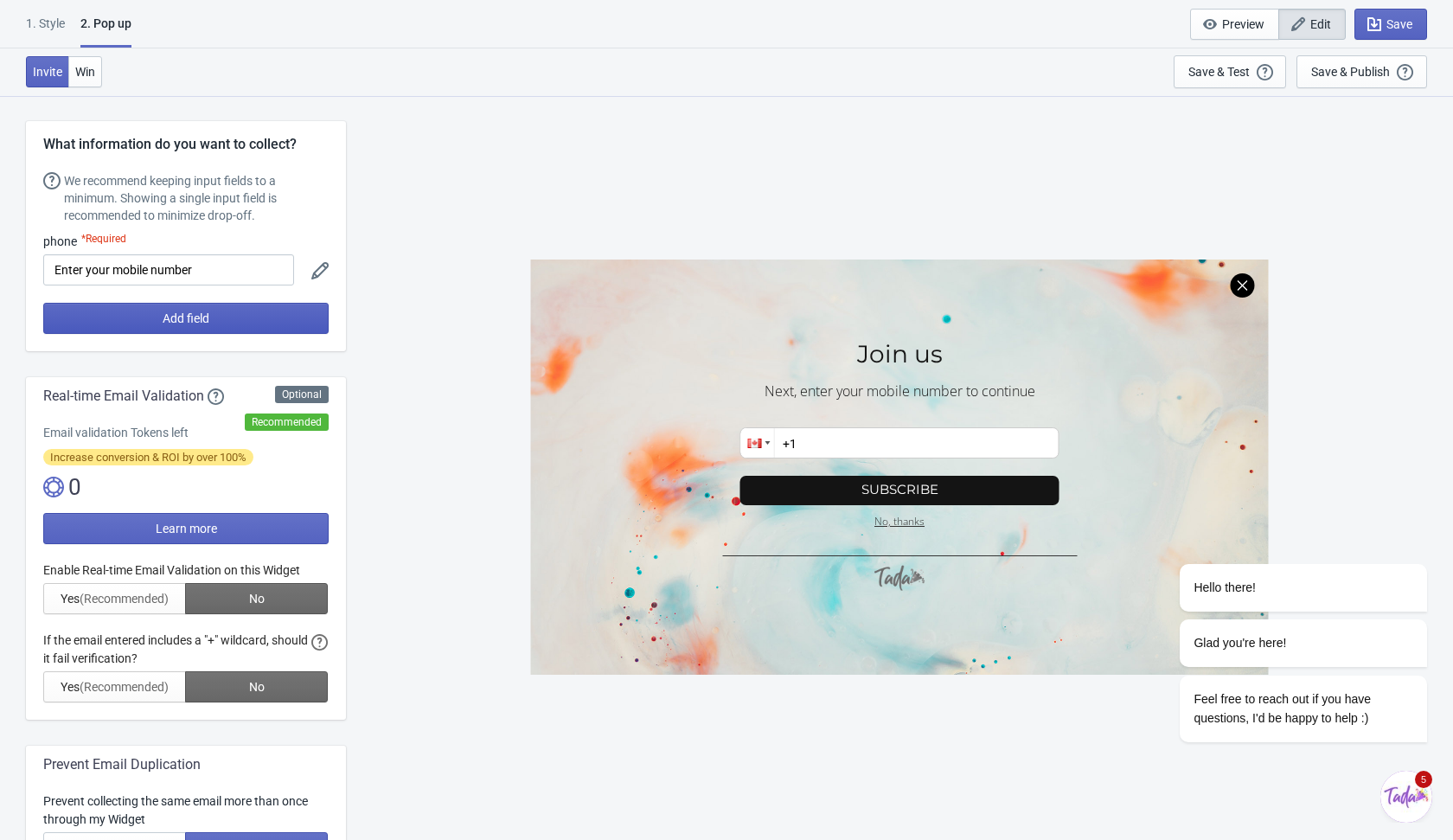
click at [301, 319] on button "Add field" at bounding box center [186, 318] width 285 height 31
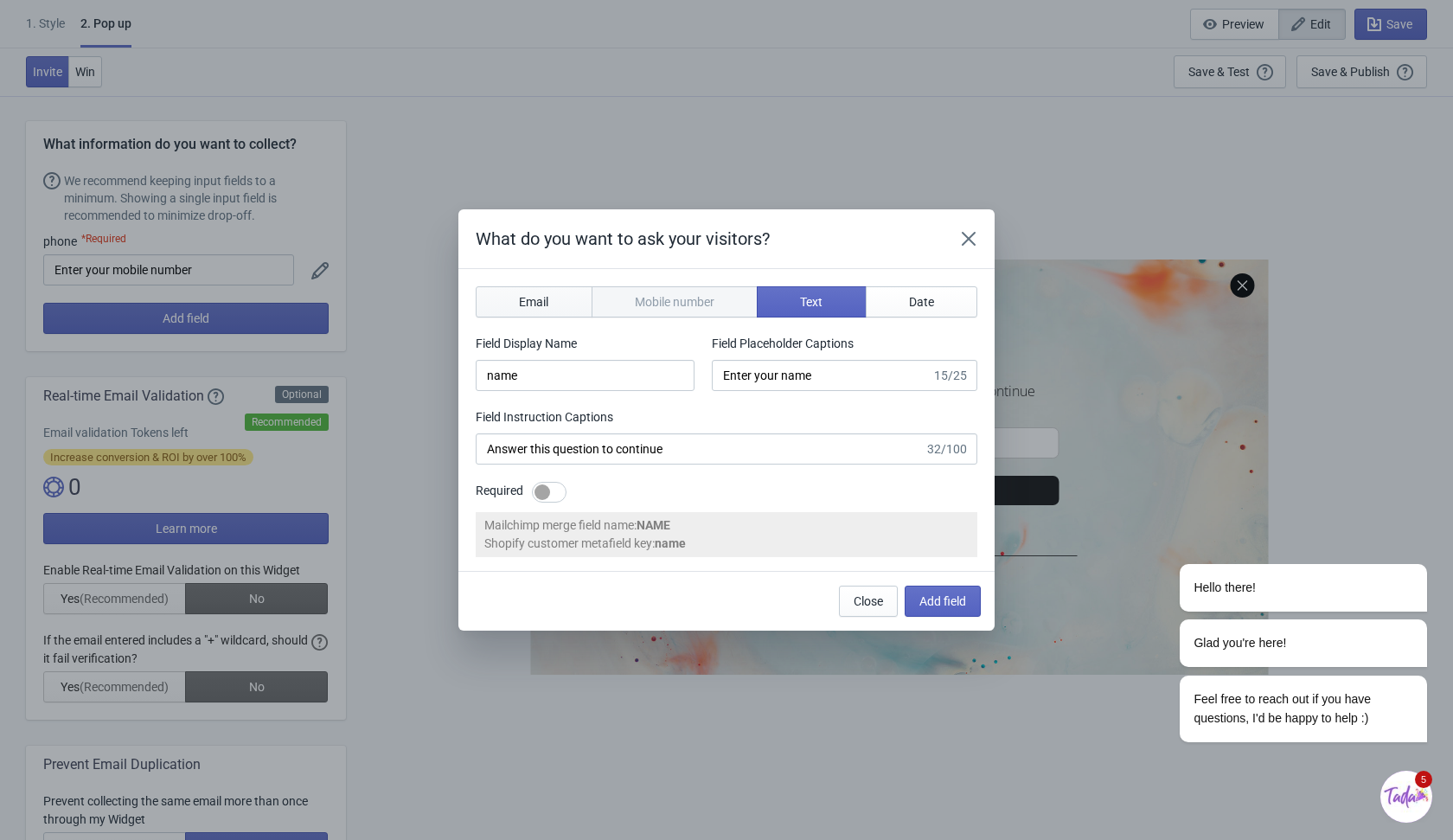
click at [548, 291] on button "Email" at bounding box center [534, 302] width 117 height 31
type input "email"
type input "Enter your email"
type input "Enter your email to continue"
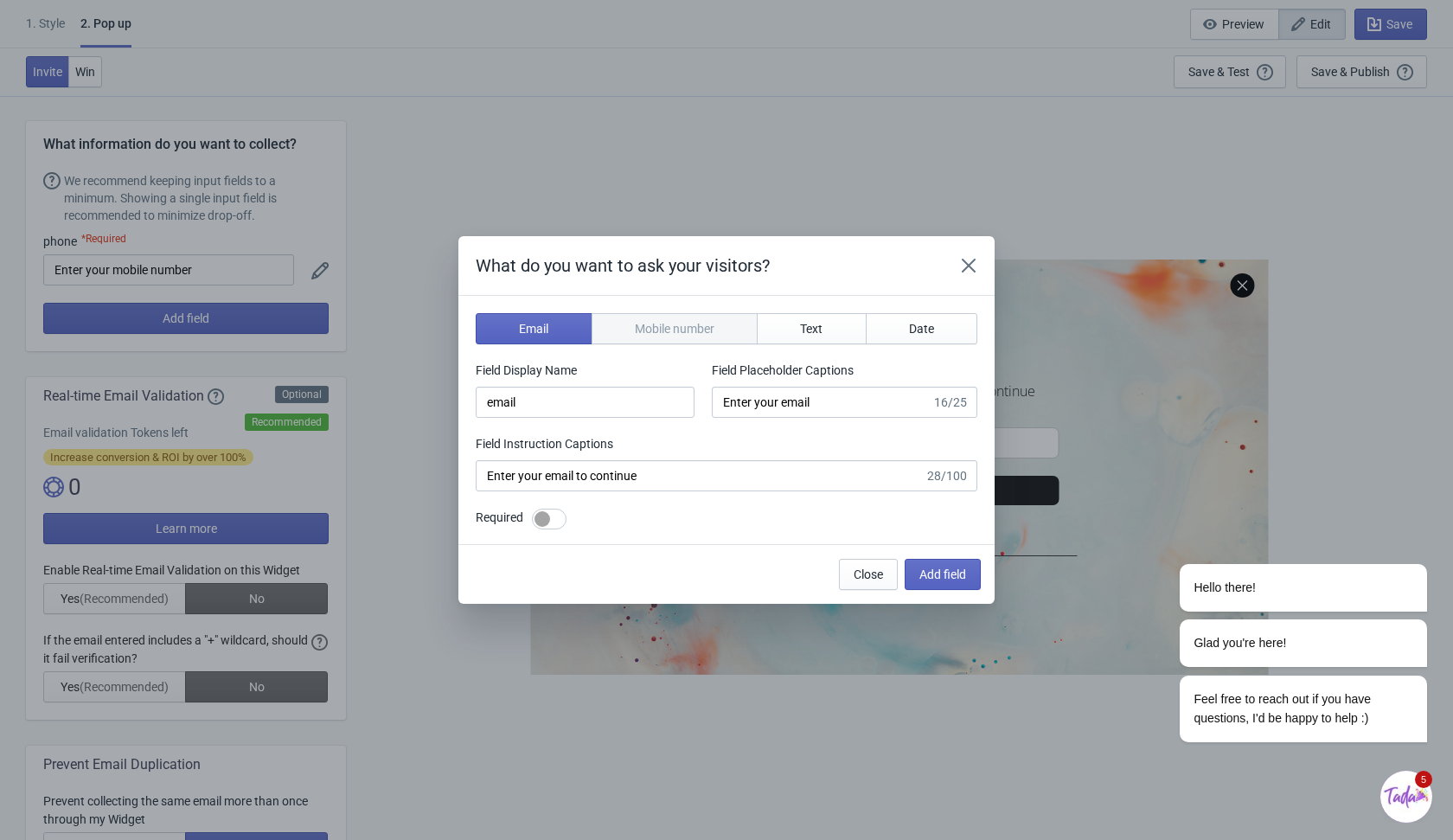
click at [554, 511] on div at bounding box center [549, 519] width 34 height 21
checkbox input "true"
click at [944, 576] on span "Add field" at bounding box center [942, 574] width 47 height 14
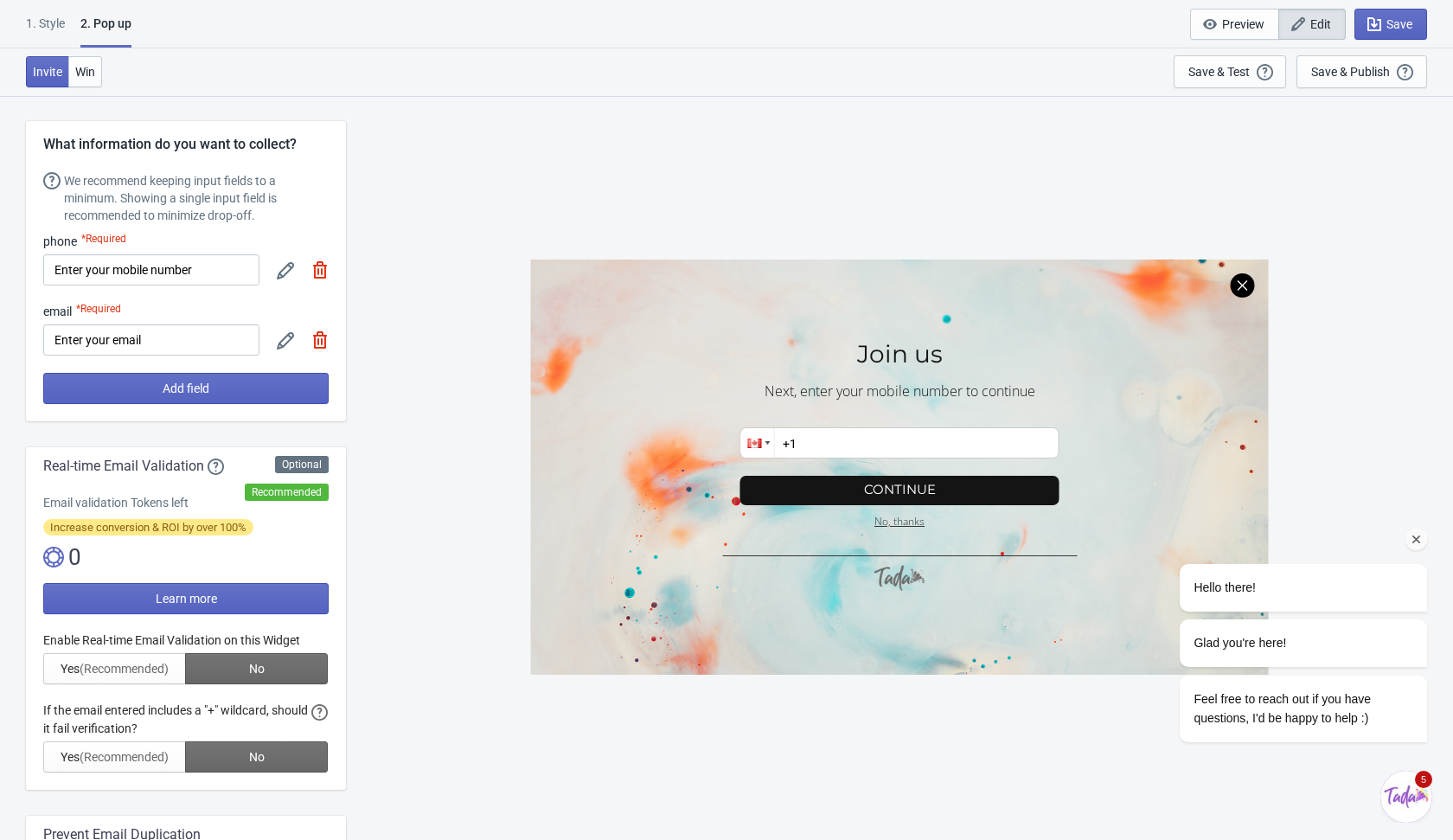
click at [1415, 537] on icon "Chat attention grabber" at bounding box center [1417, 539] width 15 height 15
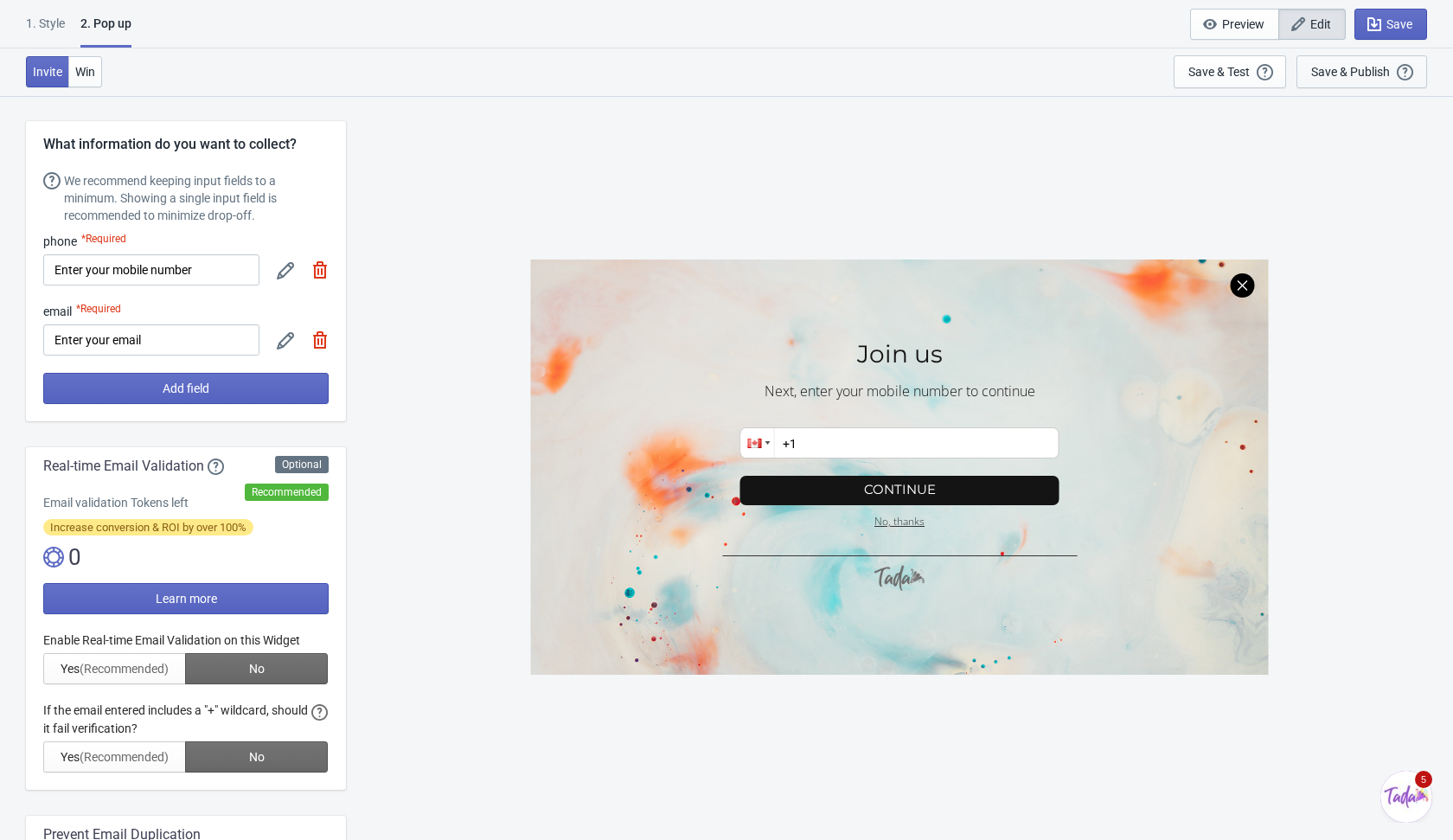
click at [1367, 71] on div "Save & Publish" at bounding box center [1350, 71] width 79 height 14
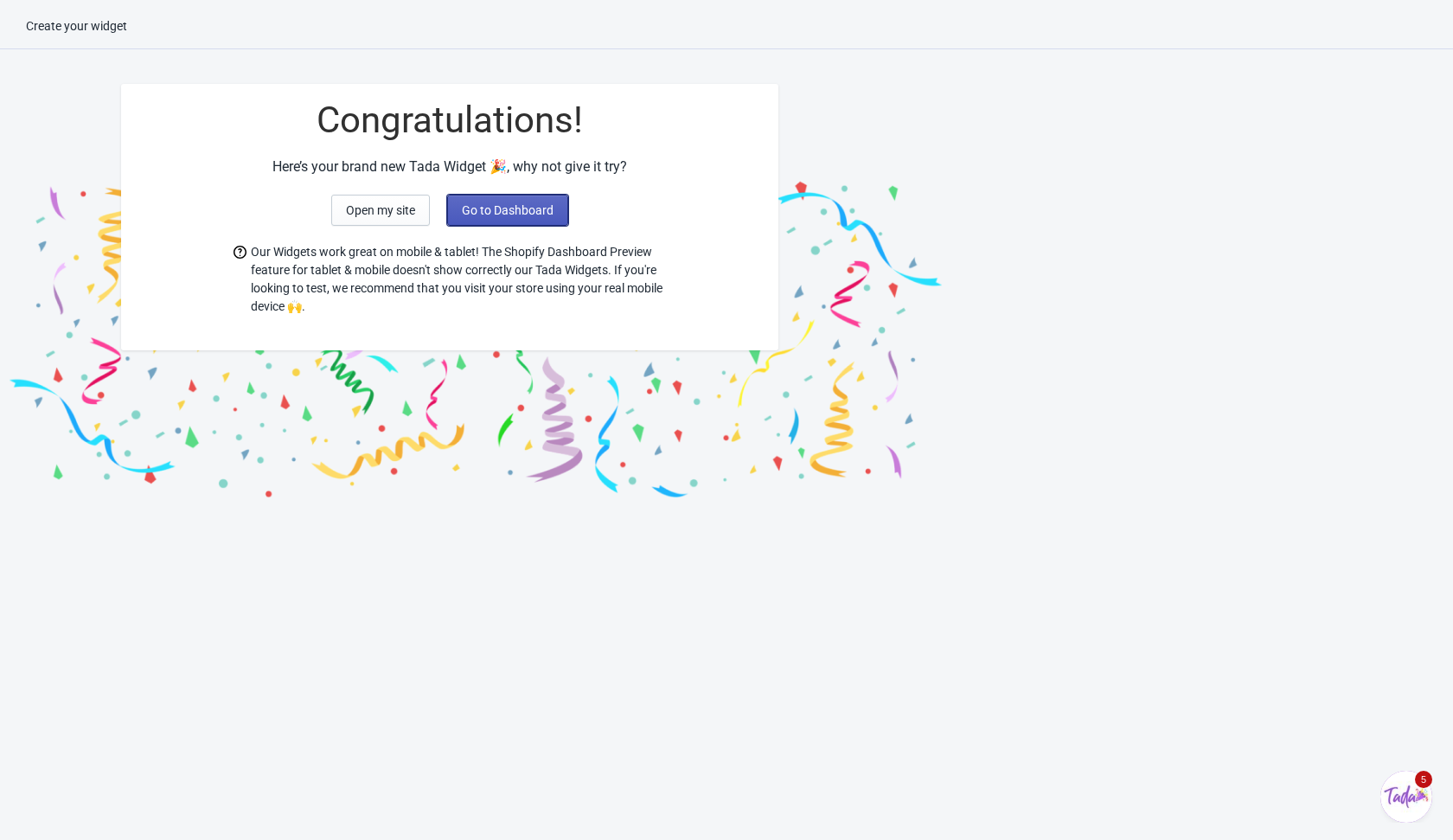
click at [529, 195] on button "Go to Dashboard" at bounding box center [507, 210] width 121 height 31
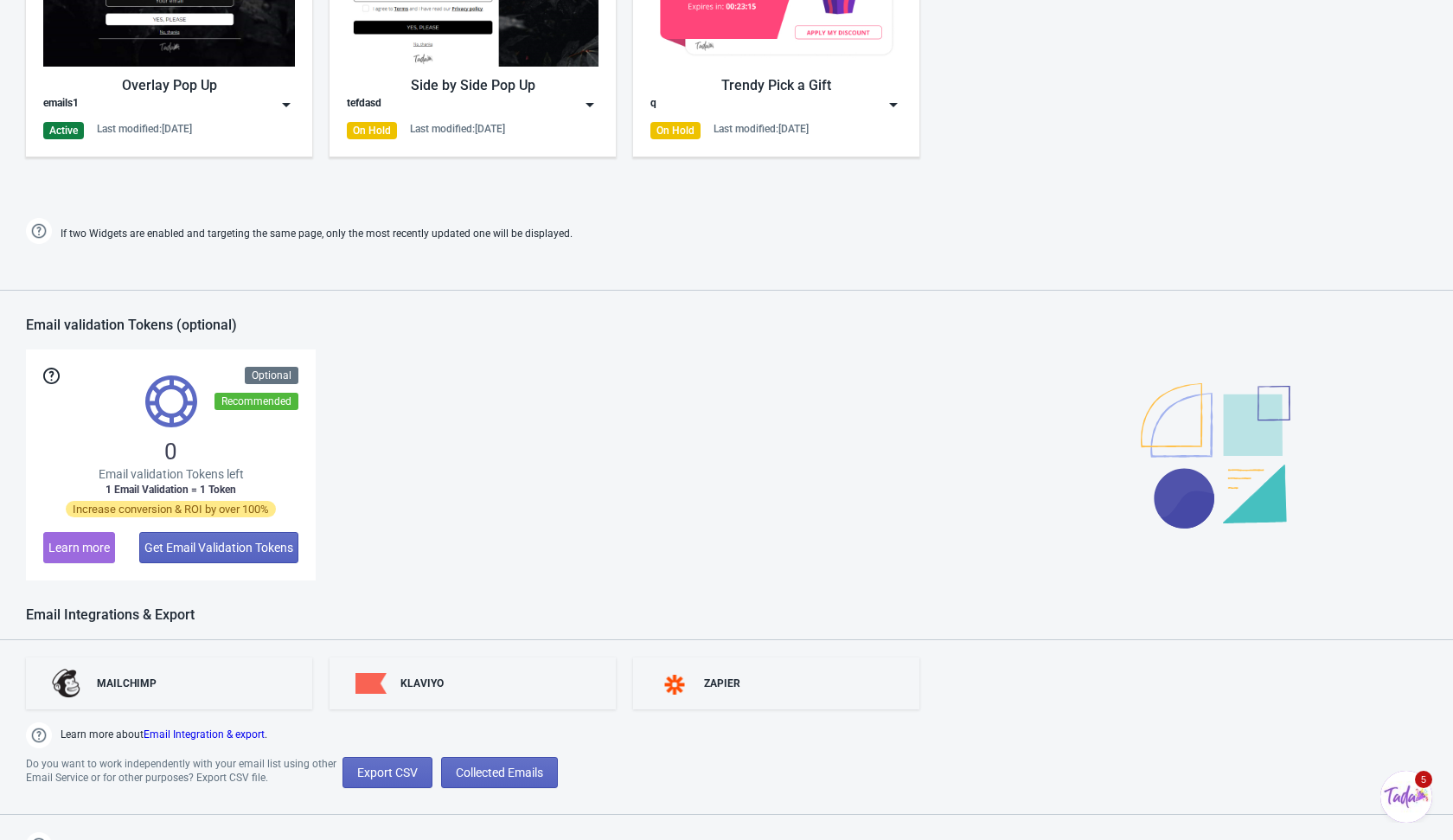
scroll to position [991, 0]
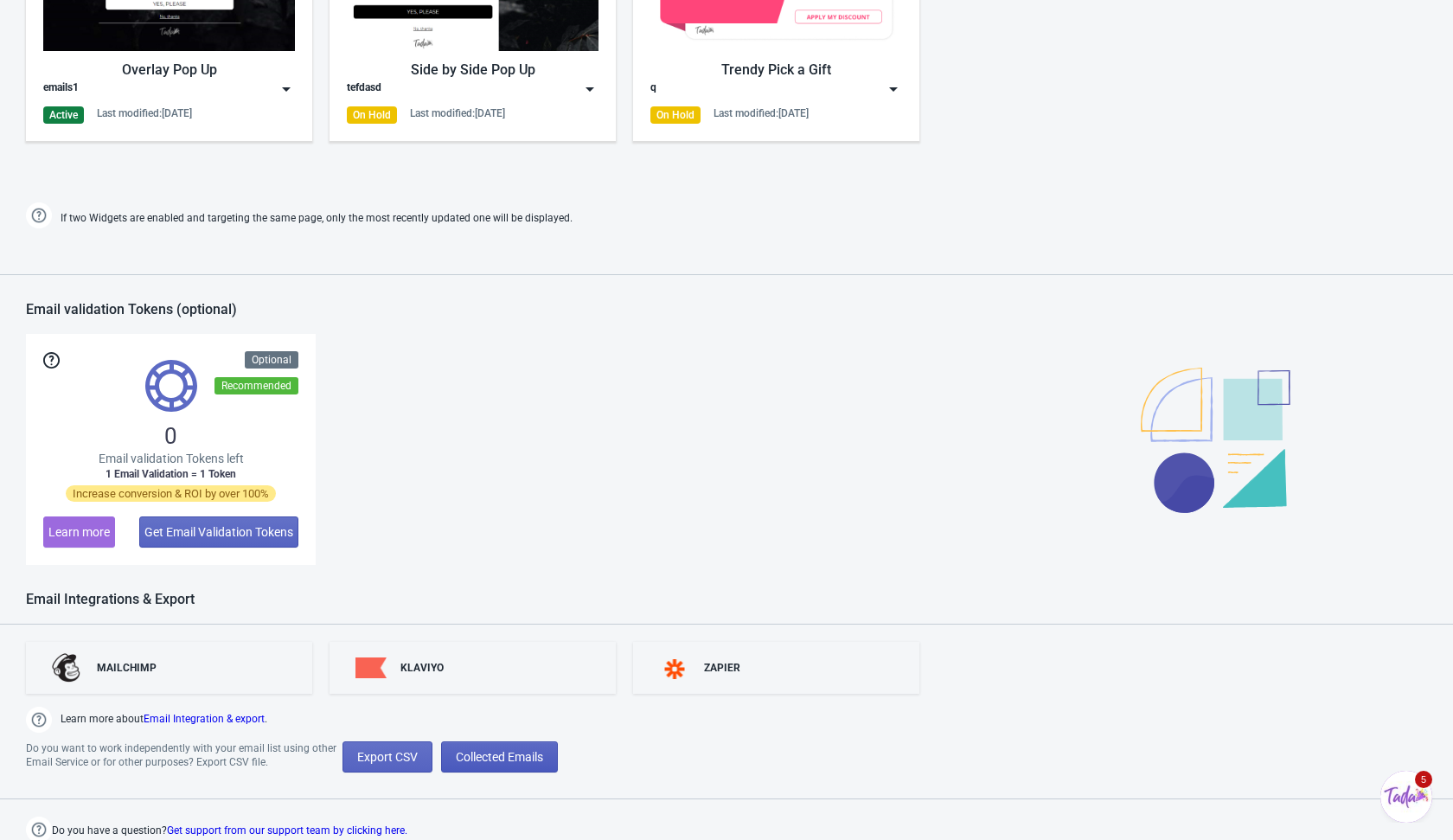
click at [514, 760] on span "Collected Emails" at bounding box center [500, 756] width 88 height 14
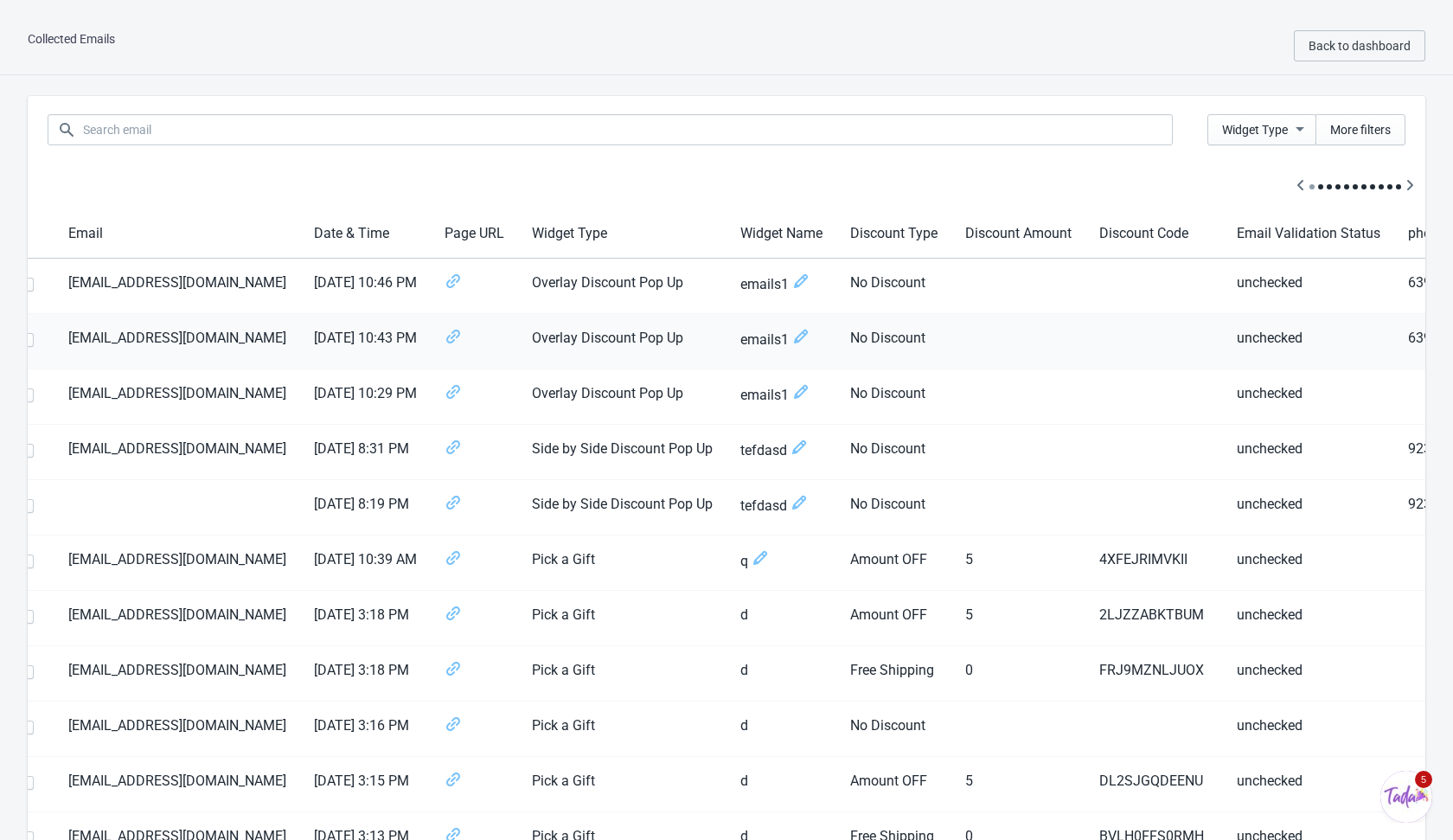
scroll to position [0, 95]
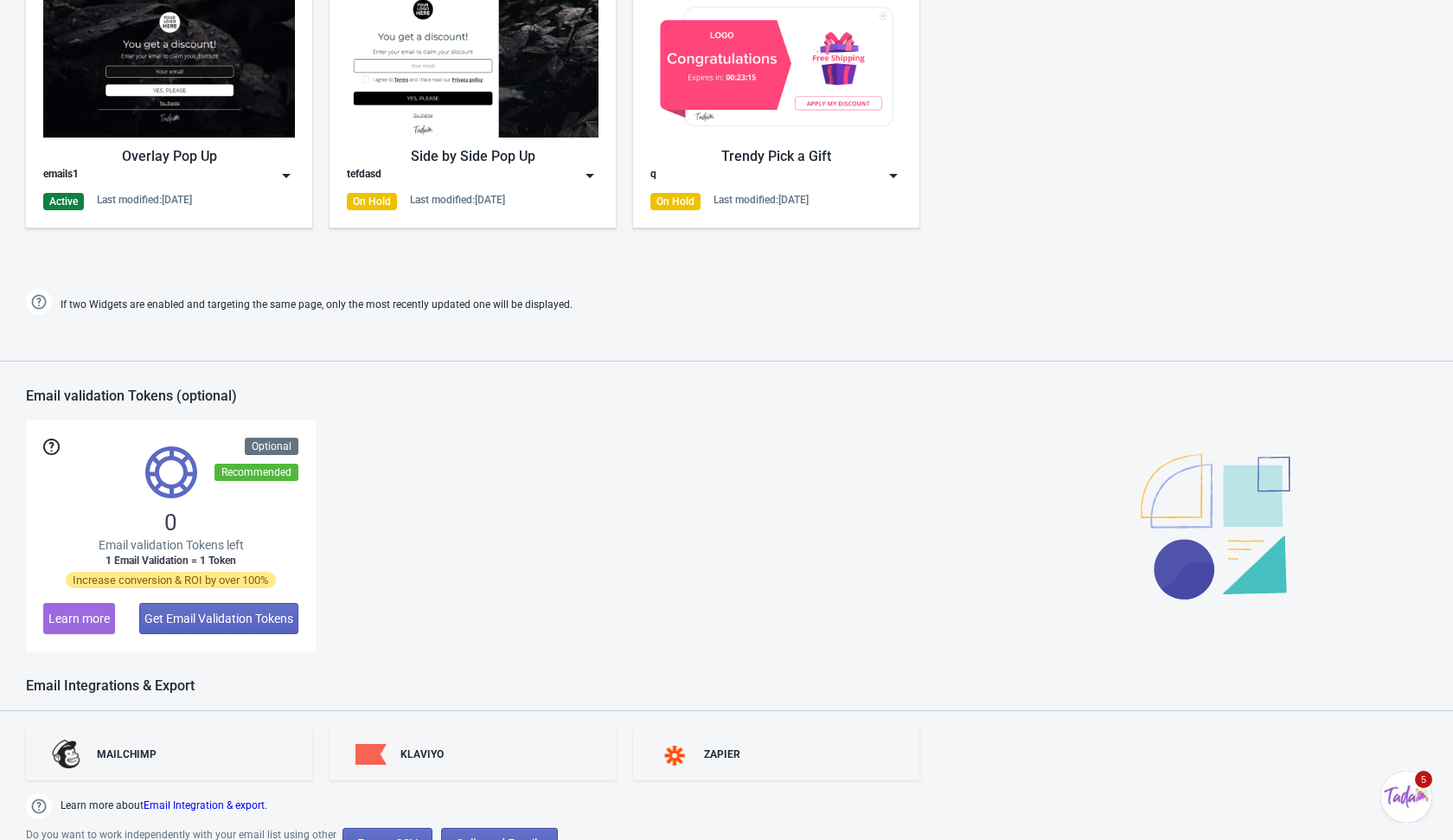
scroll to position [991, 0]
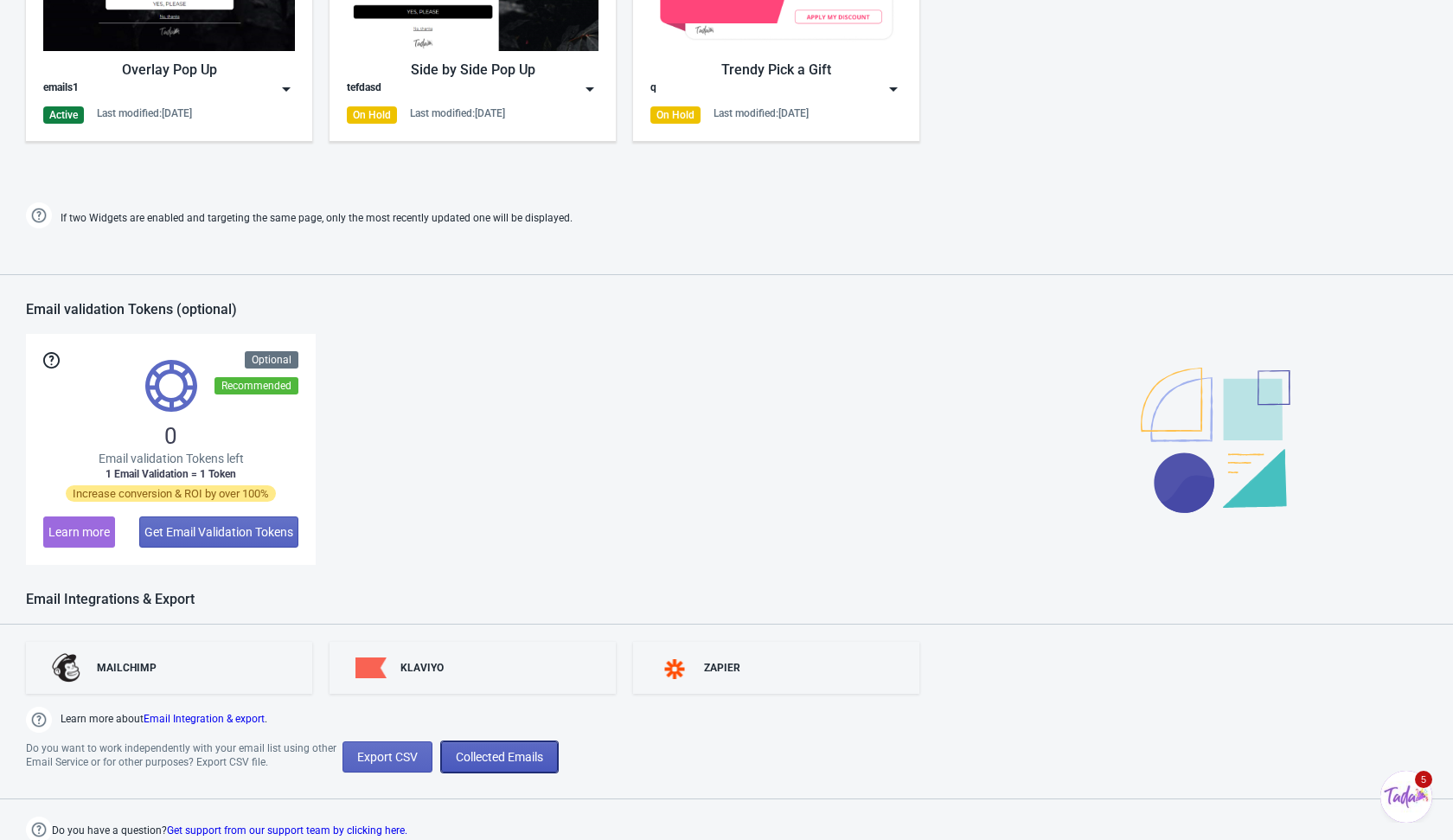
click at [525, 756] on span "Collected Emails" at bounding box center [500, 756] width 88 height 14
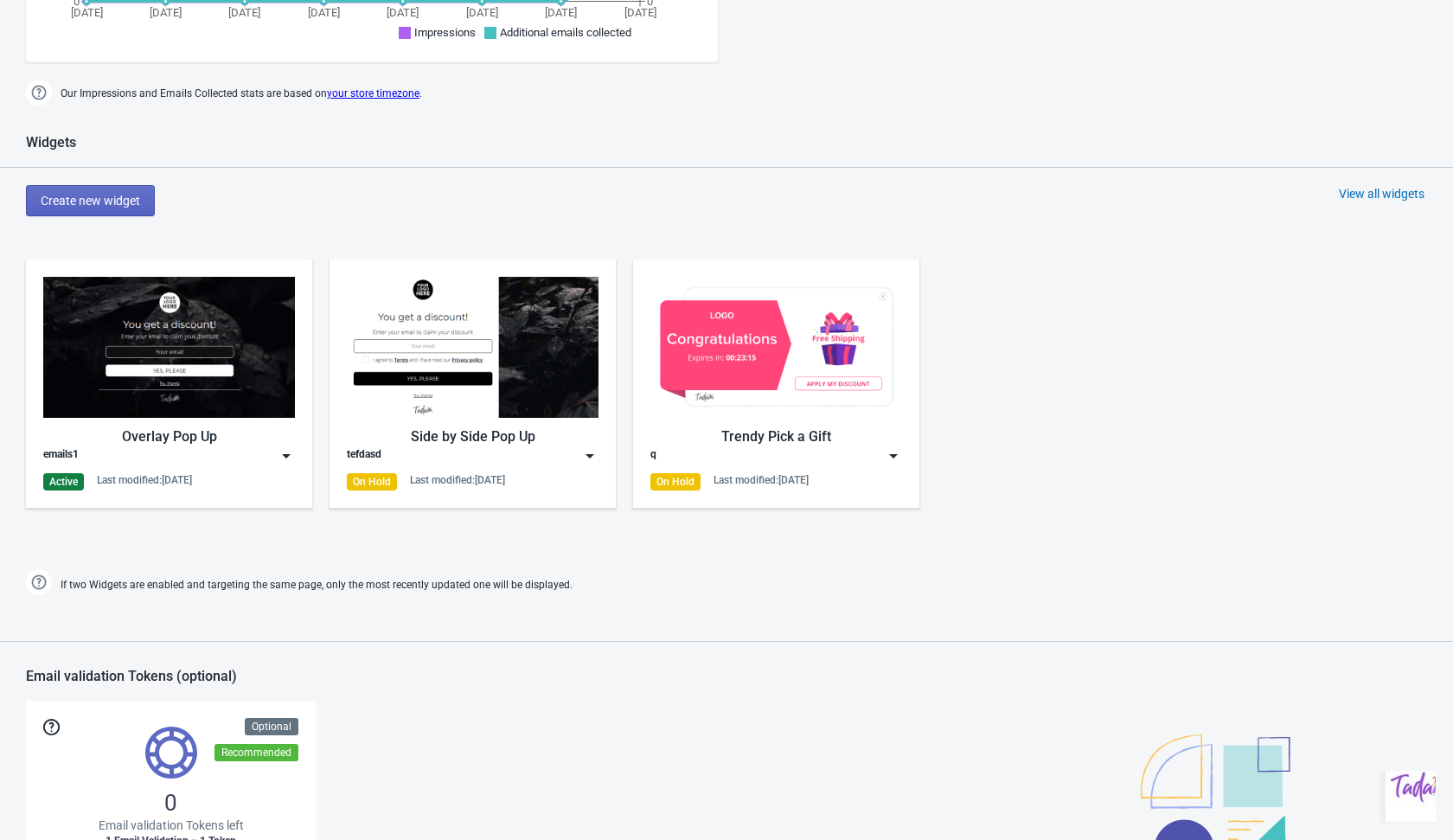
scroll to position [776, 0]
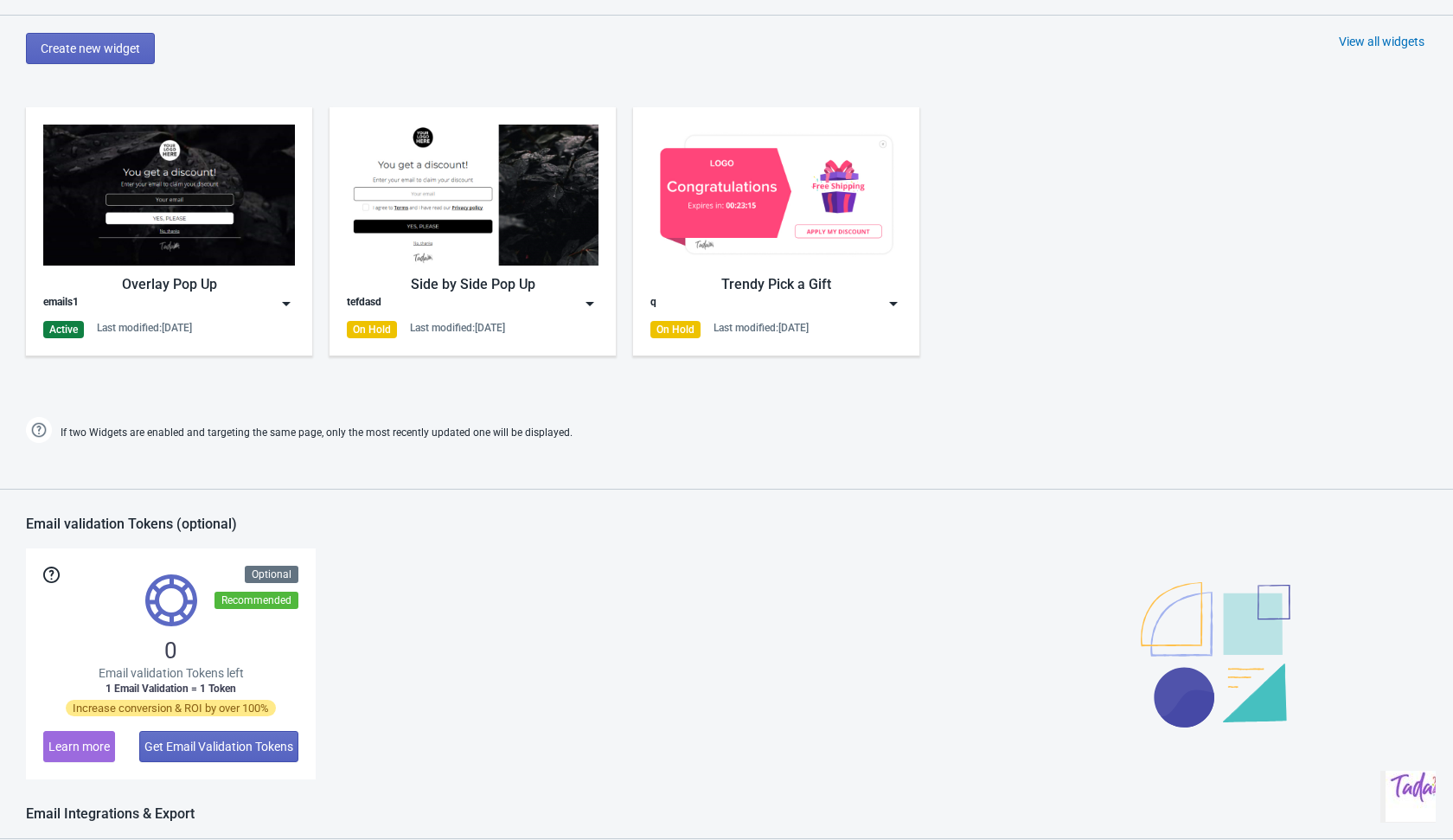
click at [285, 307] on img at bounding box center [286, 303] width 17 height 17
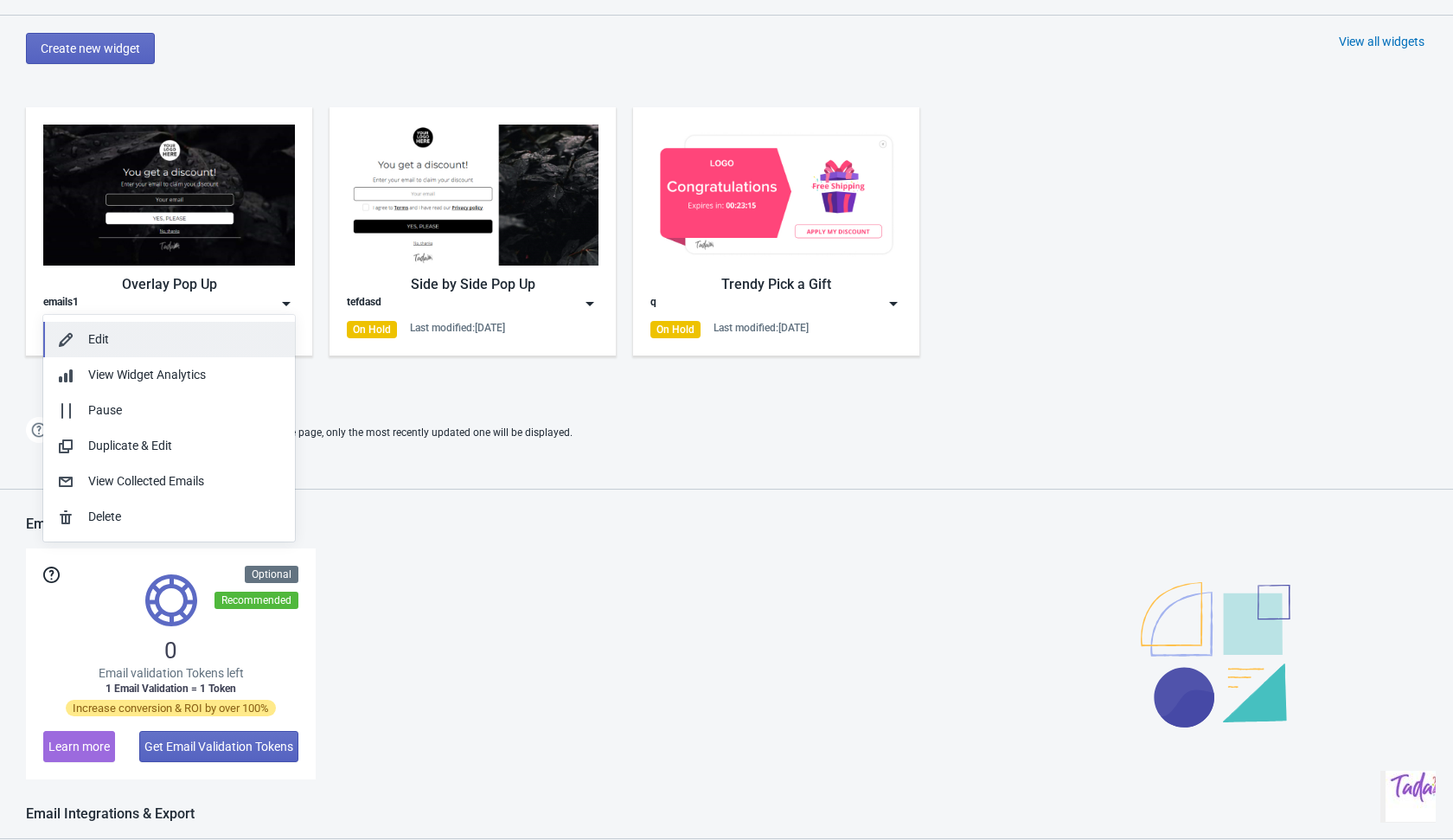
click at [246, 342] on div "Edit" at bounding box center [185, 339] width 193 height 18
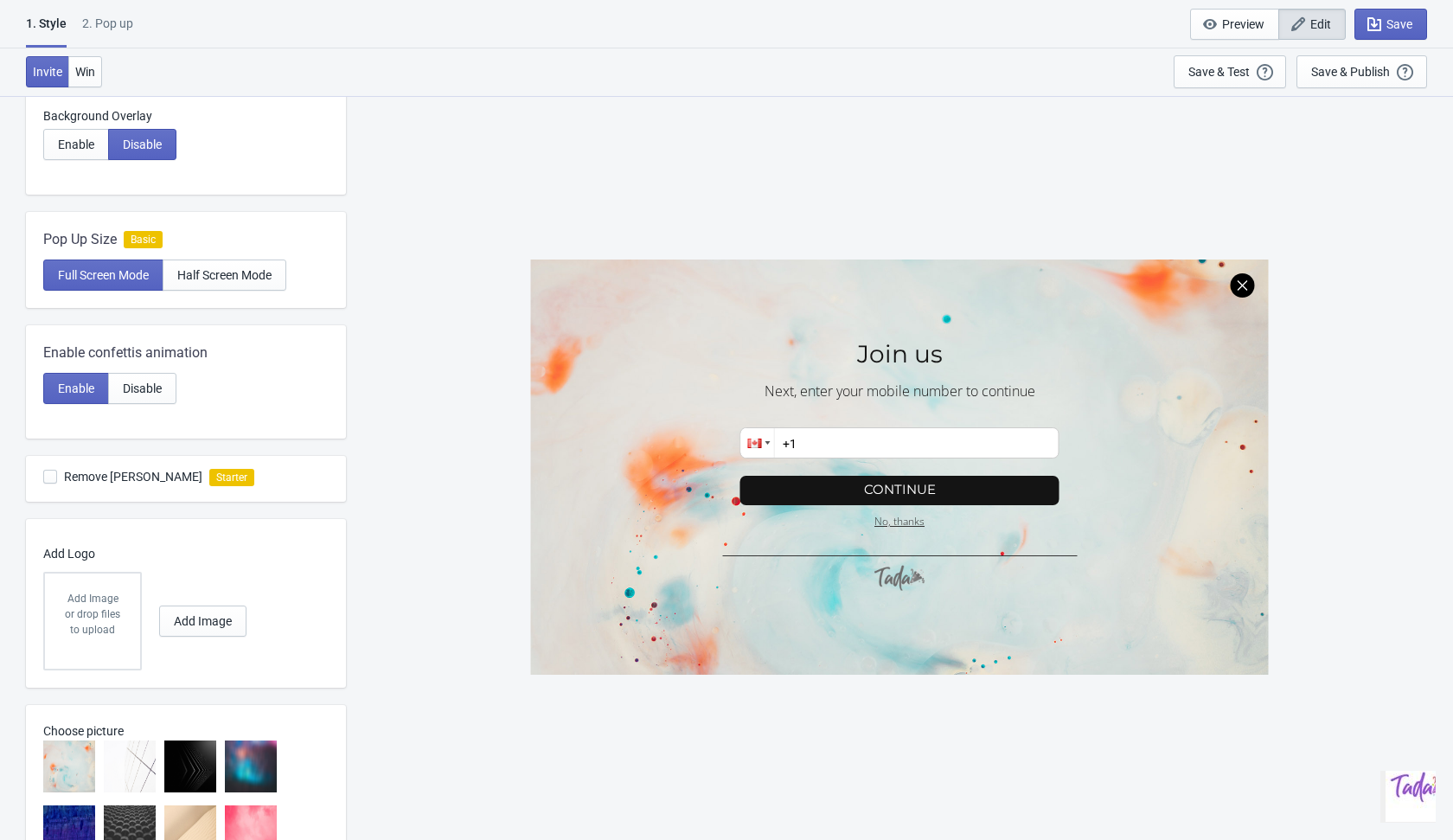
scroll to position [504, 0]
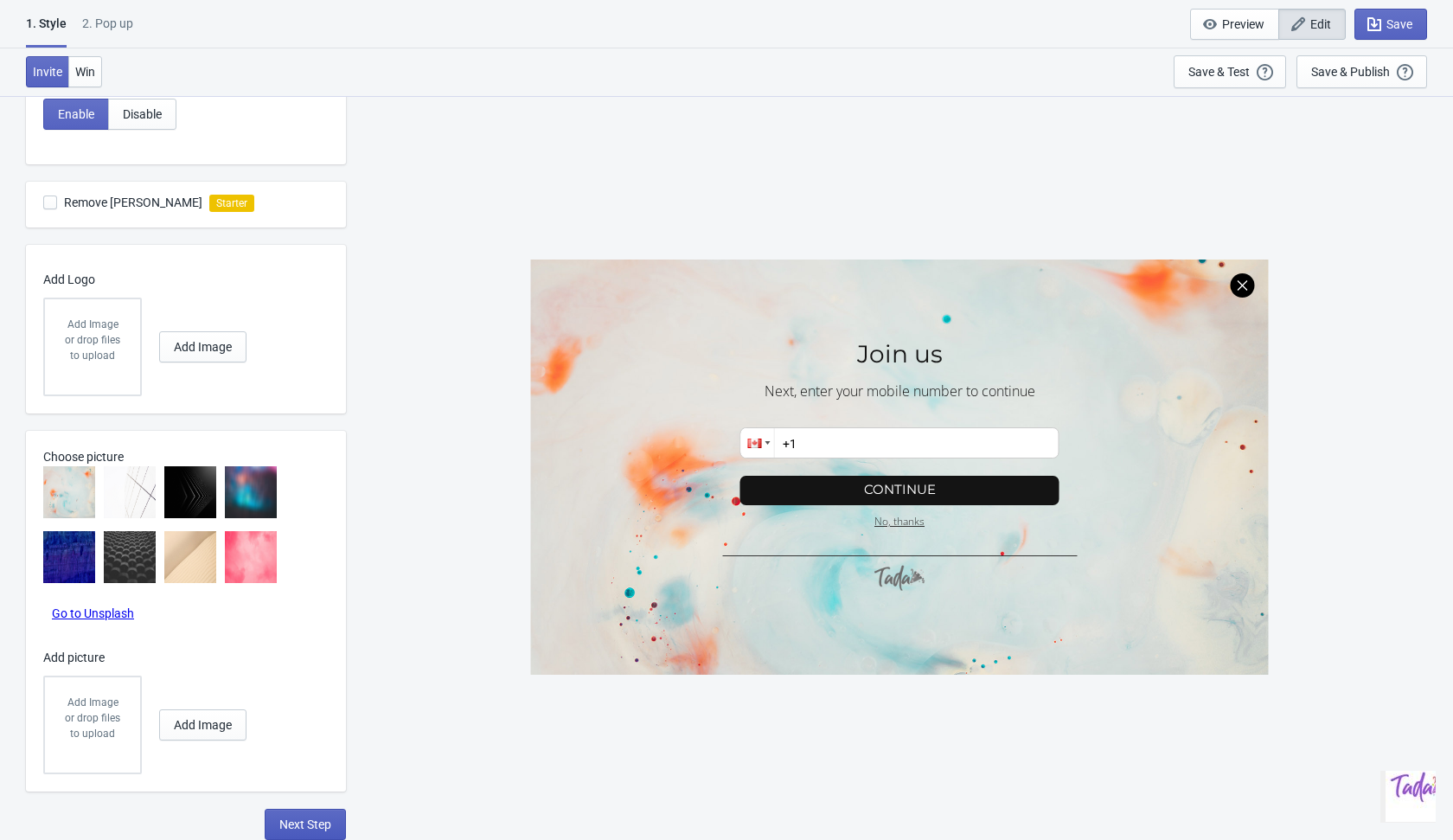
click at [312, 824] on span "Next Step" at bounding box center [305, 824] width 52 height 14
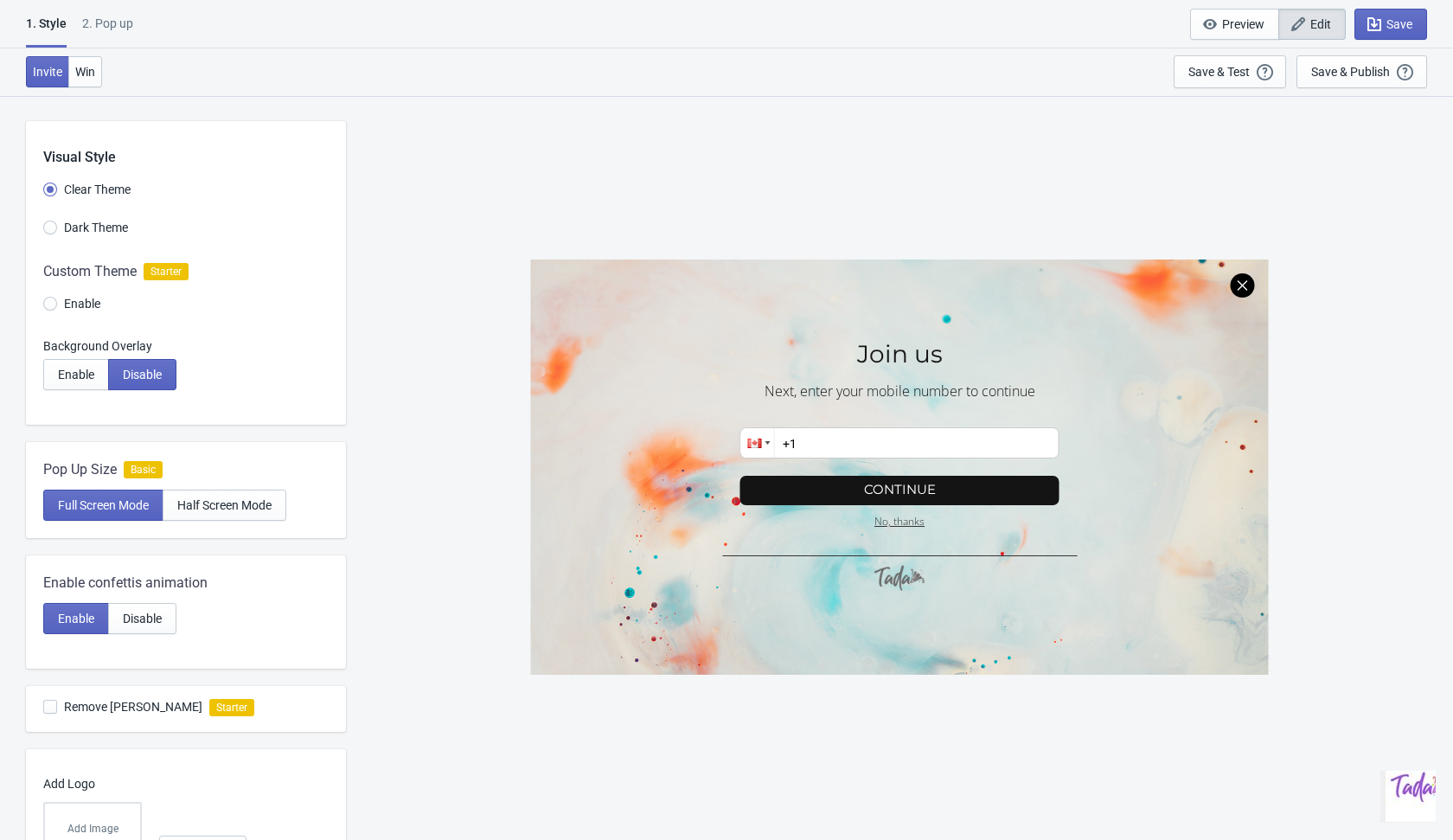
select select "homepageOnly"
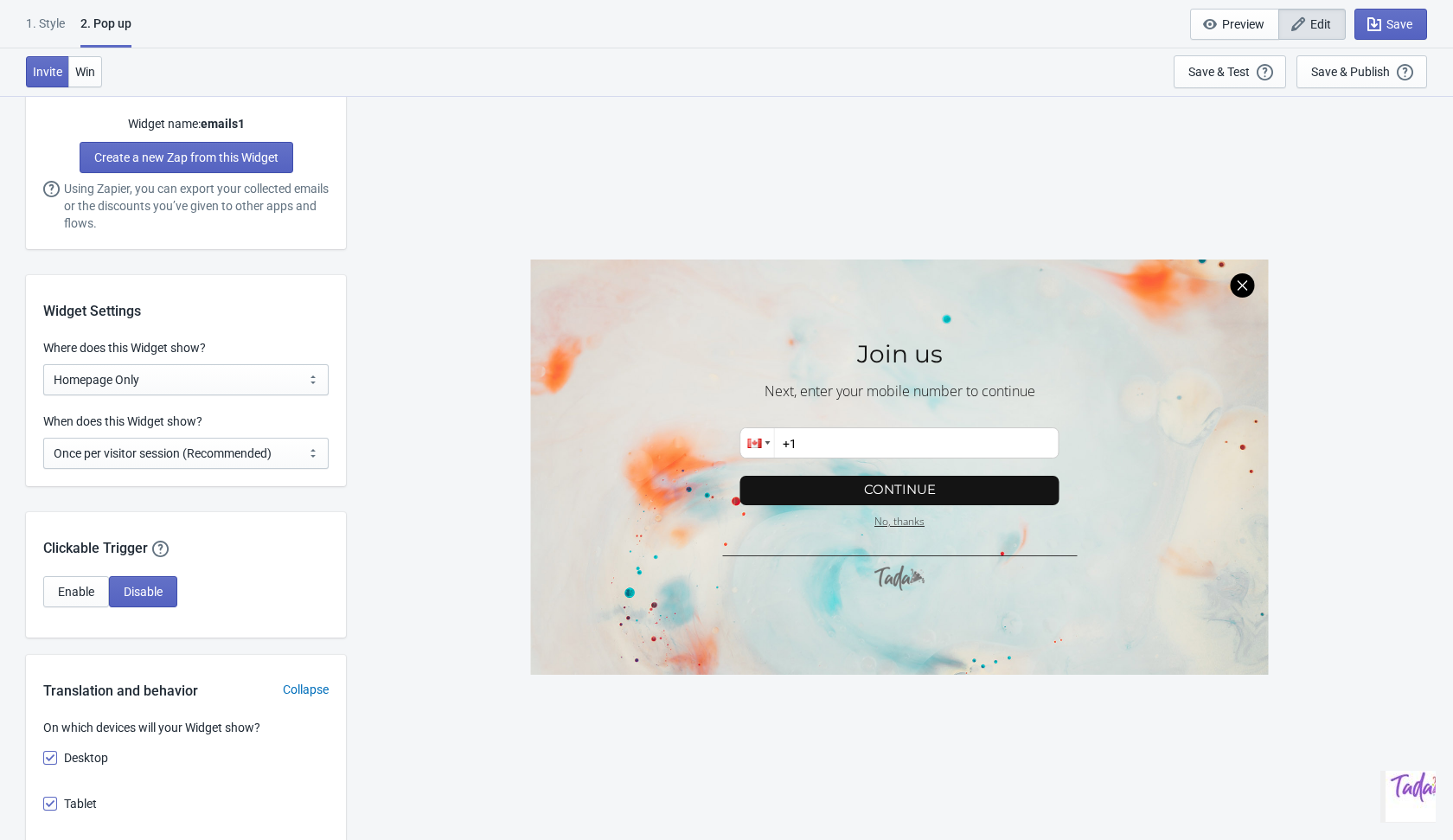
scroll to position [1178, 0]
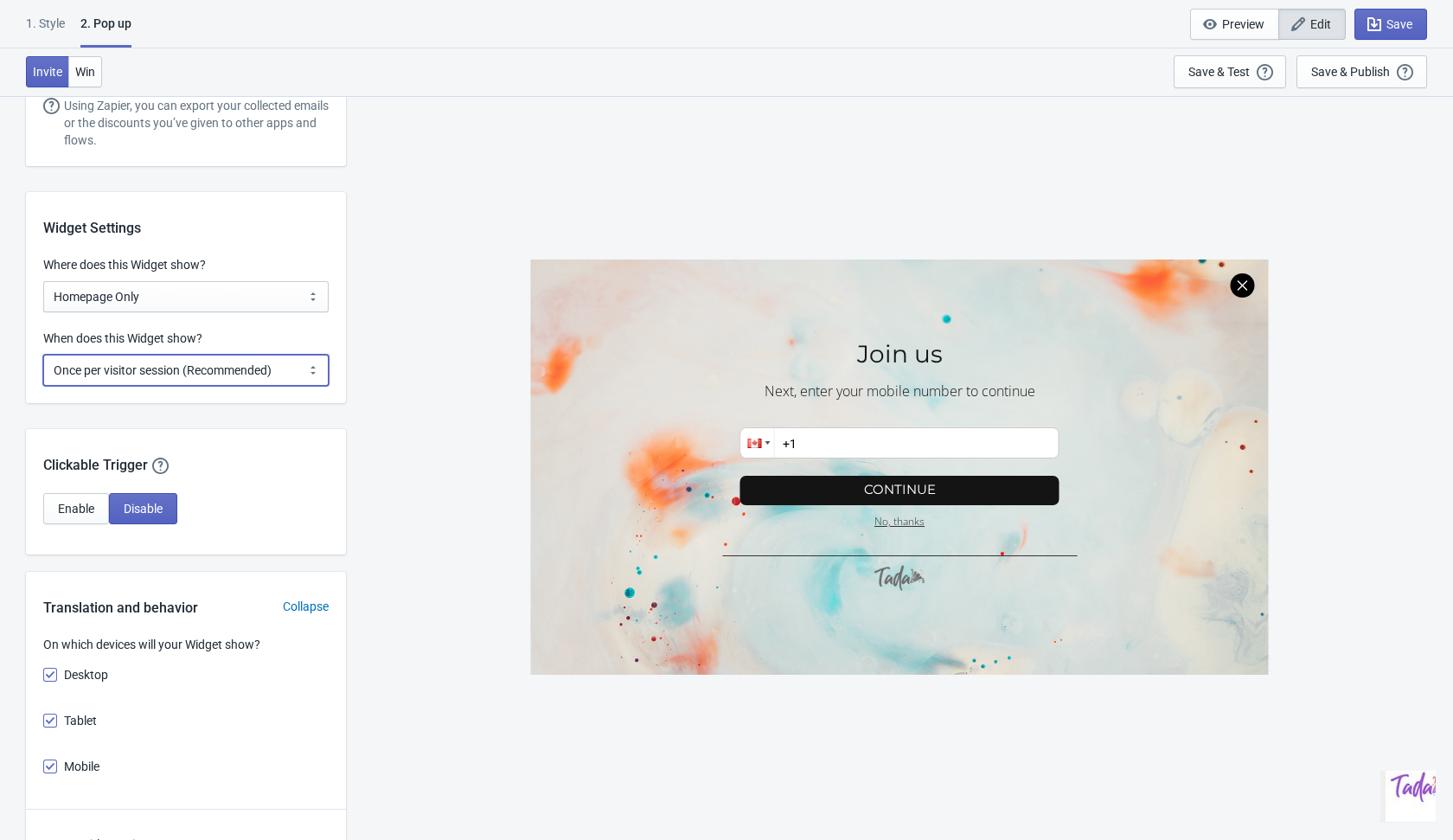
click at [292, 374] on select "Every new visit of page Once every period of time Once per visitor session (Rec…" at bounding box center [186, 370] width 285 height 31
select select "every"
click at [43, 355] on select "Every new visit of page Once every period of time Once per visitor session (Rec…" at bounding box center [186, 370] width 285 height 31
click at [1324, 84] on button "Save & Publish This option will save your Widget so that it will be visible to …" at bounding box center [1362, 71] width 130 height 33
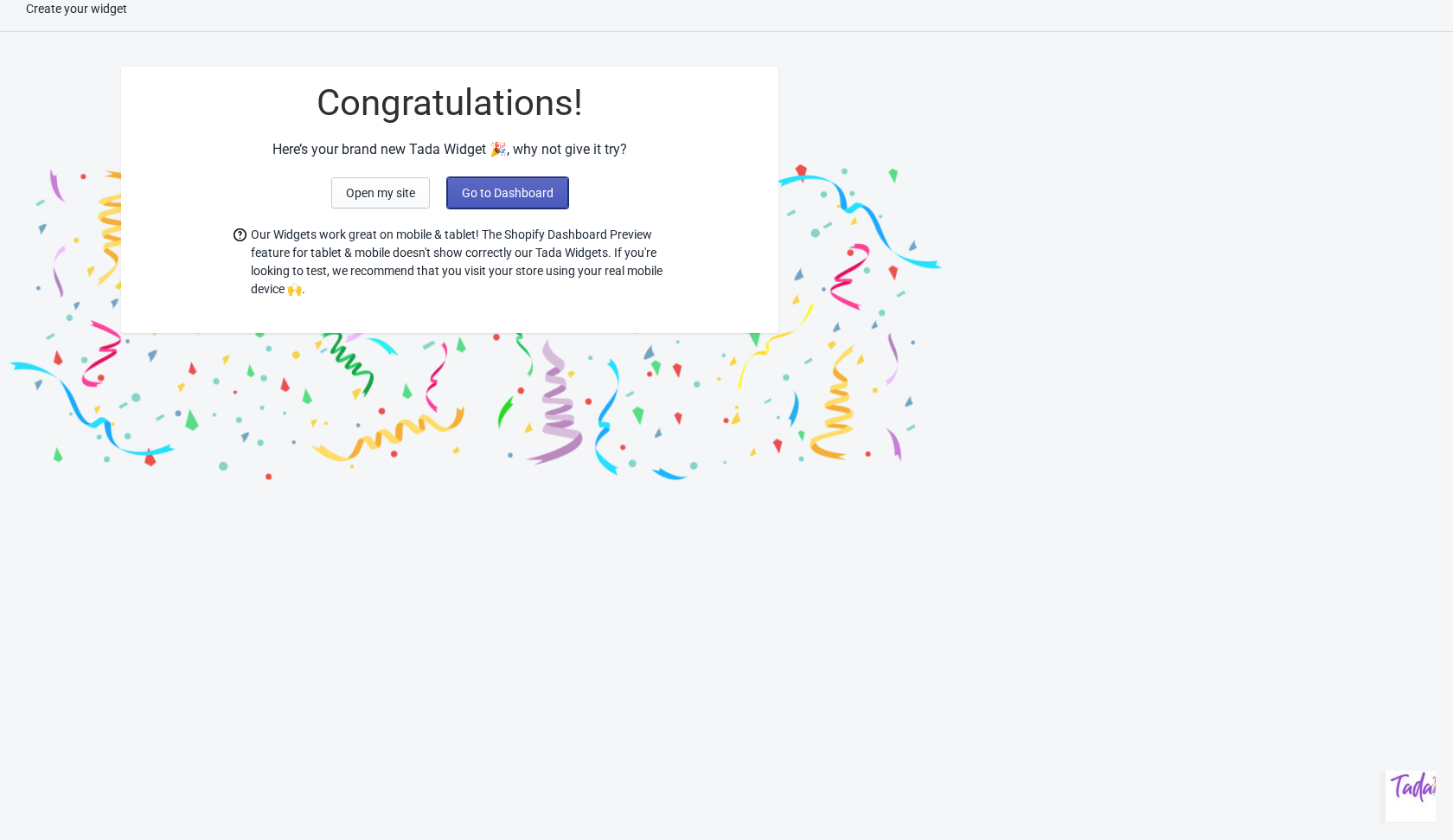
click at [507, 195] on span "Go to Dashboard" at bounding box center [507, 192] width 91 height 14
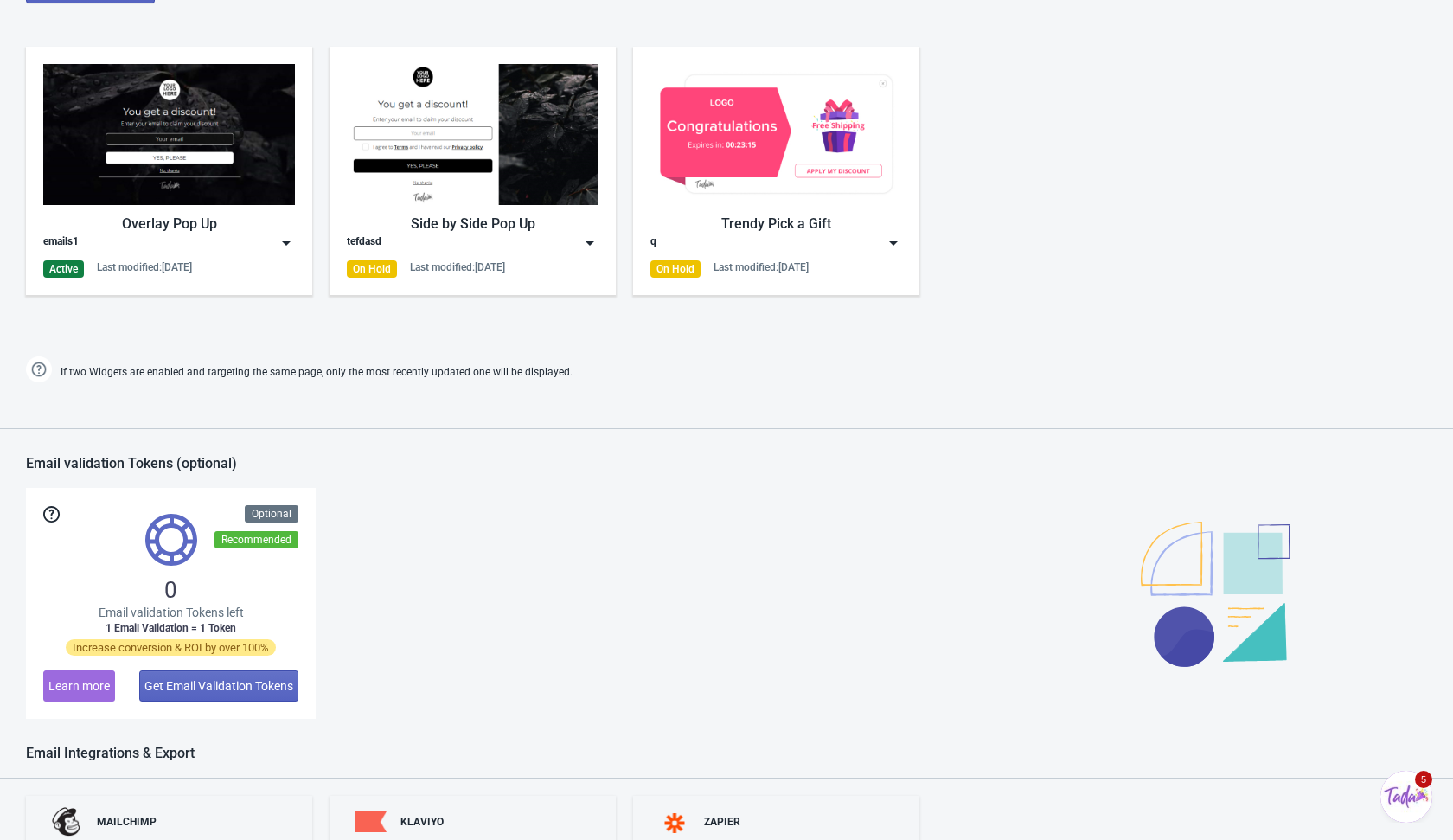
scroll to position [991, 0]
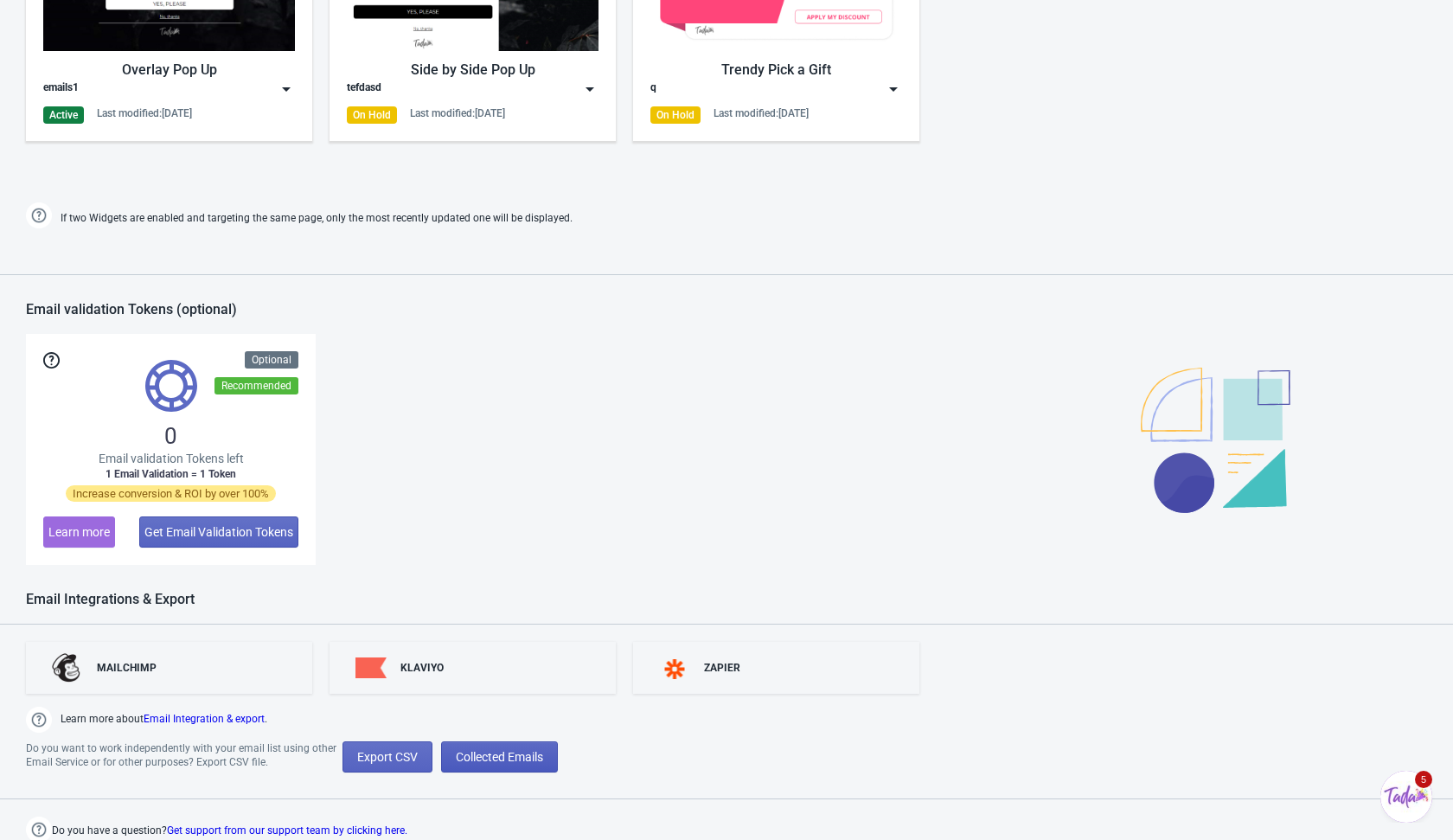
click at [500, 752] on span "Collected Emails" at bounding box center [500, 756] width 88 height 14
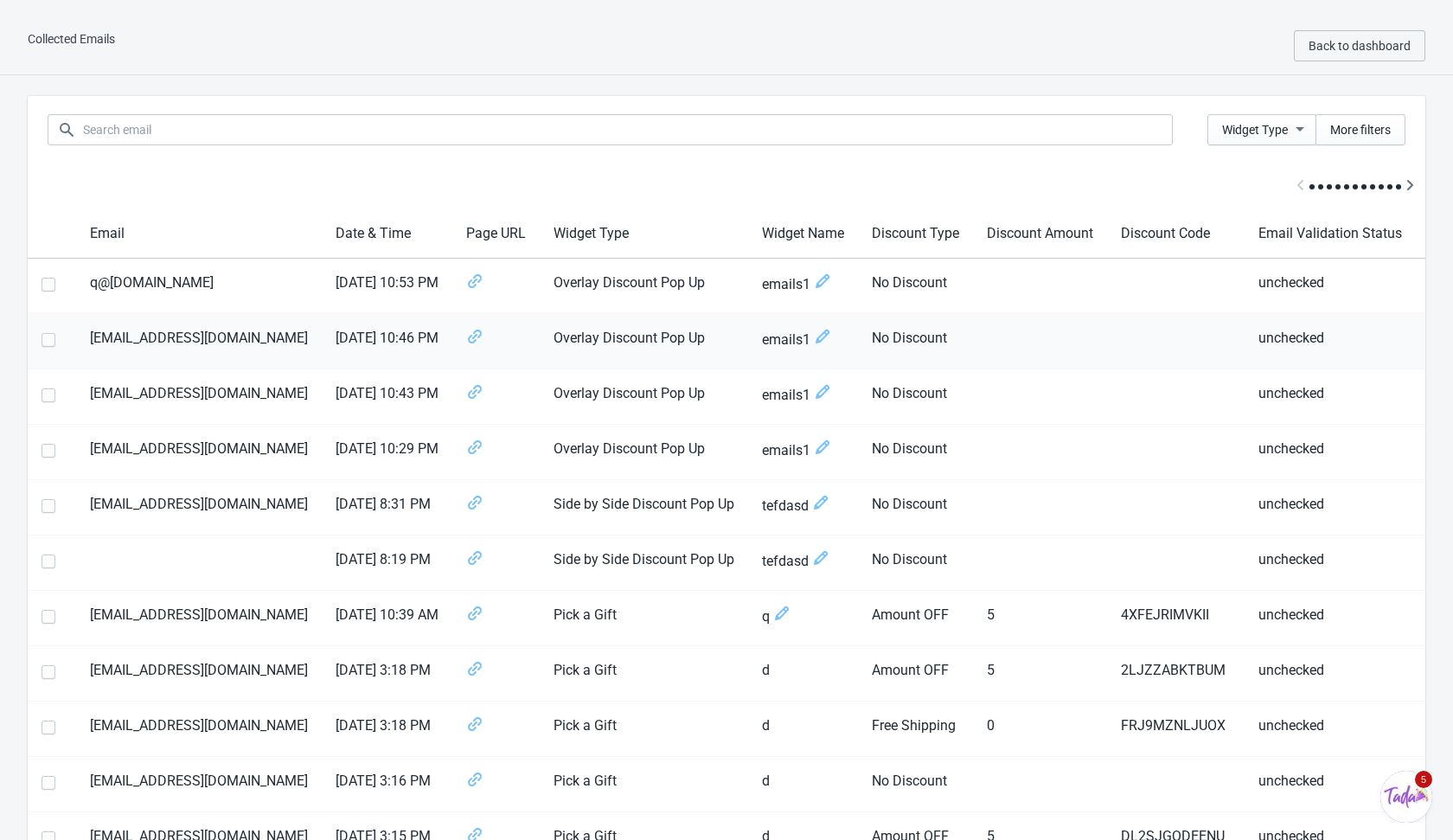
scroll to position [0, 87]
